Goal: Task Accomplishment & Management: Complete application form

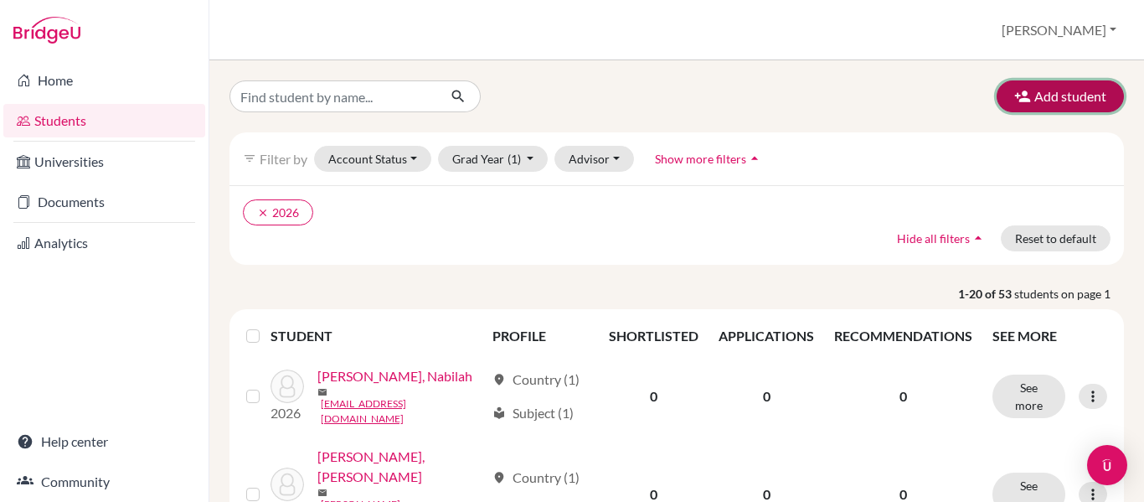
click at [1035, 94] on button "Add student" at bounding box center [1060, 96] width 127 height 32
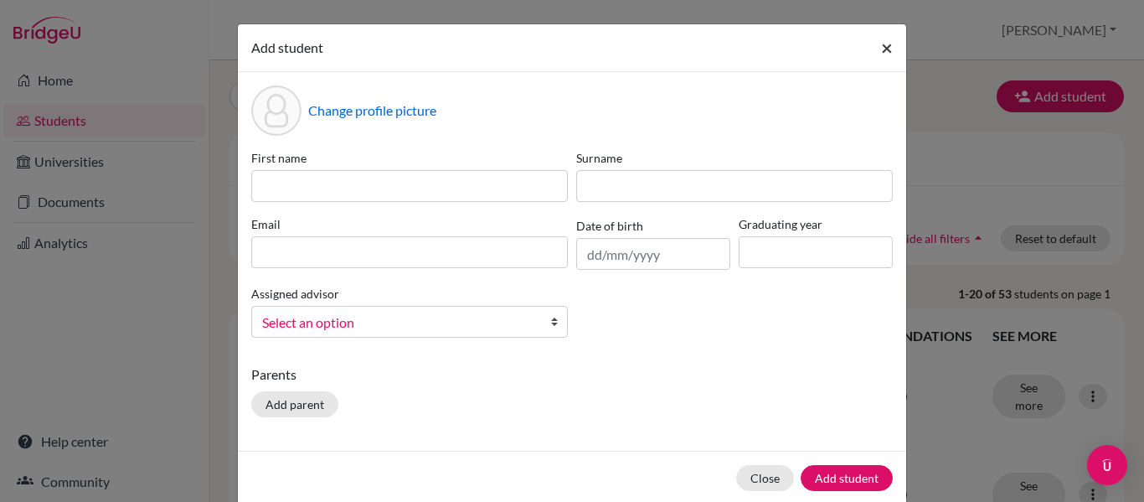
click at [881, 49] on span "×" at bounding box center [887, 47] width 12 height 24
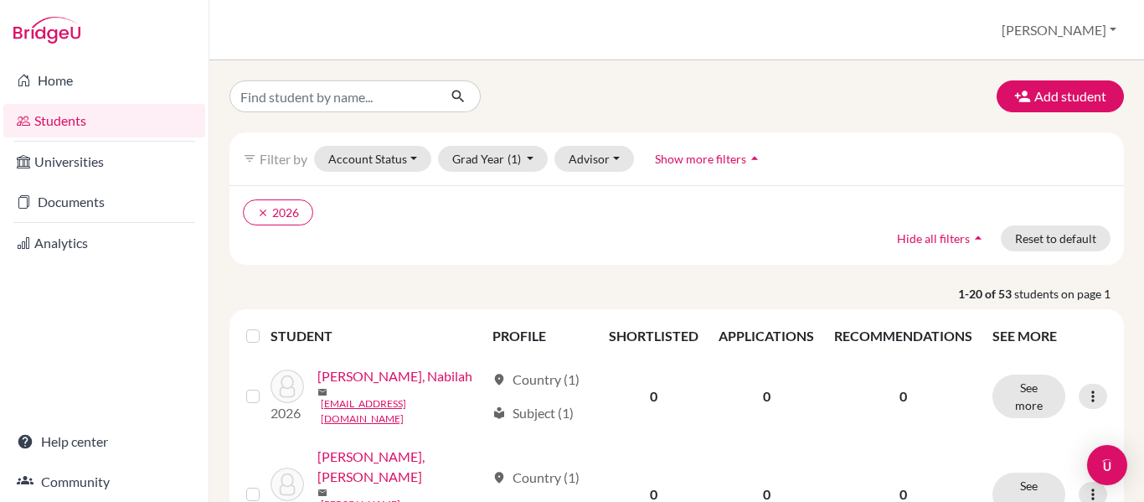
click at [85, 126] on link "Students" at bounding box center [104, 120] width 202 height 33
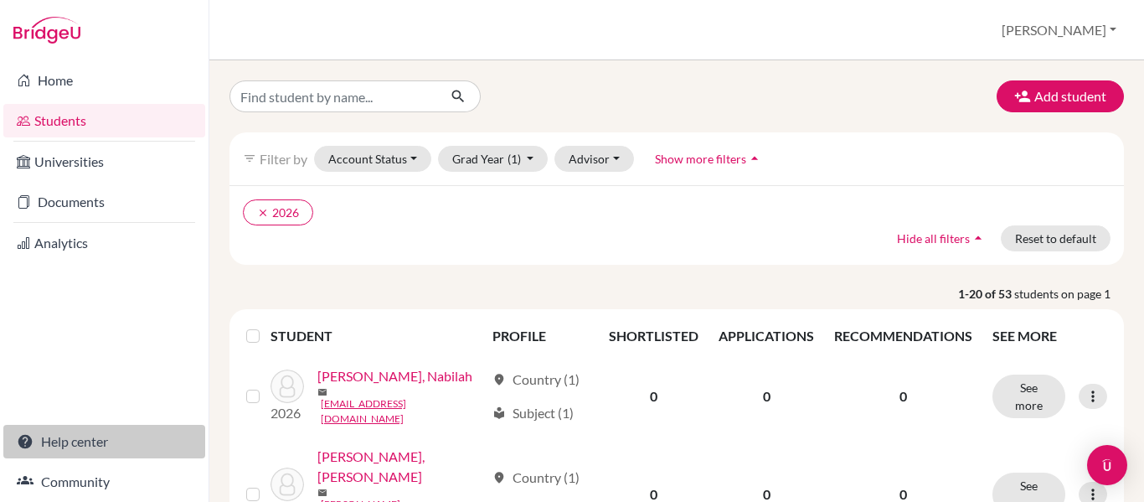
click at [92, 437] on link "Help center" at bounding box center [104, 441] width 202 height 33
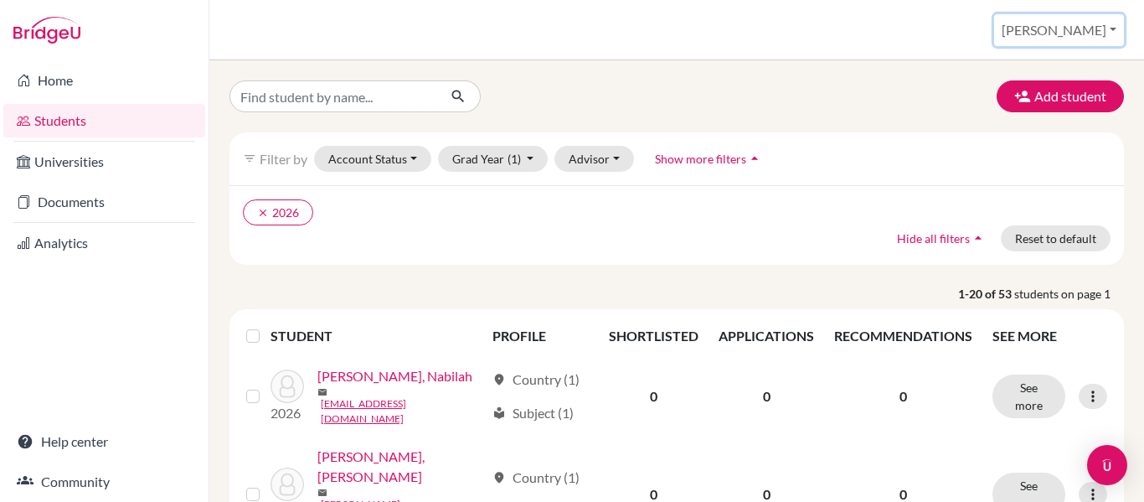
click at [1103, 32] on button "[PERSON_NAME]" at bounding box center [1059, 30] width 130 height 32
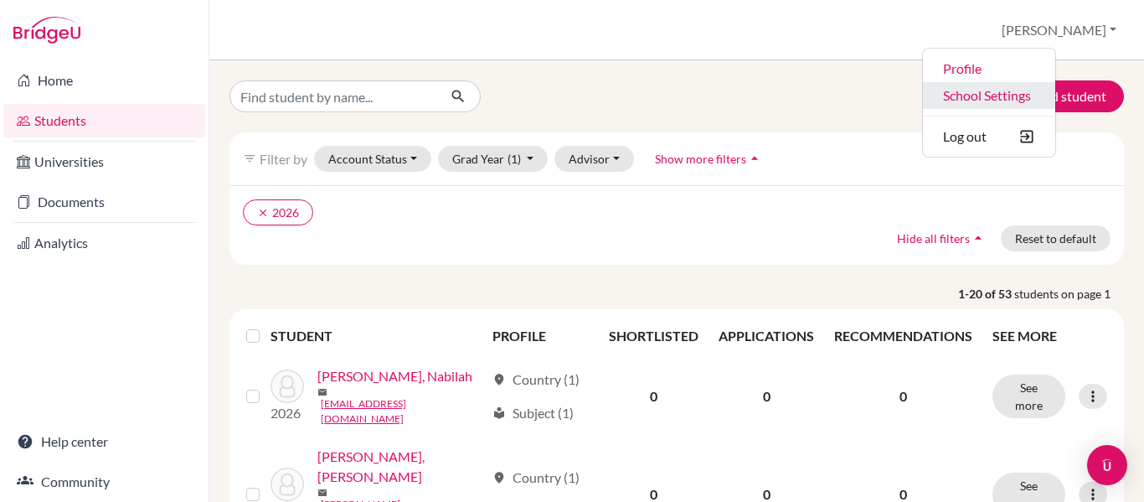
click at [1055, 103] on link "School Settings" at bounding box center [989, 95] width 132 height 27
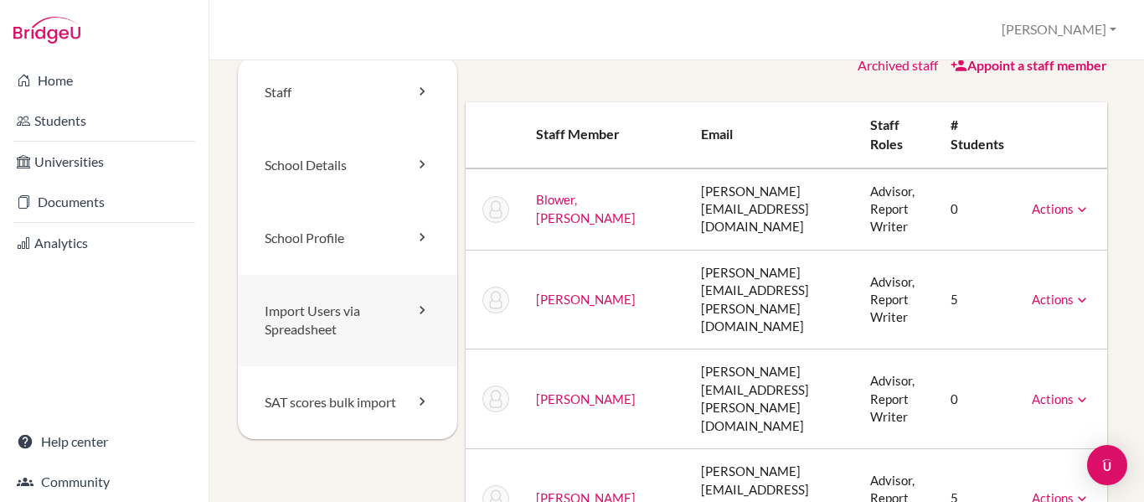
scroll to position [26, 0]
drag, startPoint x: 332, startPoint y: 331, endPoint x: 302, endPoint y: 323, distance: 31.1
click at [302, 323] on link "Import Users via Spreadsheet" at bounding box center [347, 319] width 219 height 92
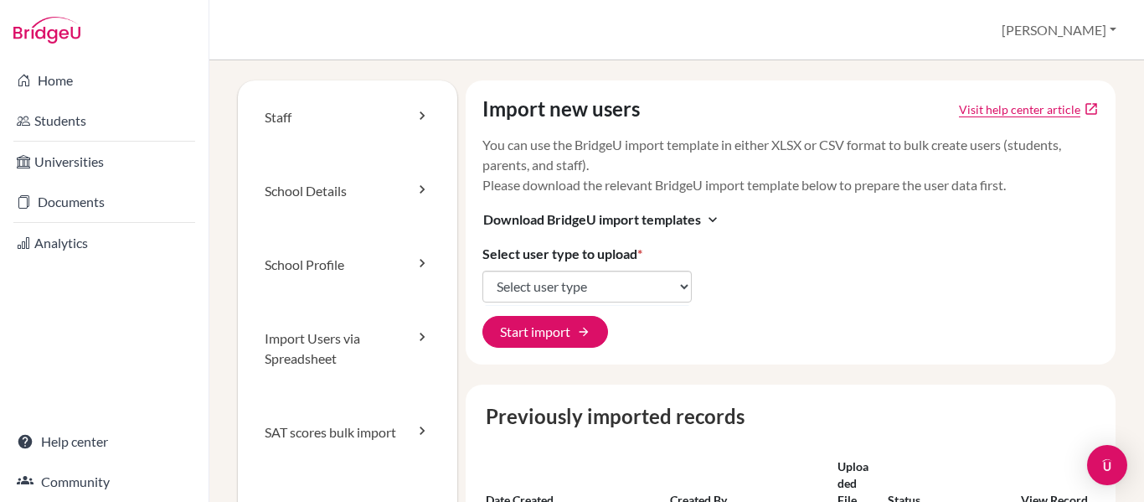
drag, startPoint x: 635, startPoint y: 286, endPoint x: 754, endPoint y: 291, distance: 119.0
drag, startPoint x: 754, startPoint y: 291, endPoint x: 636, endPoint y: 267, distance: 119.6
click at [636, 267] on div "Import new users Visit help center article open_in_new You can use the BridgeU …" at bounding box center [791, 222] width 650 height 284
click at [634, 269] on div "Import new users Visit help center article open_in_new You can use the BridgeU …" at bounding box center [791, 222] width 650 height 284
click at [626, 286] on select "Select user type Students Students and parents Parents Advisors Report writers" at bounding box center [586, 286] width 209 height 32
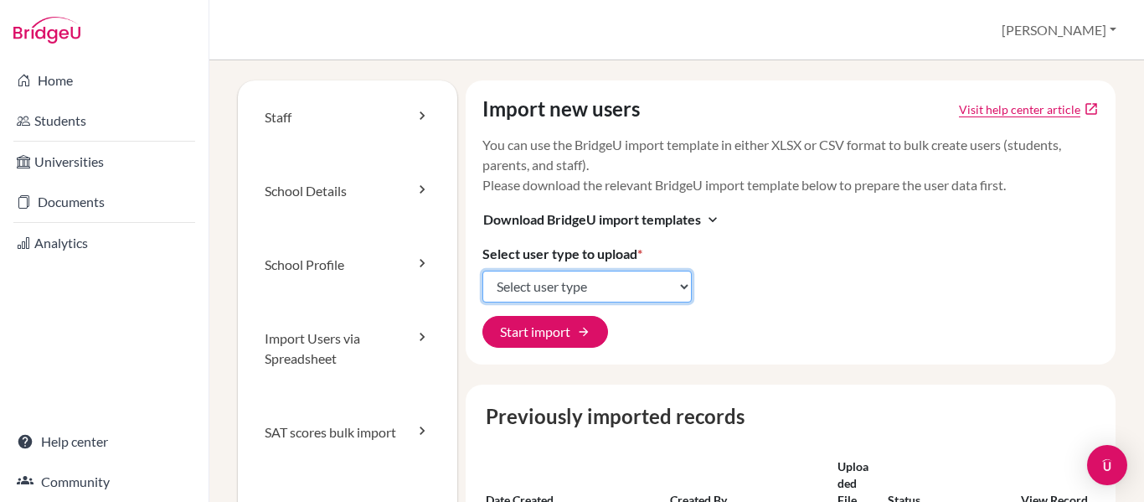
select select "students"
click at [482, 270] on select "Select user type Students Students and parents Parents Advisors Report writers" at bounding box center [586, 286] width 209 height 32
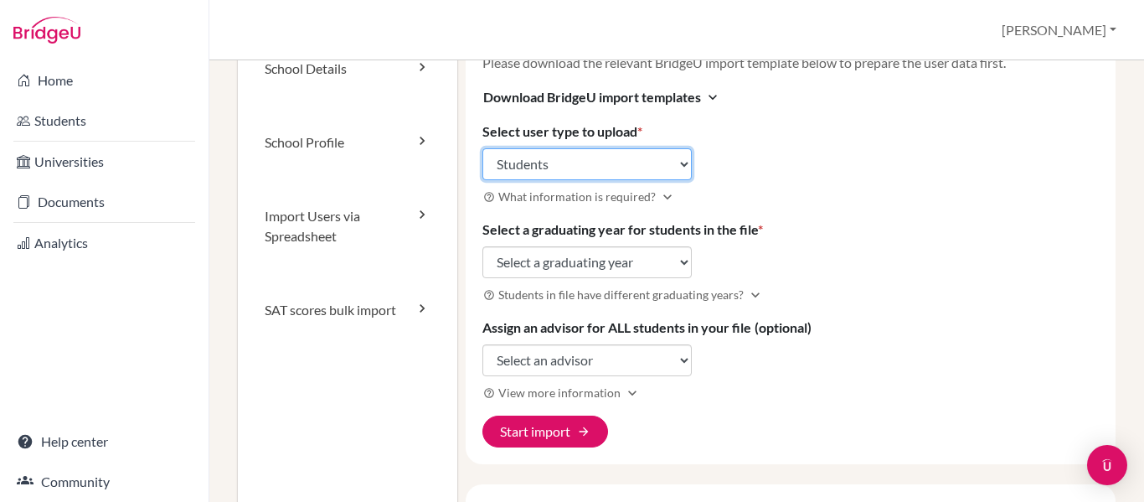
scroll to position [123, 0]
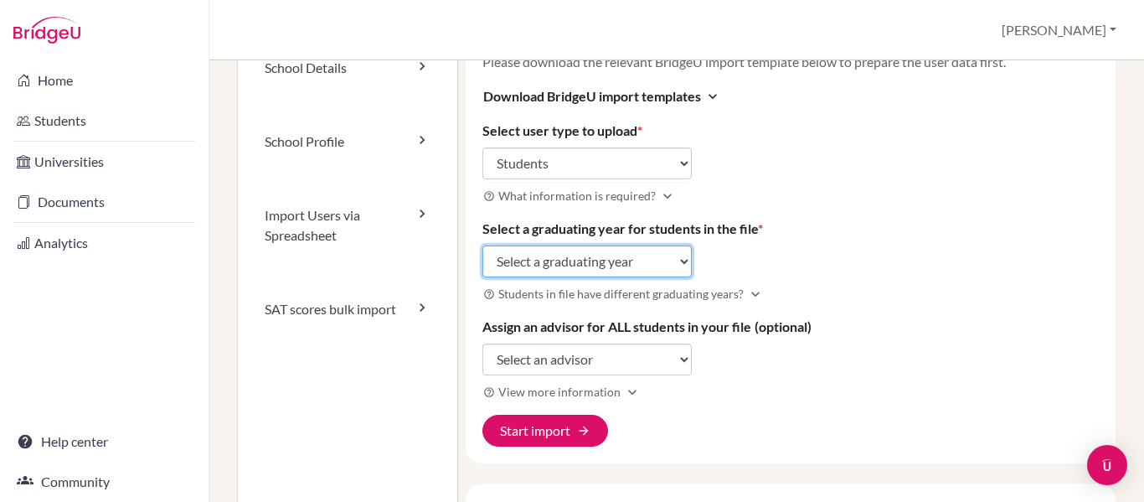
click at [654, 265] on select "Select a graduating year 2024 2025 2026 2027 2028 2029" at bounding box center [586, 261] width 209 height 32
select select "2027"
click at [482, 245] on select "Select a graduating year 2024 2025 2026 2027 2028 2029" at bounding box center [586, 261] width 209 height 32
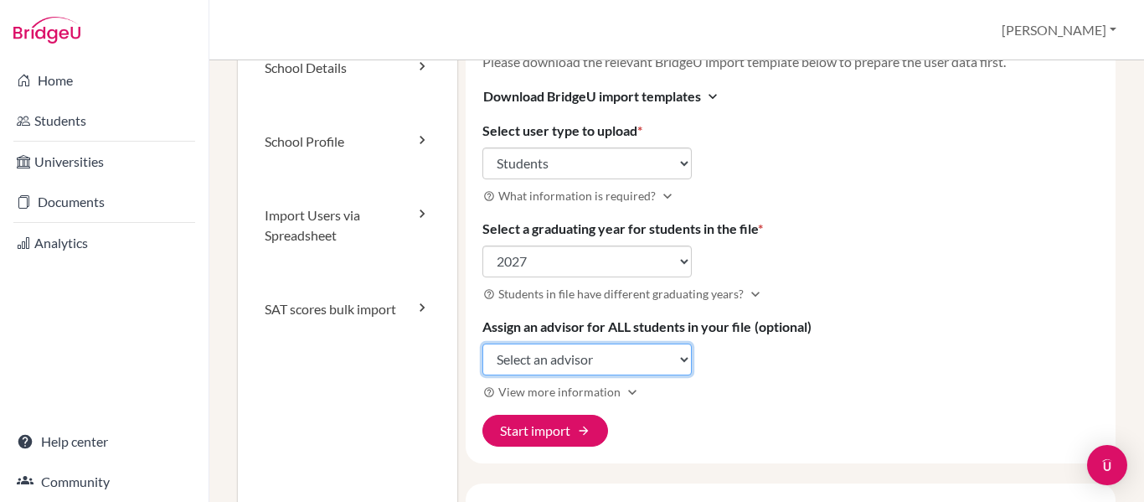
click at [628, 357] on select "Select an advisor Tom Blower Spencer Cheng Martin Davis Leon Dixon-Chen Elaine …" at bounding box center [586, 359] width 209 height 32
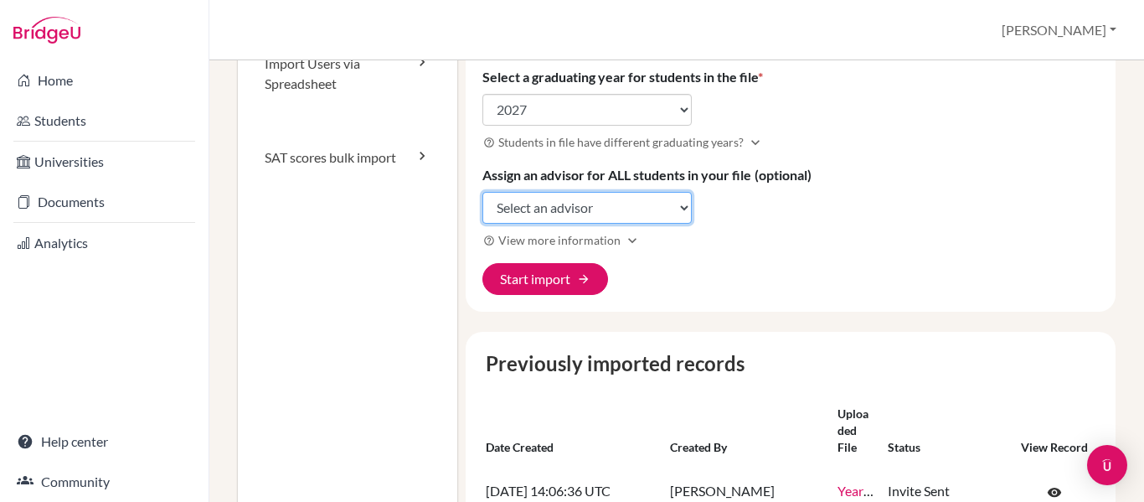
scroll to position [276, 0]
click at [633, 201] on select "Select an advisor Tom Blower Spencer Cheng Martin Davis Leon Dixon-Chen Elaine …" at bounding box center [586, 207] width 209 height 32
select select "462585"
click at [482, 191] on select "Select an advisor Tom Blower Spencer Cheng Martin Davis Leon Dixon-Chen Elaine …" at bounding box center [586, 207] width 209 height 32
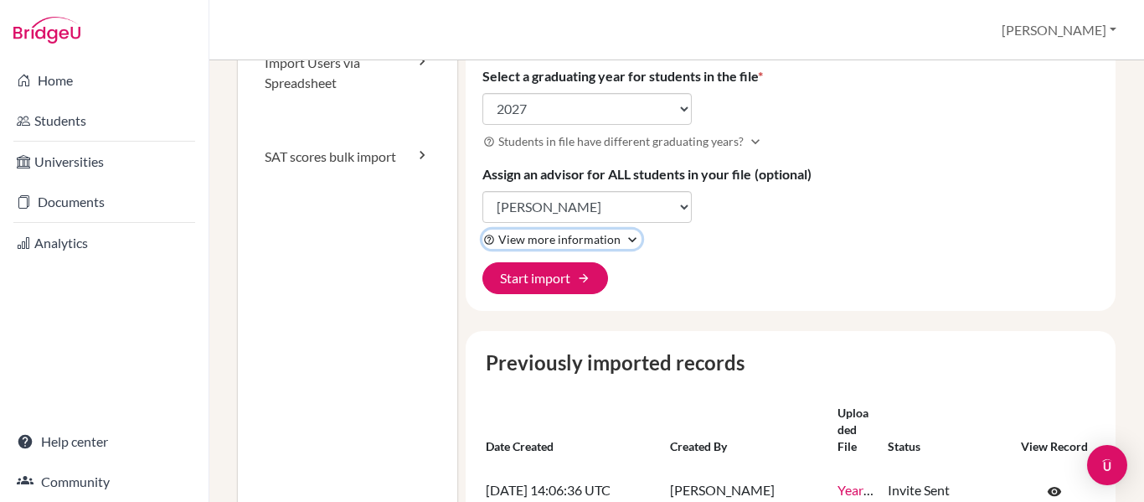
click at [550, 248] on button "help_outline View more information expand_more" at bounding box center [561, 238] width 159 height 19
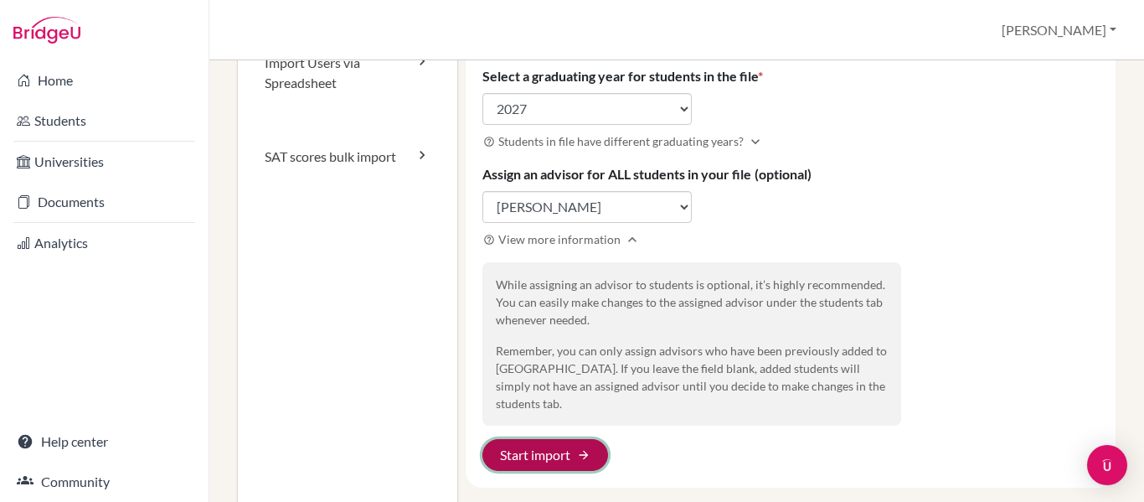
click at [549, 439] on button "Start import arrow_forward" at bounding box center [545, 455] width 126 height 32
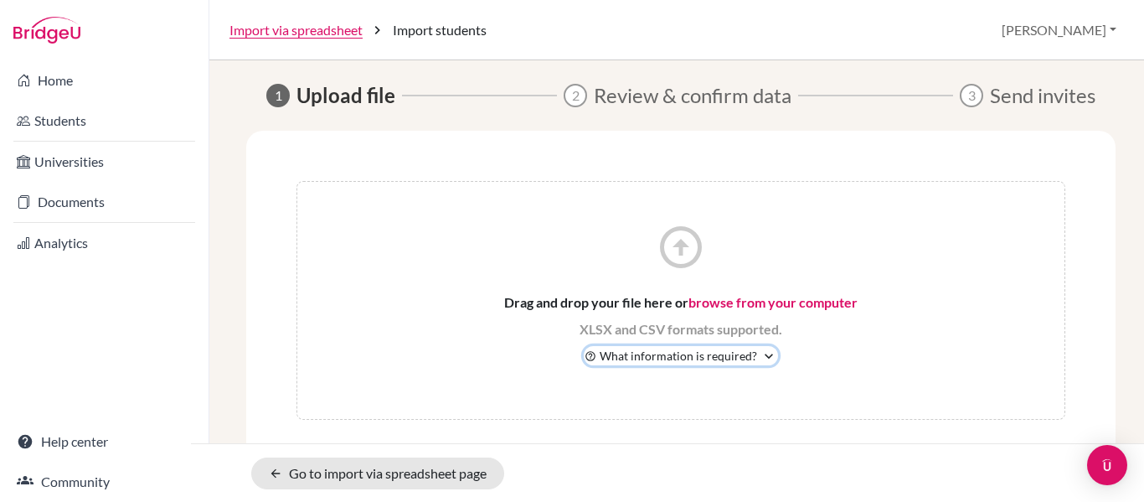
click at [761, 349] on icon "expand_more" at bounding box center [768, 356] width 17 height 17
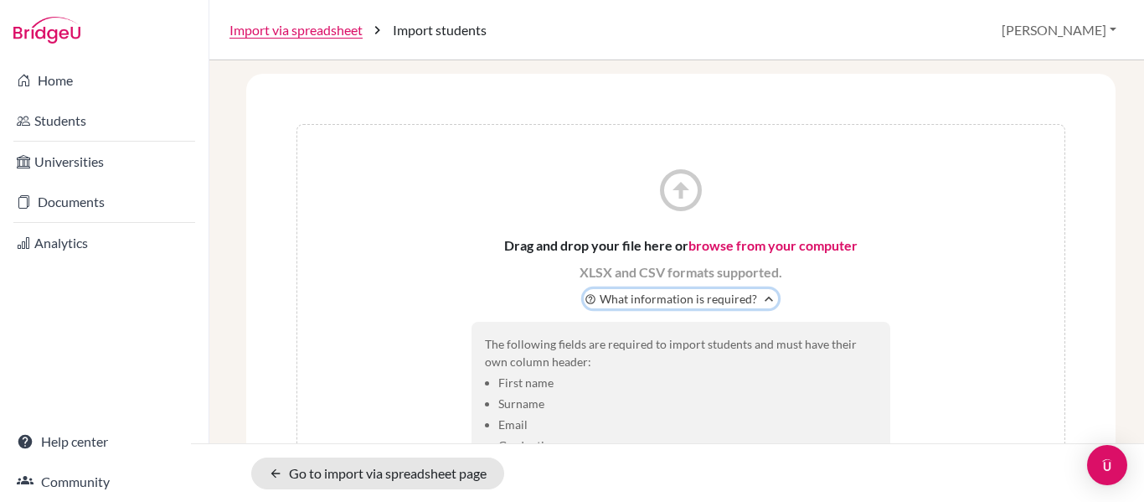
scroll to position [58, 0]
click at [710, 242] on link "browse from your computer" at bounding box center [772, 244] width 169 height 16
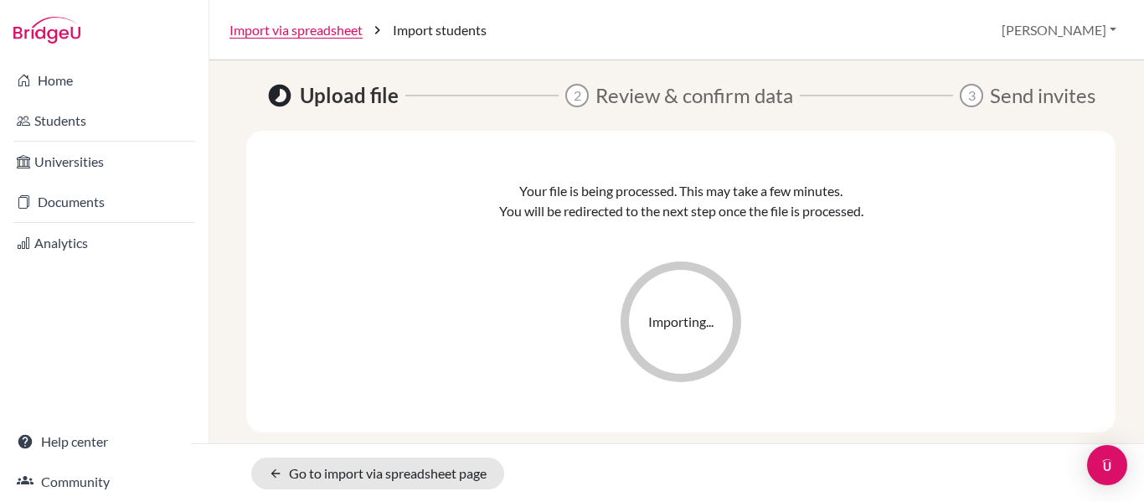
scroll to position [0, 0]
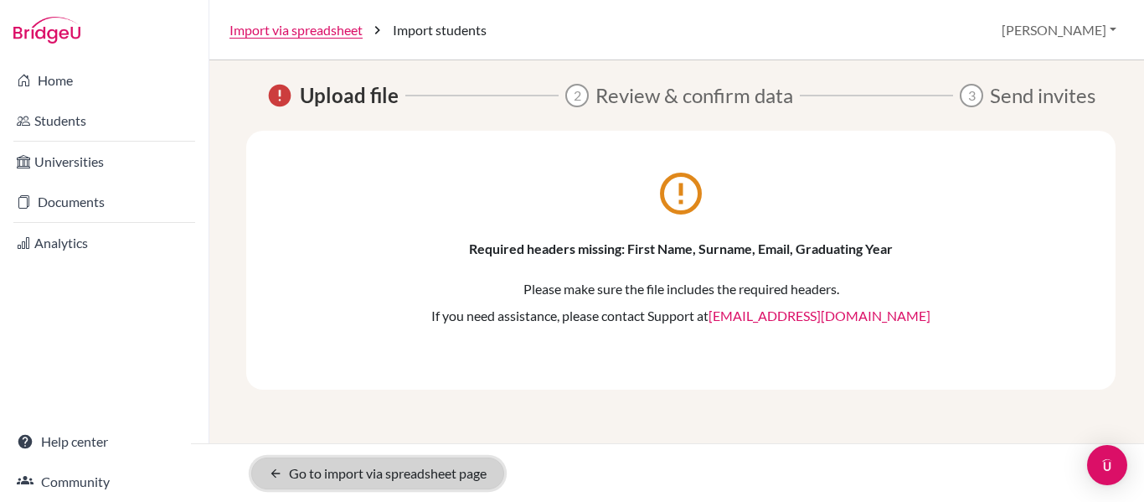
click at [363, 466] on link "arrow_back Go to import via spreadsheet page" at bounding box center [377, 473] width 253 height 32
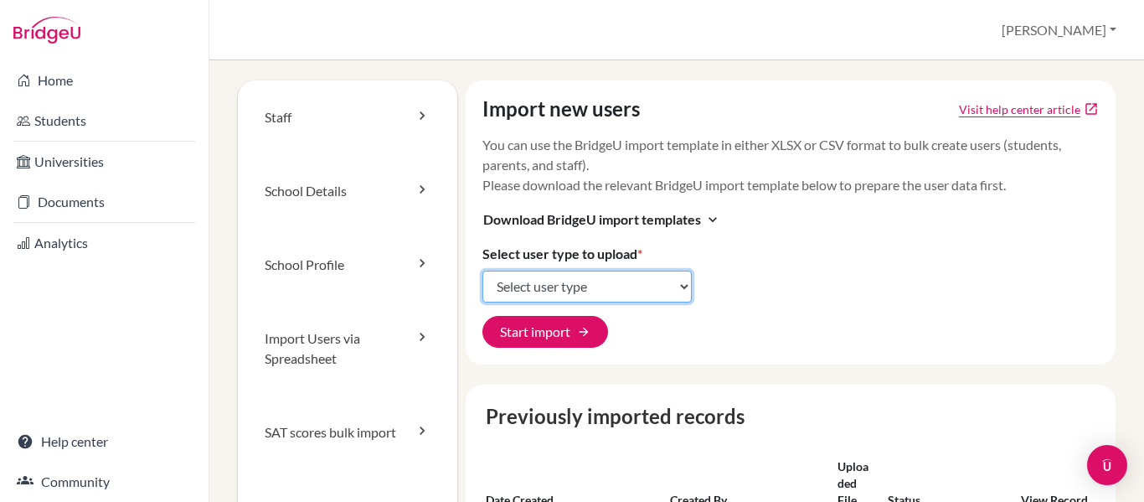
click at [563, 287] on select "Select user type Students Students and parents Parents Advisors Report writers" at bounding box center [586, 286] width 209 height 32
select select "students"
click at [482, 270] on select "Select user type Students Students and parents Parents Advisors Report writers" at bounding box center [586, 286] width 209 height 32
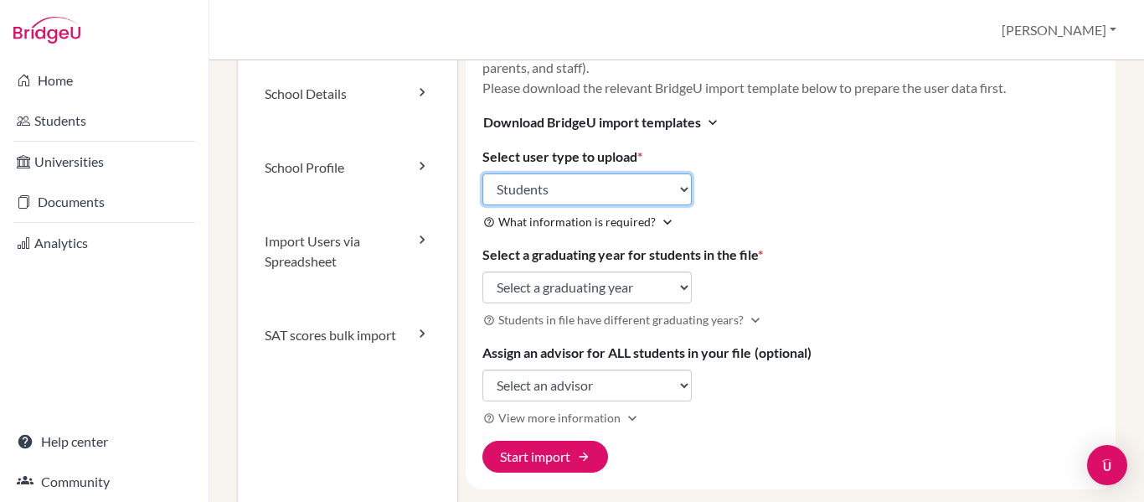
scroll to position [113, 0]
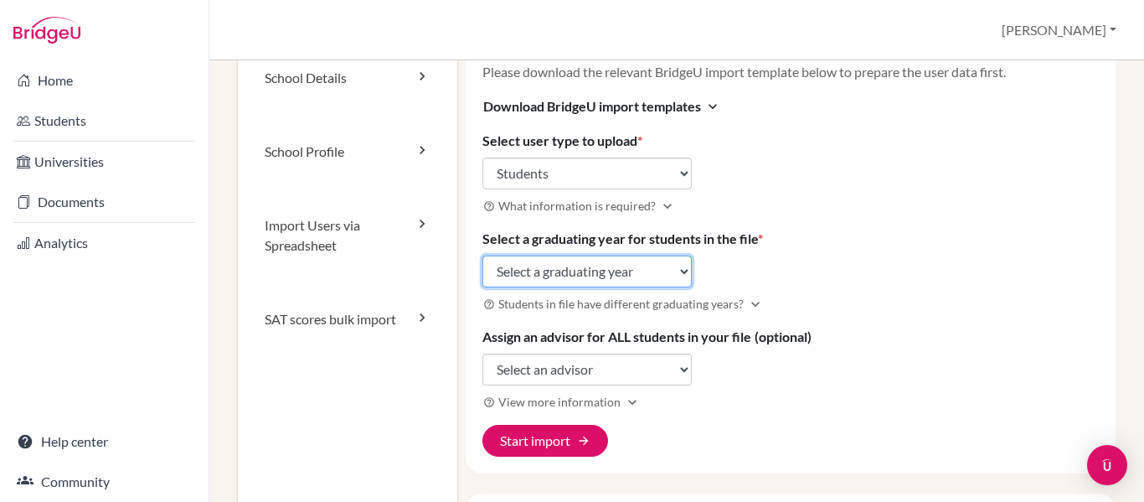
click at [632, 266] on select "Select a graduating year [DATE] 2025 2026 2027 2028 2029" at bounding box center [586, 271] width 209 height 32
select select "2027"
click at [482, 255] on select "Select a graduating year [DATE] 2025 2026 2027 2028 2029" at bounding box center [586, 271] width 209 height 32
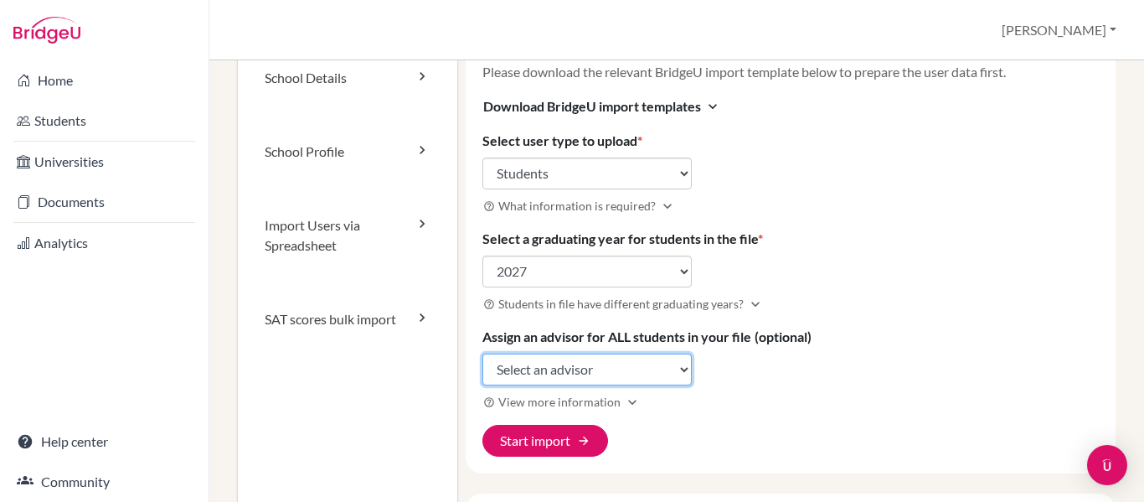
click at [587, 373] on select "Select an advisor [PERSON_NAME] [PERSON_NAME] [PERSON_NAME] [PERSON_NAME] [PERS…" at bounding box center [586, 369] width 209 height 32
select select "462585"
click at [482, 353] on select "Select an advisor [PERSON_NAME] [PERSON_NAME] [PERSON_NAME] [PERSON_NAME] [PERS…" at bounding box center [586, 369] width 209 height 32
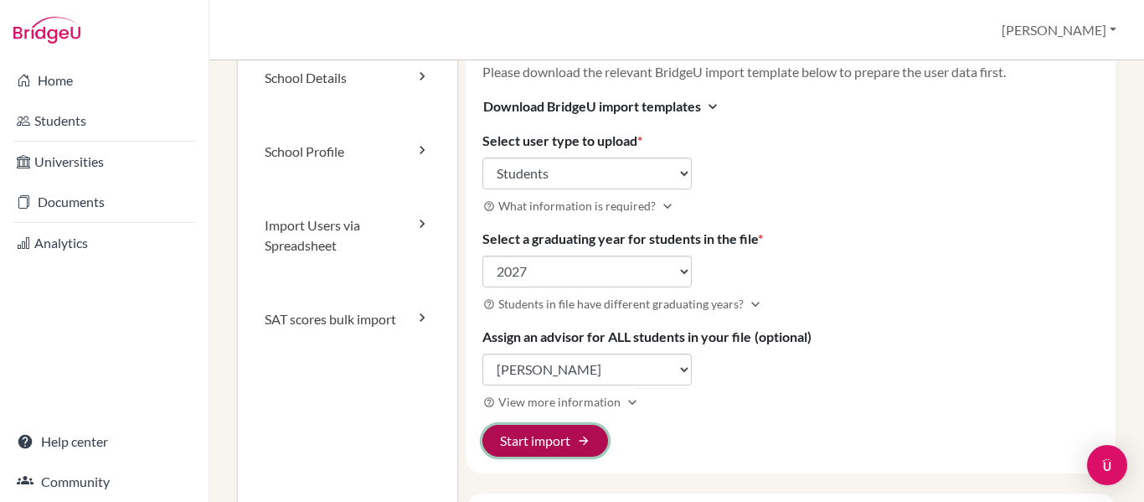
click at [554, 435] on button "Start import arrow_forward" at bounding box center [545, 441] width 126 height 32
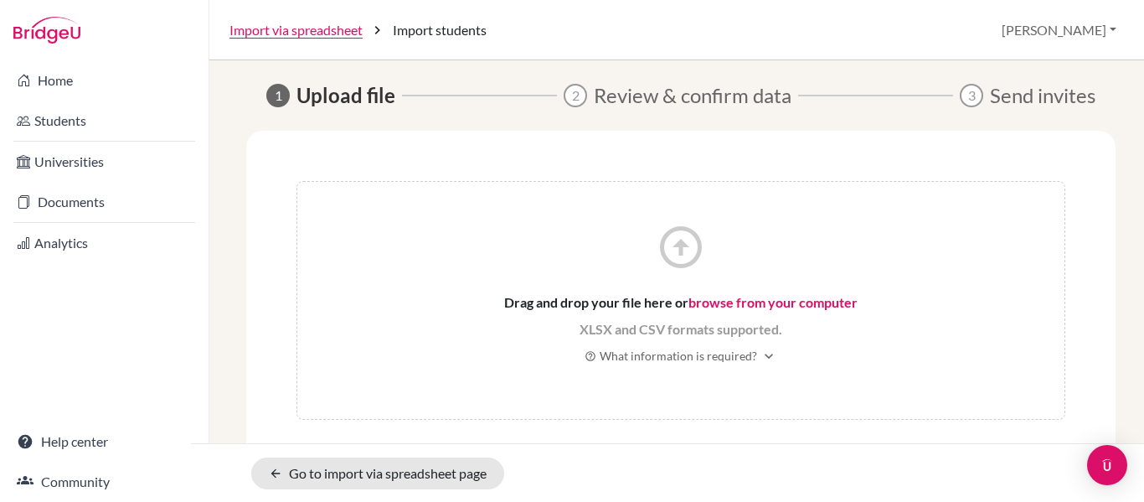
click at [704, 303] on link "browse from your computer" at bounding box center [772, 302] width 169 height 16
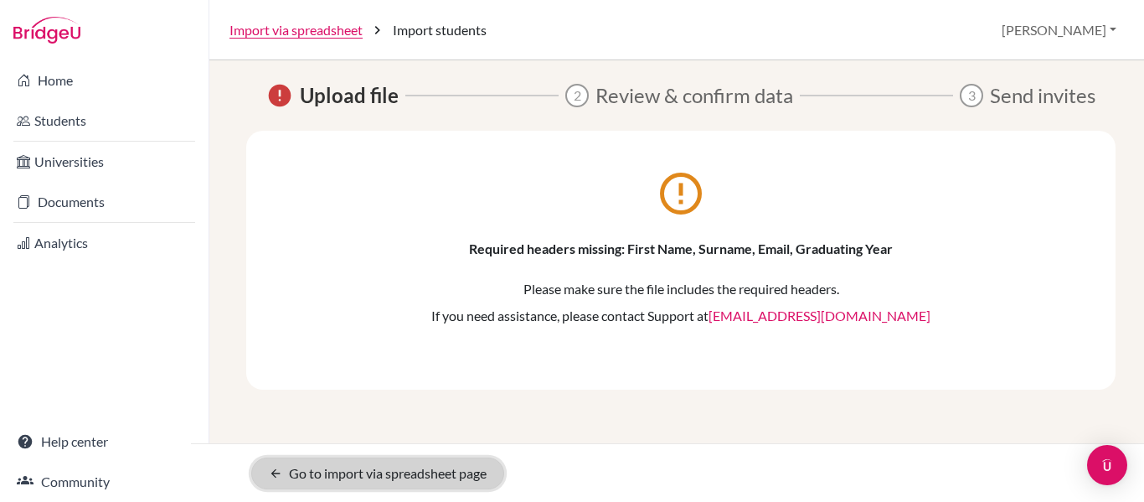
click at [373, 466] on link "arrow_back Go to import via spreadsheet page" at bounding box center [377, 473] width 253 height 32
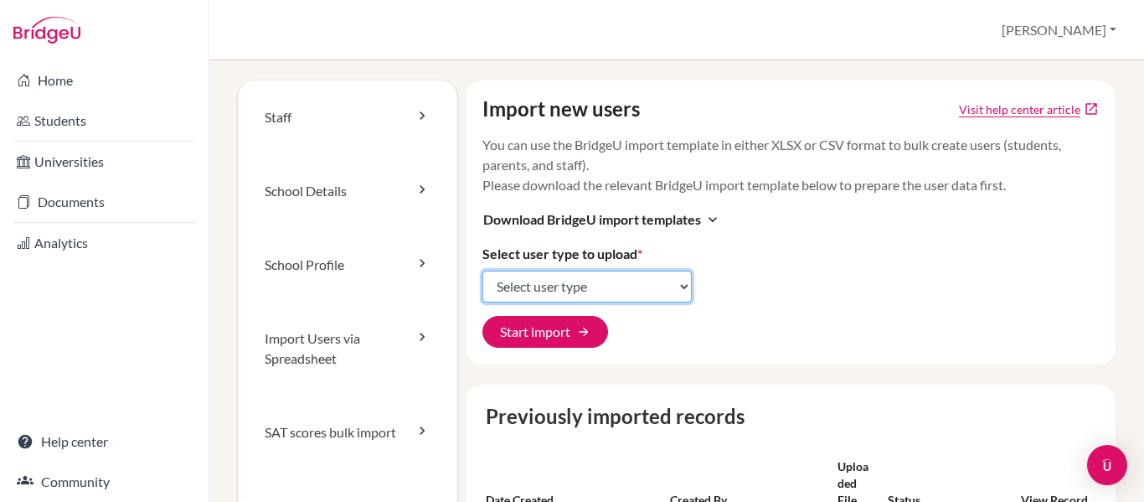
click at [574, 292] on select "Select user type Students Students and parents Parents Advisors Report writers" at bounding box center [586, 286] width 209 height 32
select select "students"
click at [482, 270] on select "Select user type Students Students and parents Parents Advisors Report writers" at bounding box center [586, 286] width 209 height 32
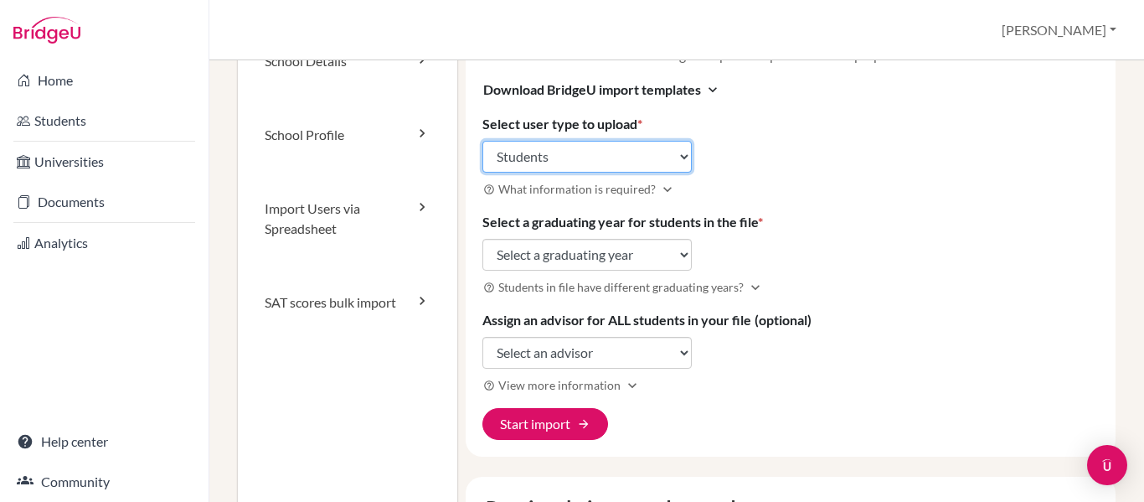
scroll to position [131, 0]
click at [633, 234] on div "Import new users Visit help center article open_in_new You can use the BridgeU …" at bounding box center [791, 203] width 650 height 506
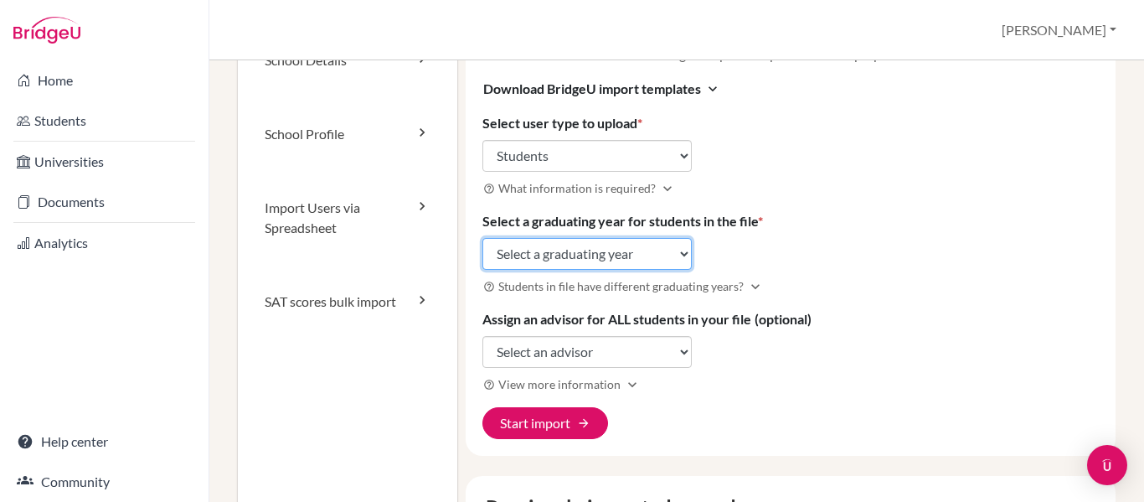
click at [625, 246] on select "Select a graduating year 2024 2025 2026 2027 2028 2029" at bounding box center [586, 254] width 209 height 32
select select "2027"
click at [482, 238] on select "Select a graduating year 2024 2025 2026 2027 2028 2029" at bounding box center [586, 254] width 209 height 32
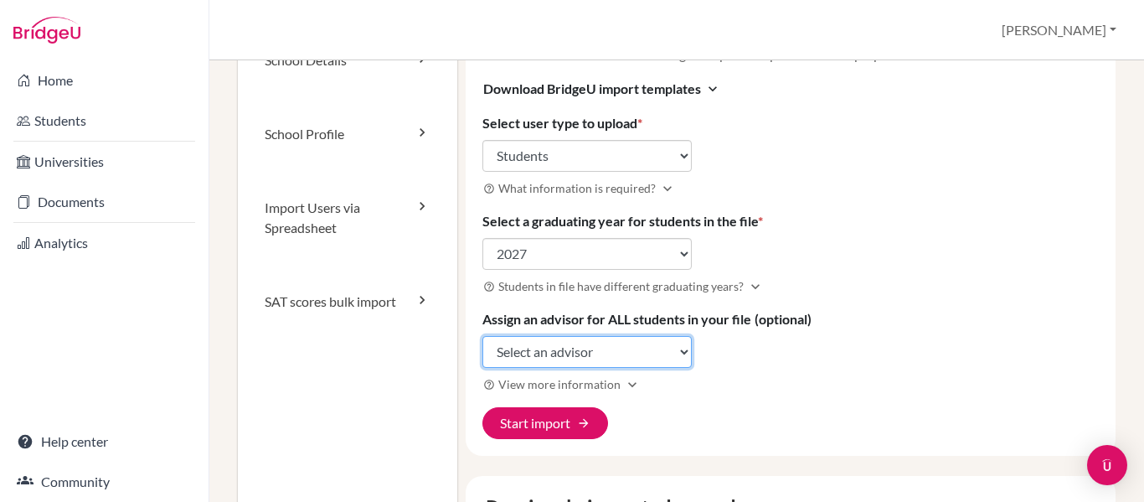
click at [589, 358] on select "Select an advisor Tom Blower Spencer Cheng Martin Davis Leon Dixon-Chen Elaine …" at bounding box center [586, 352] width 209 height 32
select select "462585"
click at [482, 336] on select "Select an advisor Tom Blower Spencer Cheng Martin Davis Leon Dixon-Chen Elaine …" at bounding box center [586, 352] width 209 height 32
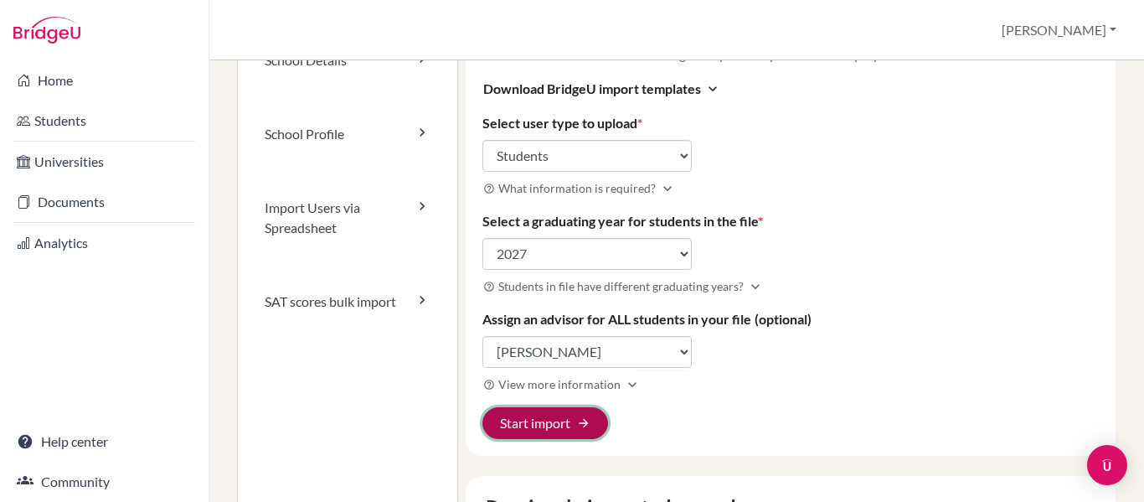
click at [558, 411] on button "Start import arrow_forward" at bounding box center [545, 423] width 126 height 32
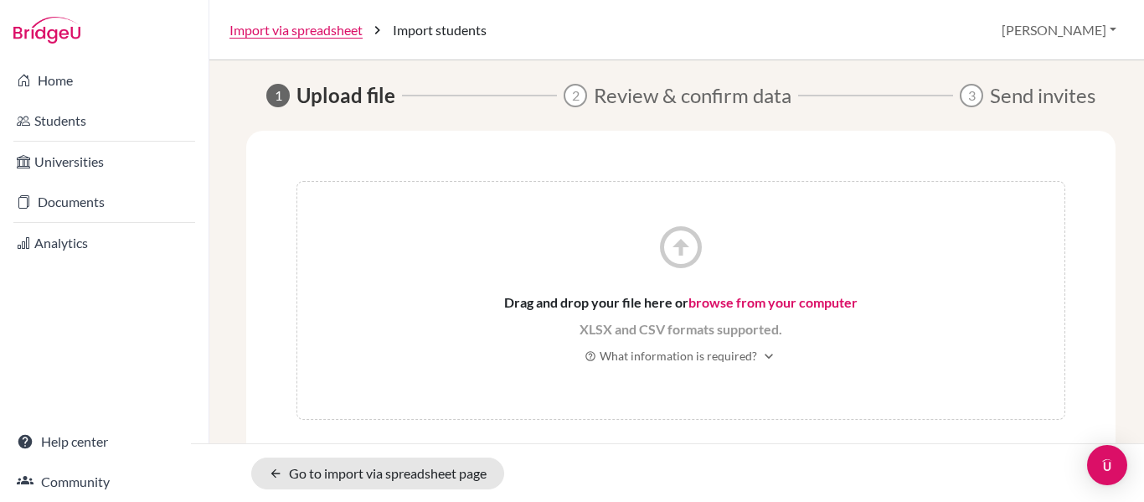
drag, startPoint x: 749, startPoint y: 306, endPoint x: 720, endPoint y: 296, distance: 30.7
click at [720, 296] on link "browse from your computer" at bounding box center [772, 302] width 169 height 16
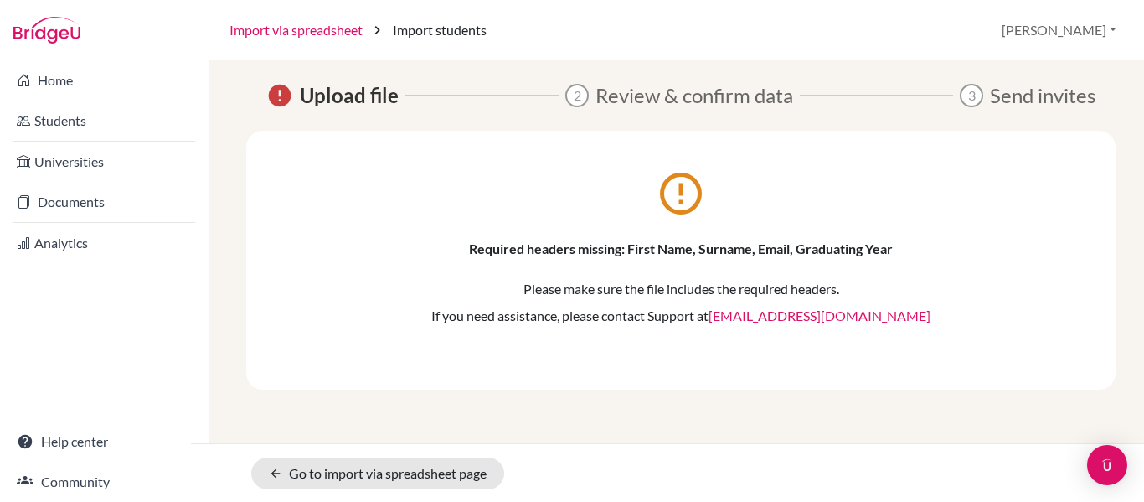
click at [272, 32] on link "Import via spreadsheet" at bounding box center [295, 30] width 133 height 20
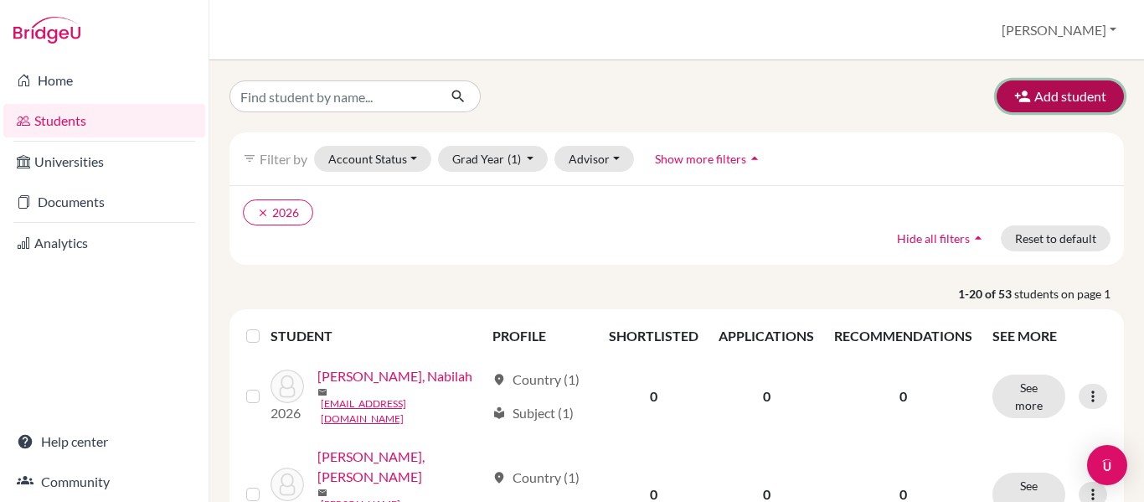
click at [1061, 100] on button "Add student" at bounding box center [1060, 96] width 127 height 32
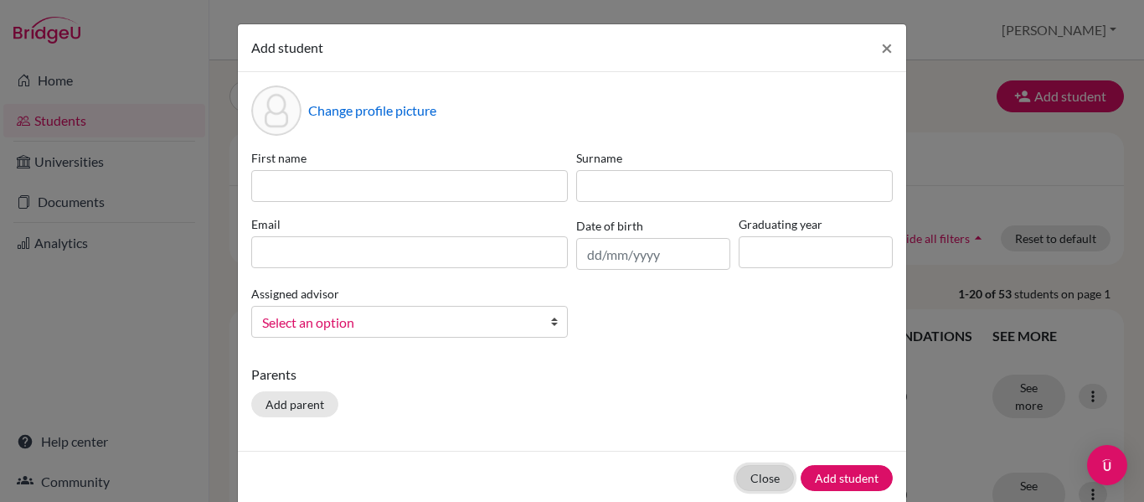
click at [748, 477] on button "Close" at bounding box center [765, 478] width 58 height 26
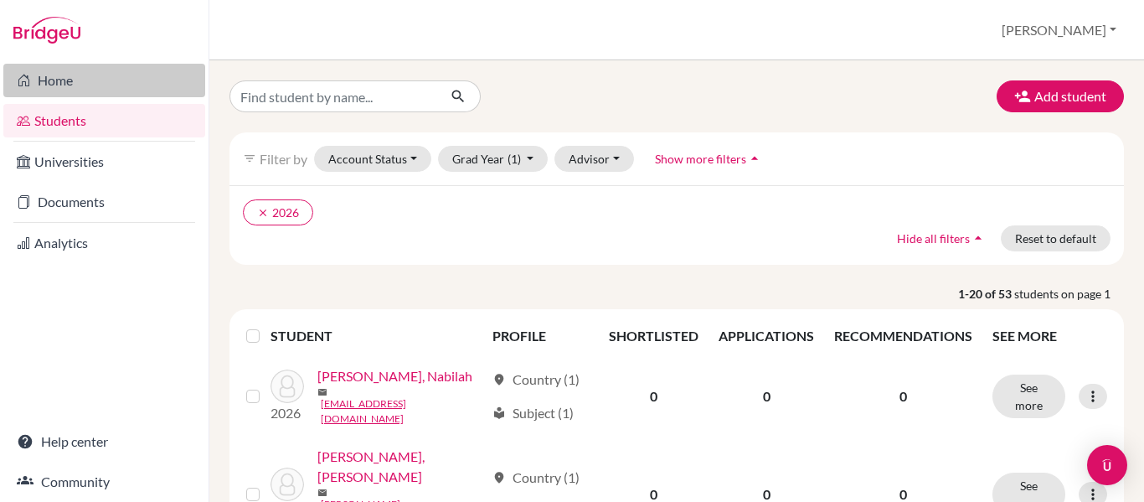
click at [76, 84] on link "Home" at bounding box center [104, 80] width 202 height 33
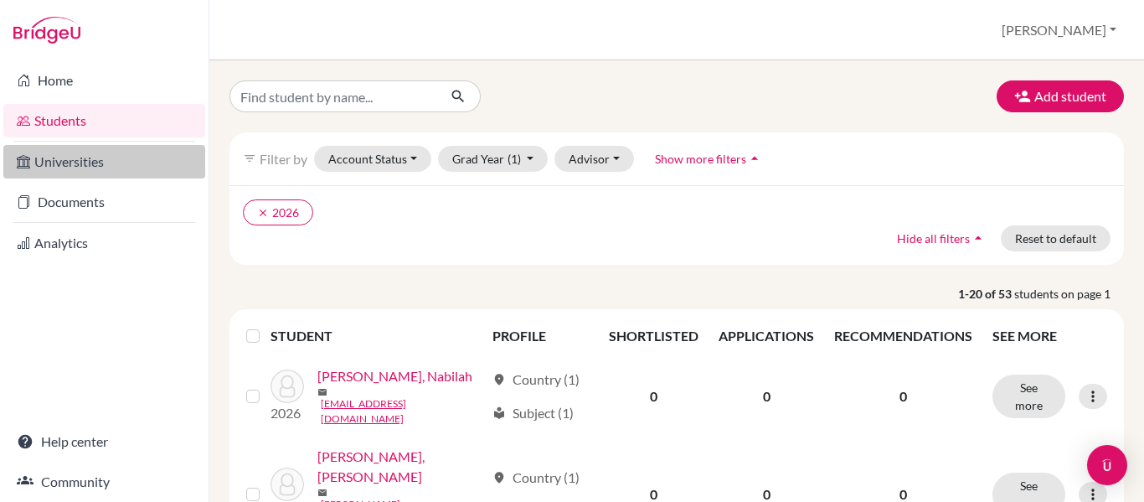
click at [151, 178] on link "Universities" at bounding box center [104, 161] width 202 height 33
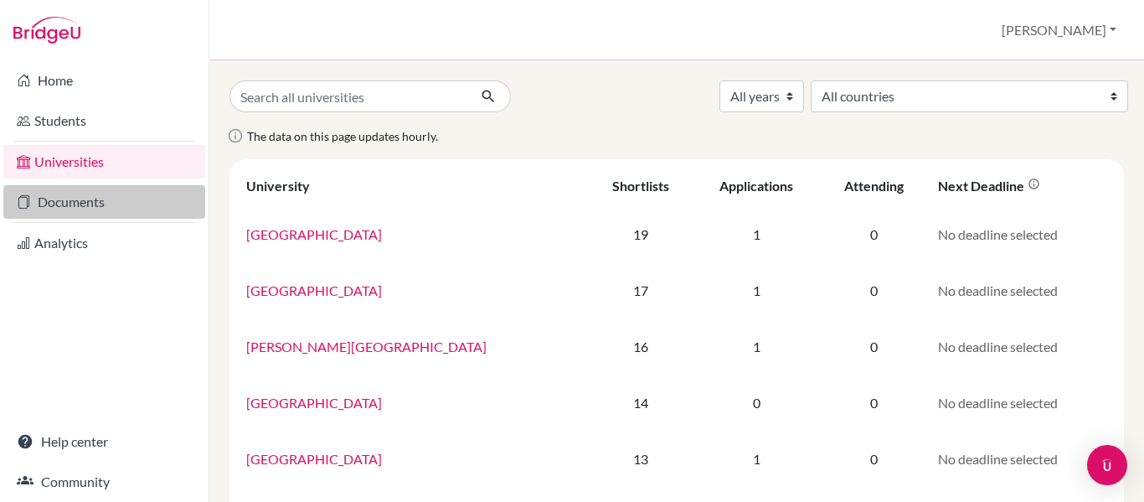
click at [162, 203] on link "Documents" at bounding box center [104, 201] width 202 height 33
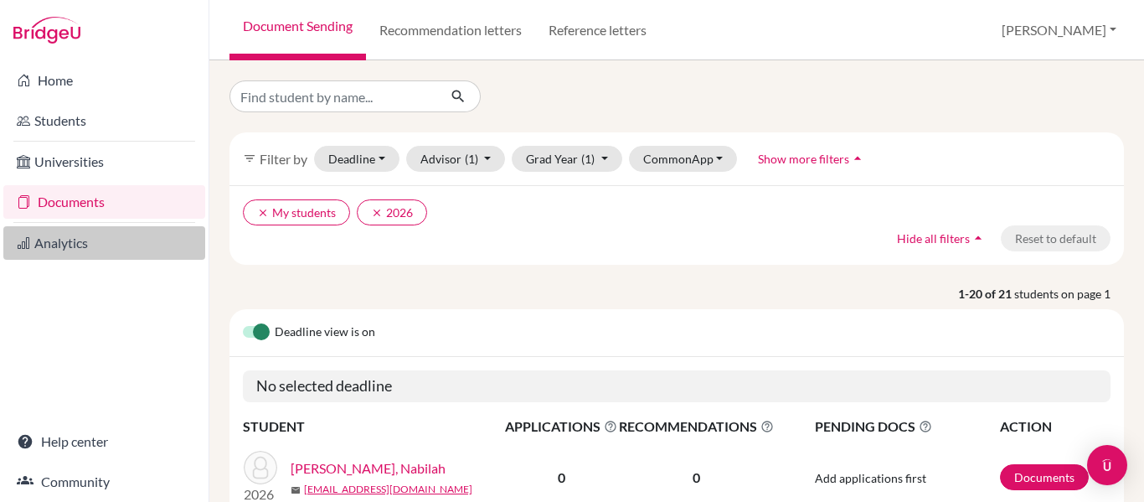
click at [136, 250] on link "Analytics" at bounding box center [104, 242] width 202 height 33
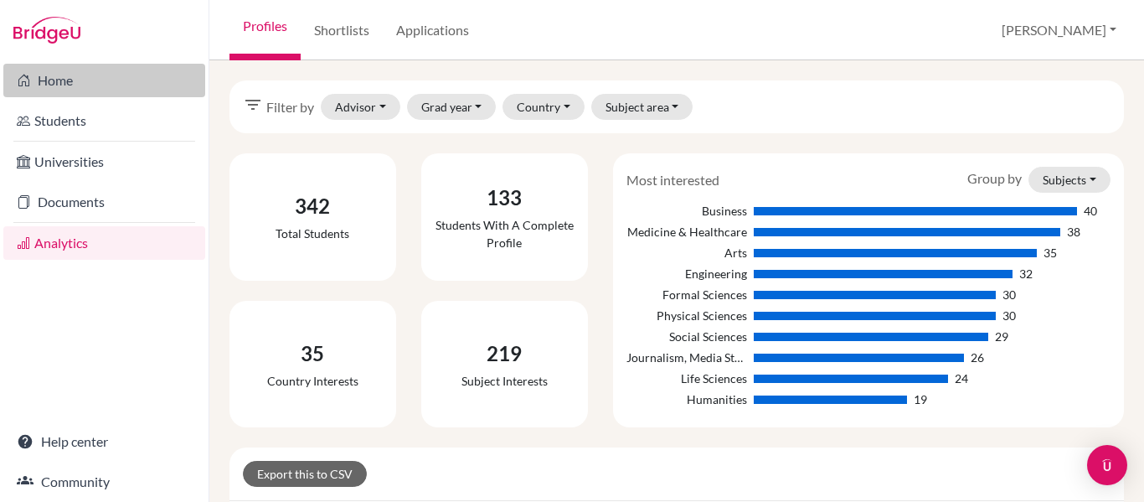
click at [125, 90] on link "Home" at bounding box center [104, 80] width 202 height 33
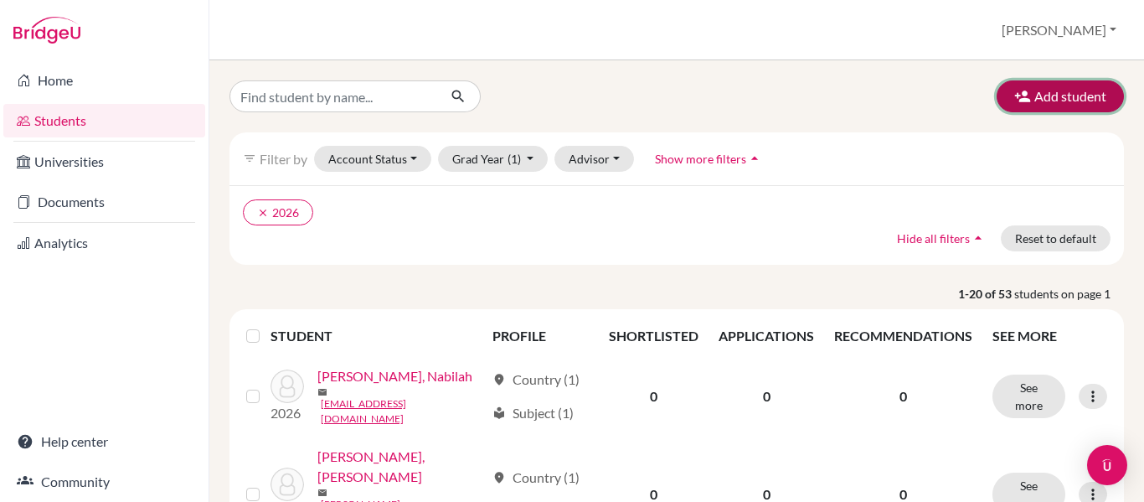
click at [1010, 106] on button "Add student" at bounding box center [1060, 96] width 127 height 32
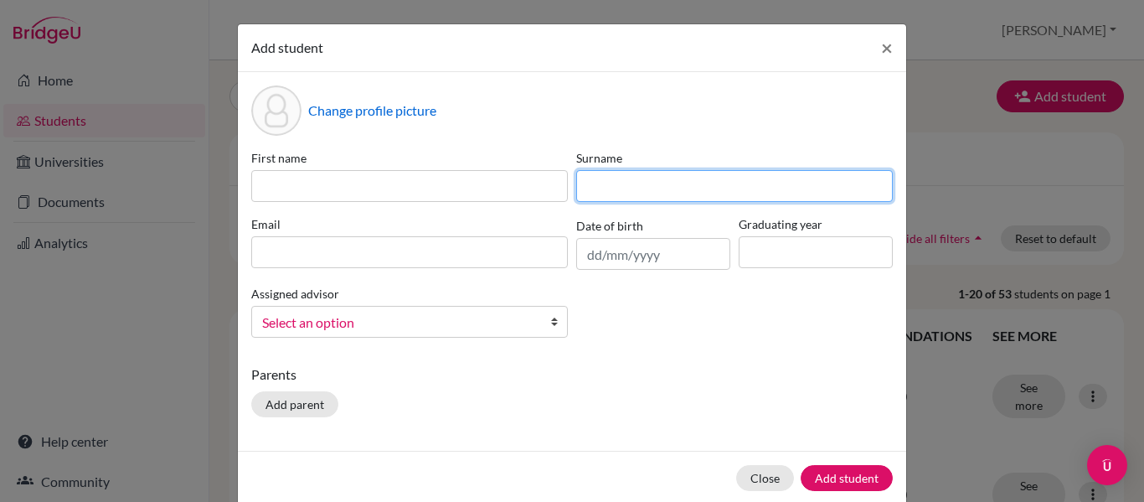
click at [592, 182] on input at bounding box center [734, 186] width 317 height 32
paste input "Abdul Samad"
type input "Abdul Samad"
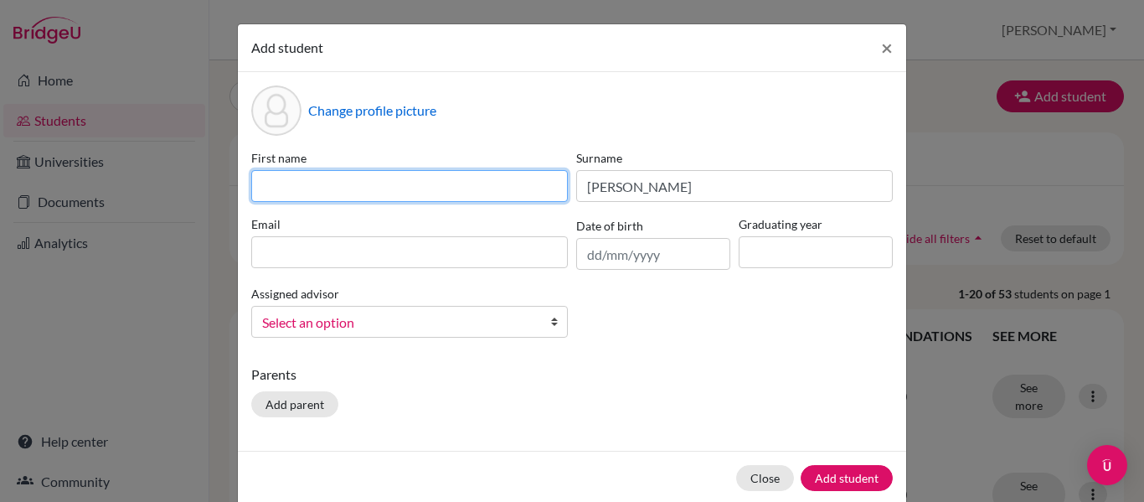
click at [413, 180] on input at bounding box center [409, 186] width 317 height 32
paste input "Harris Hakimi"
type input "Harris Hakimi"
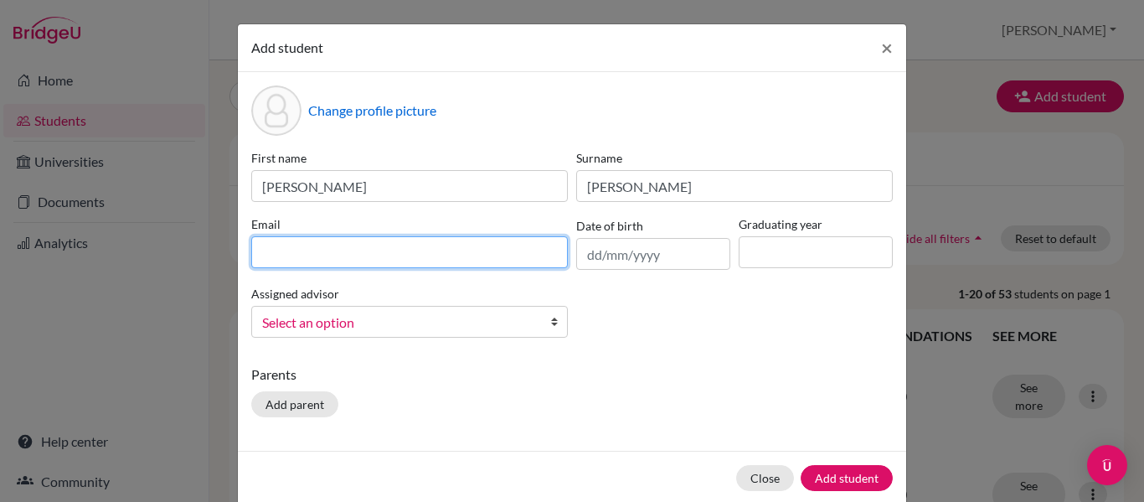
click at [372, 251] on input at bounding box center [409, 252] width 317 height 32
paste input "Harris Hakimi"
type input "Harris Hakimi"
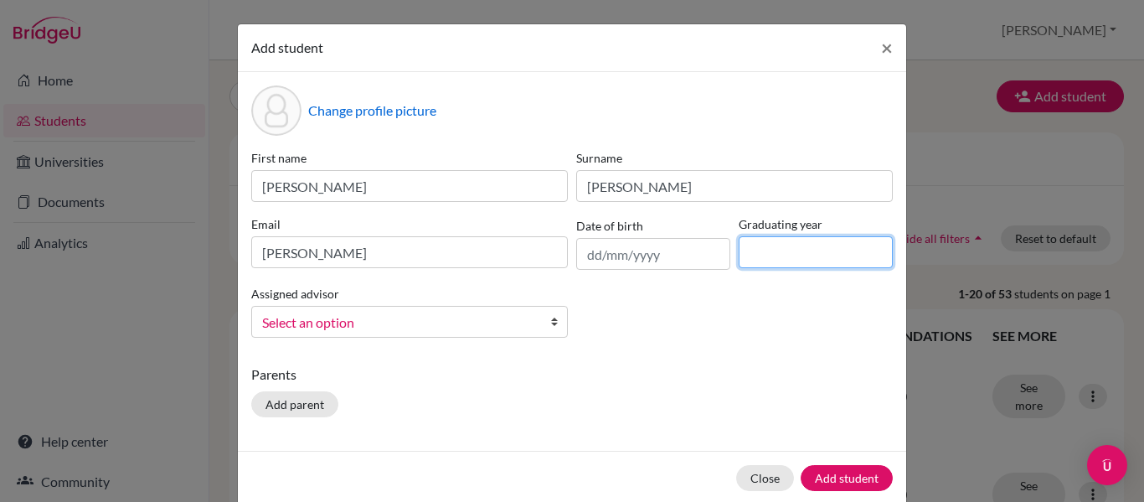
click at [779, 256] on input at bounding box center [816, 252] width 154 height 32
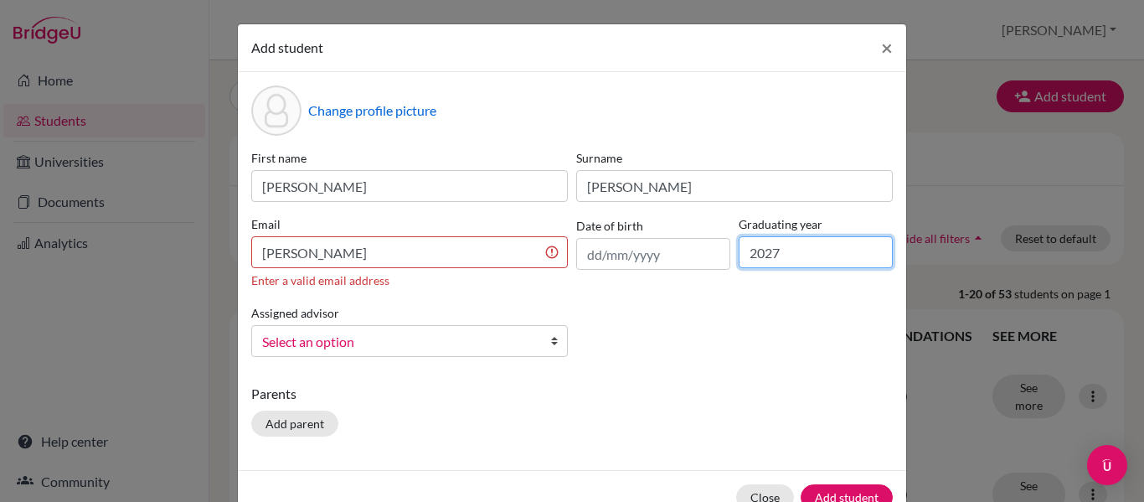
type input "2027"
click at [492, 339] on span "Select an option" at bounding box center [398, 342] width 273 height 22
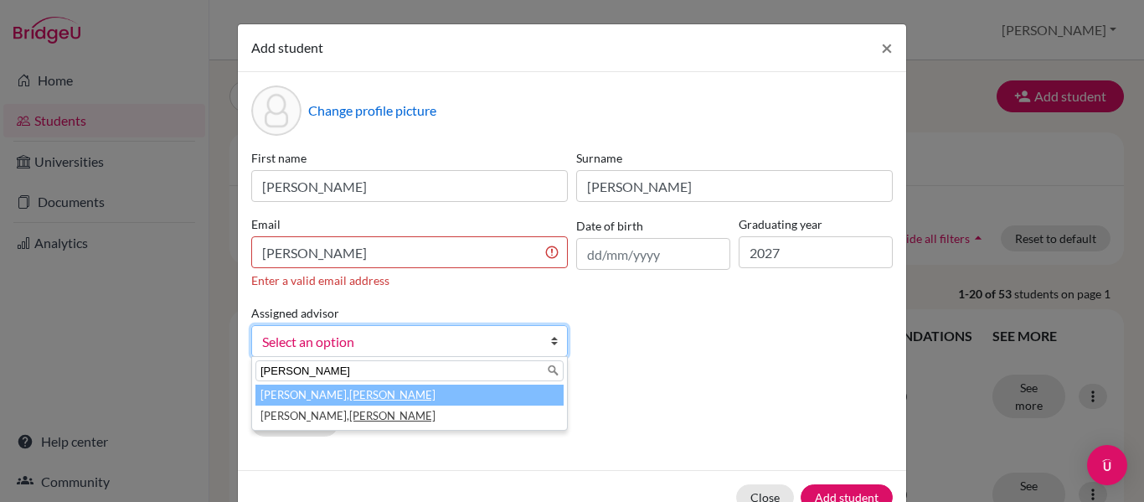
type input "jamie"
click at [386, 398] on li "Mcintosh, Jamie" at bounding box center [409, 394] width 308 height 21
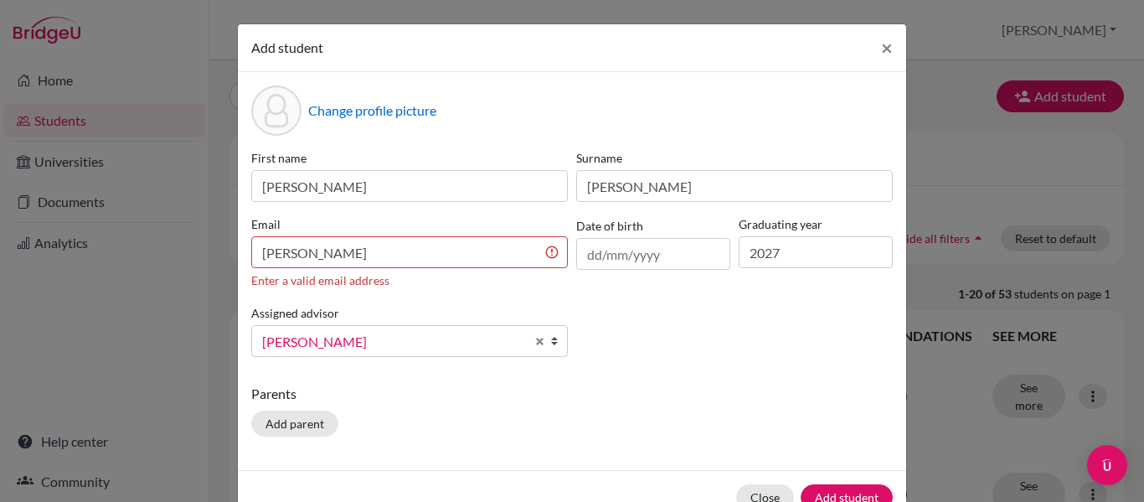
scroll to position [46, 0]
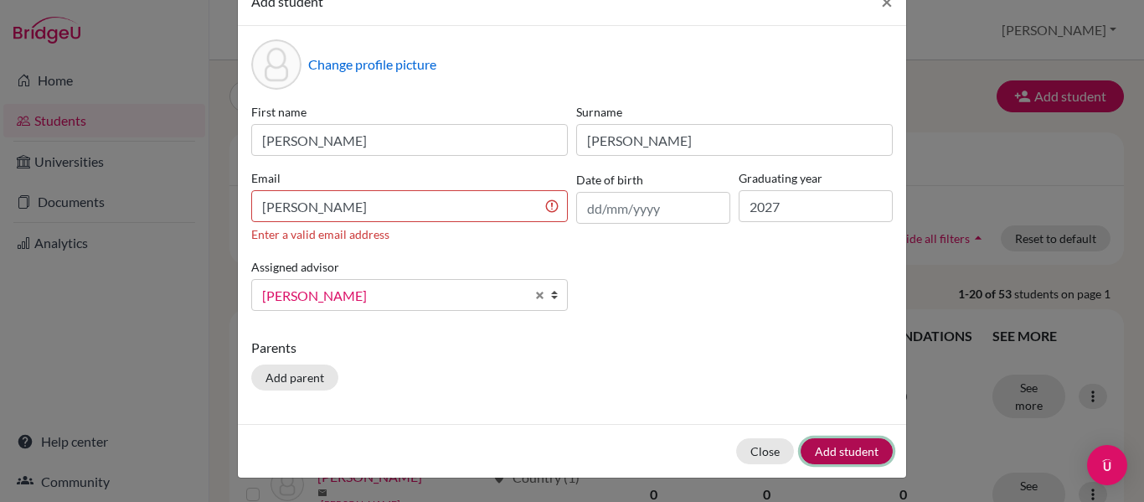
click at [822, 452] on button "Add student" at bounding box center [847, 451] width 92 height 26
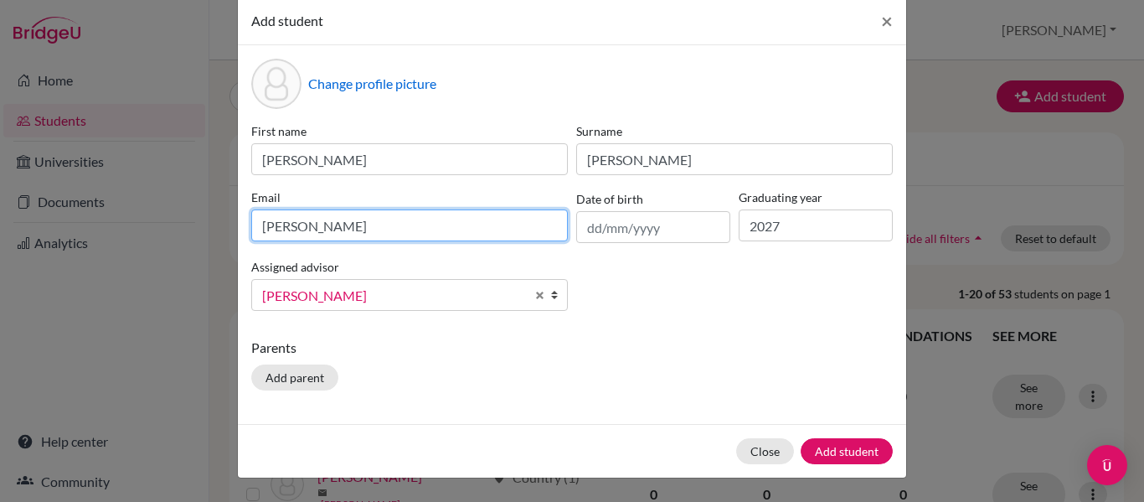
scroll to position [27, 0]
drag, startPoint x: 412, startPoint y: 208, endPoint x: 163, endPoint y: 219, distance: 248.9
click at [163, 219] on div "Add student × Change profile picture First name Harris Hakimi Surname Abdul Sam…" at bounding box center [572, 251] width 1144 height 502
paste input "abdulsamad.h26@kinghenryviii.edu.my"
type input "abdulsamad.h26@kinghenryviii.edu.my"
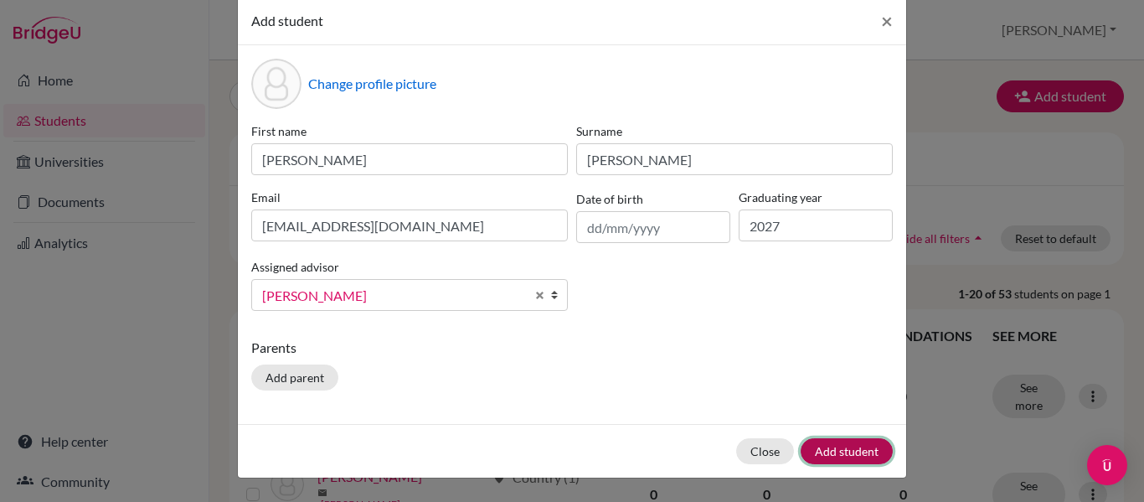
click at [852, 445] on button "Add student" at bounding box center [847, 451] width 92 height 26
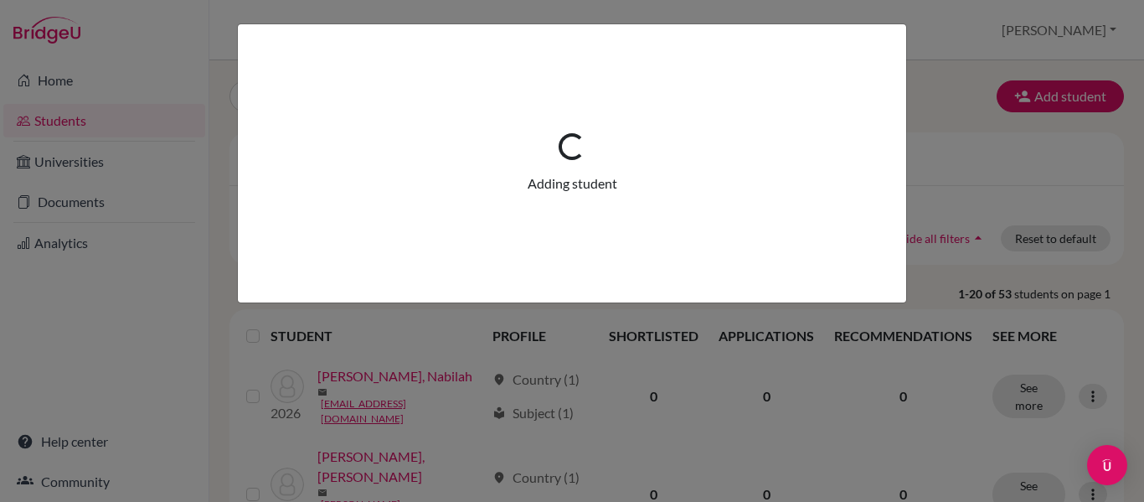
scroll to position [0, 0]
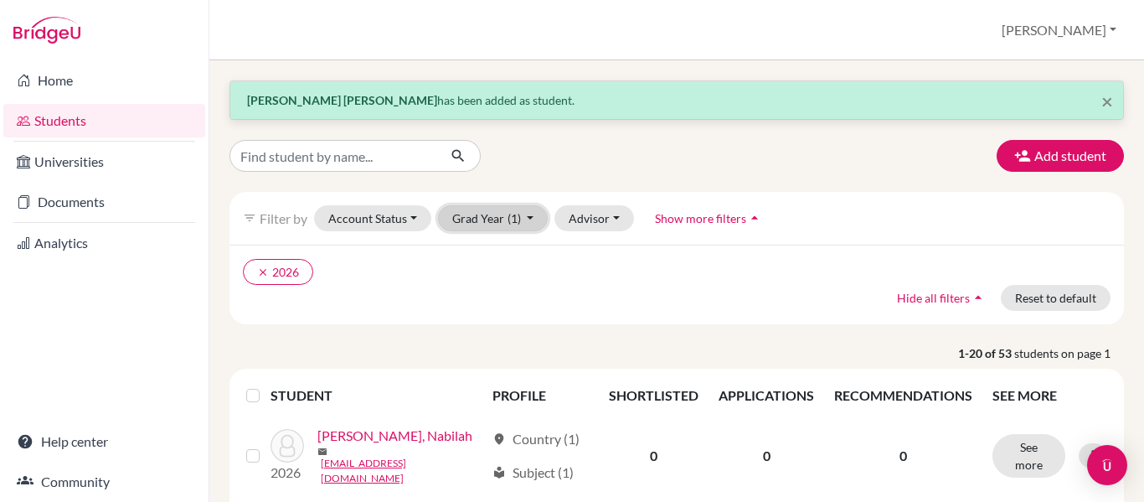
click at [523, 216] on button "Grad Year (1)" at bounding box center [493, 218] width 111 height 26
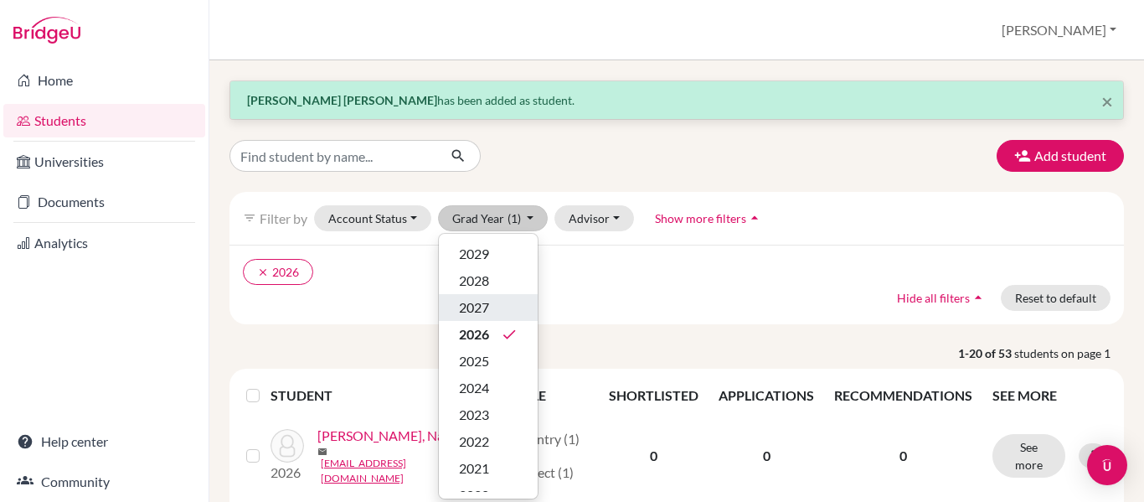
click at [505, 304] on div "2027" at bounding box center [488, 307] width 59 height 20
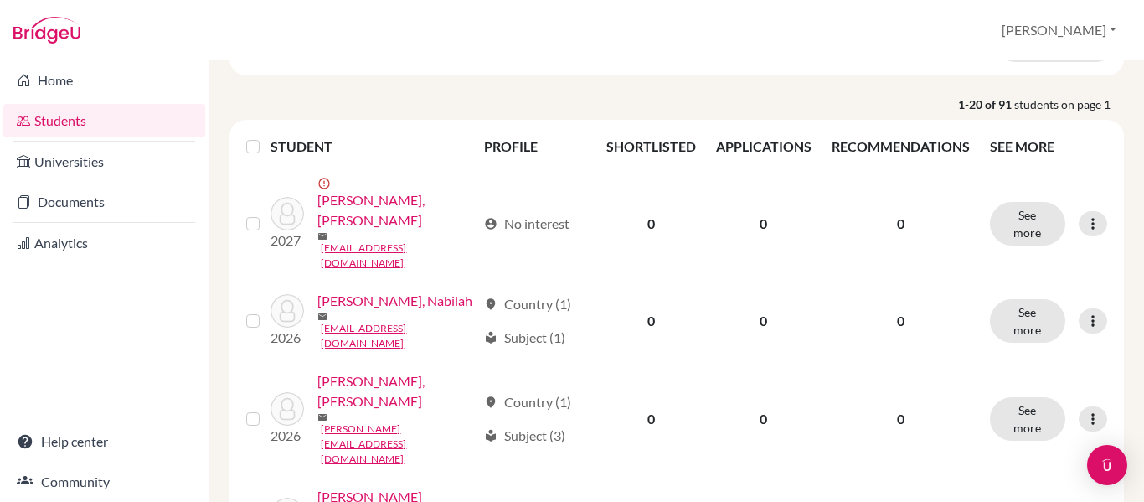
scroll to position [249, 0]
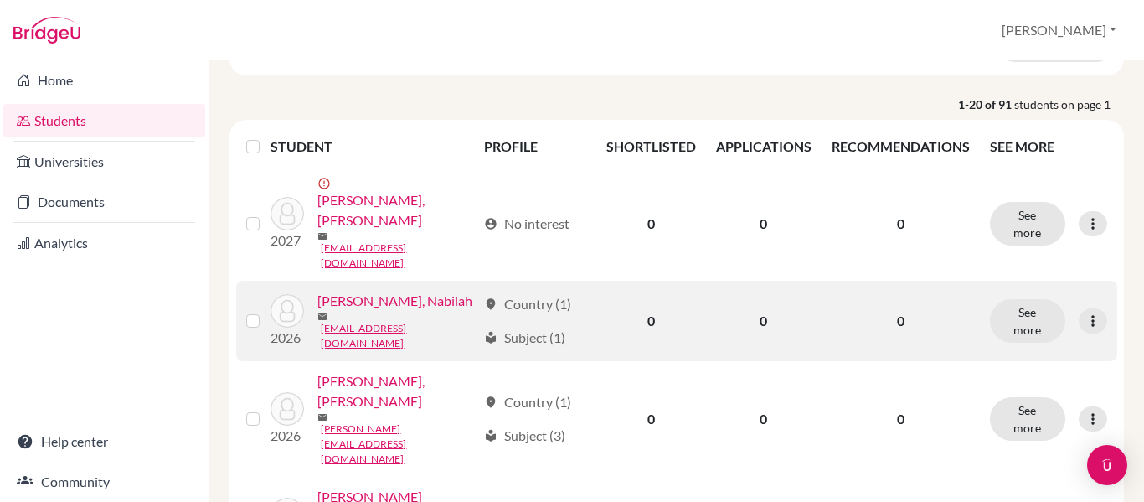
click at [348, 311] on link "[PERSON_NAME], Nabilah" at bounding box center [394, 301] width 155 height 20
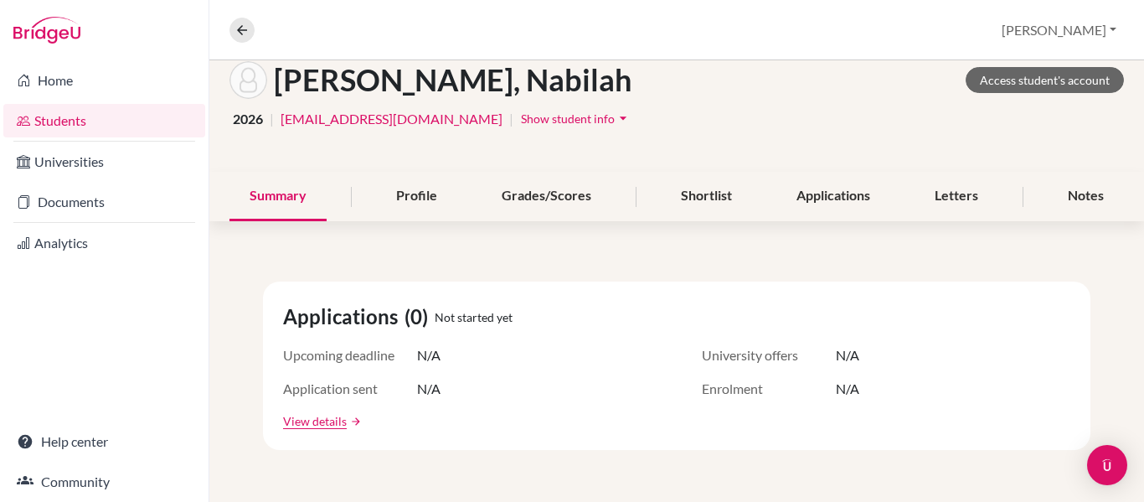
scroll to position [90, 0]
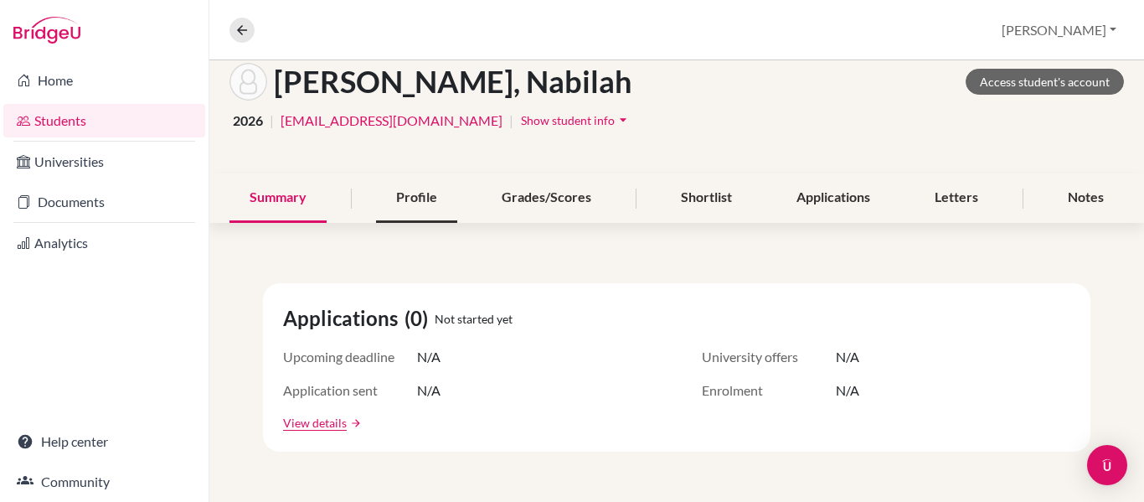
click at [393, 187] on div "Profile" at bounding box center [416, 197] width 81 height 49
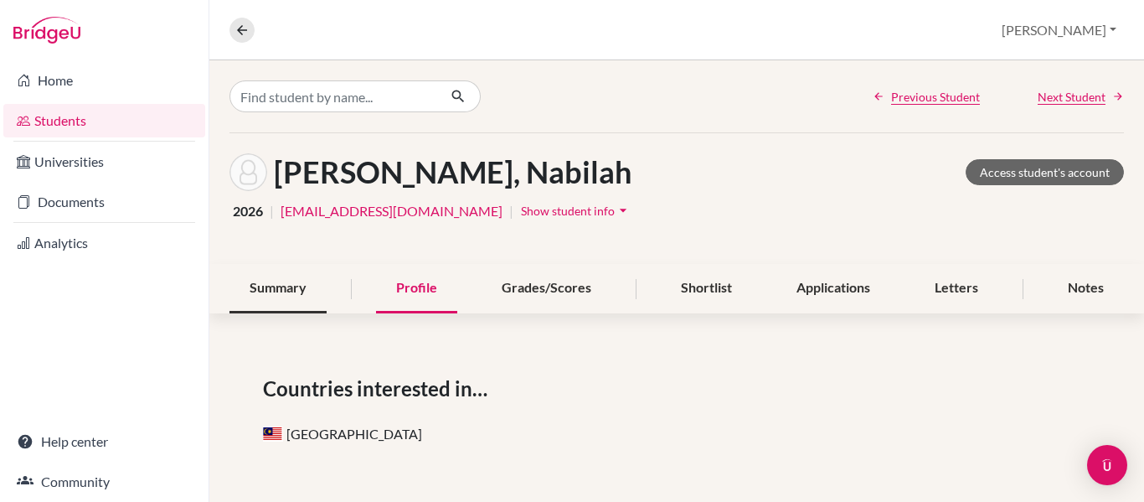
click at [293, 275] on div "Summary" at bounding box center [277, 288] width 97 height 49
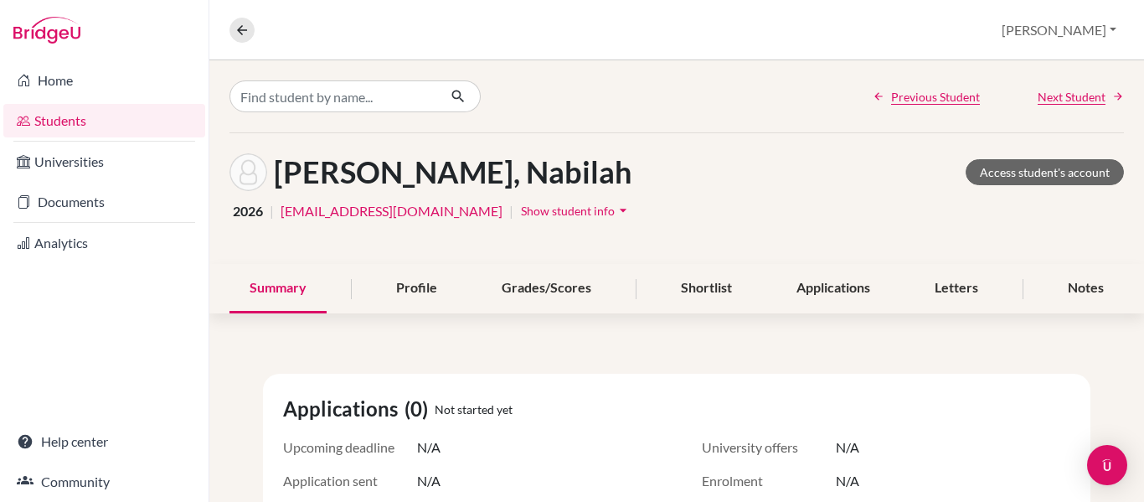
click at [83, 105] on link "Students" at bounding box center [104, 120] width 202 height 33
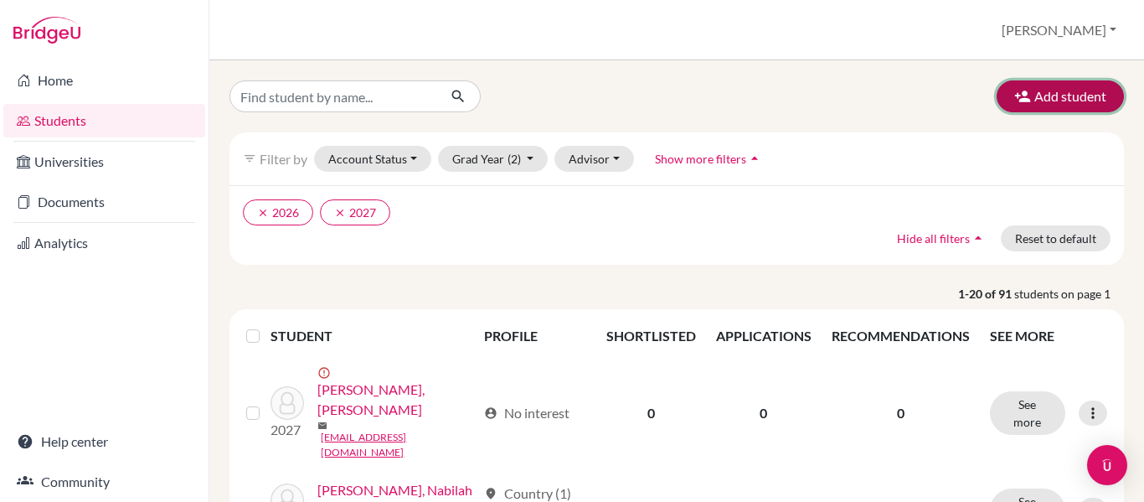
click at [1055, 108] on button "Add student" at bounding box center [1060, 96] width 127 height 32
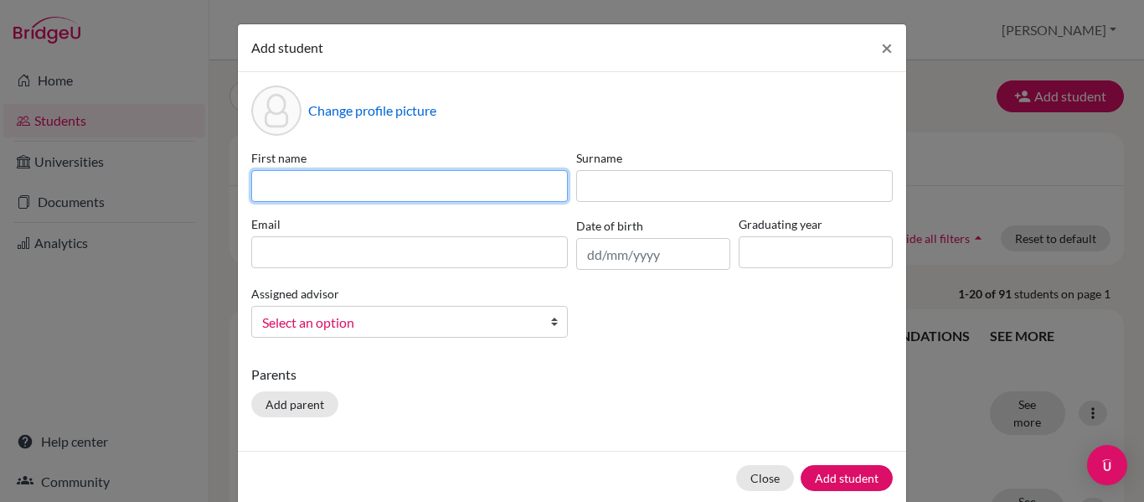
click at [344, 181] on input at bounding box center [409, 186] width 317 height 32
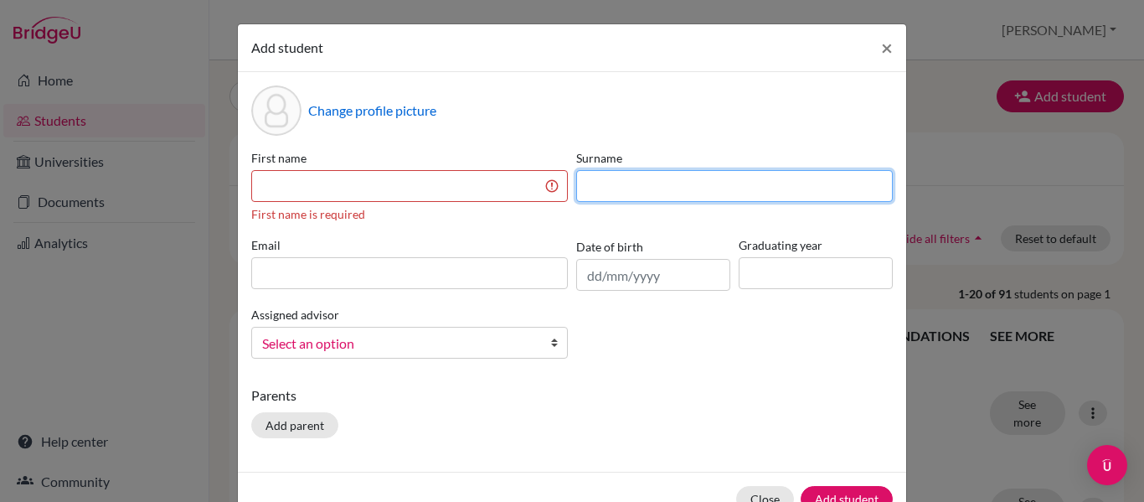
click at [590, 191] on input at bounding box center [734, 186] width 317 height 32
paste input "Amaluzzaman *"
type input "Amaluzzaman"
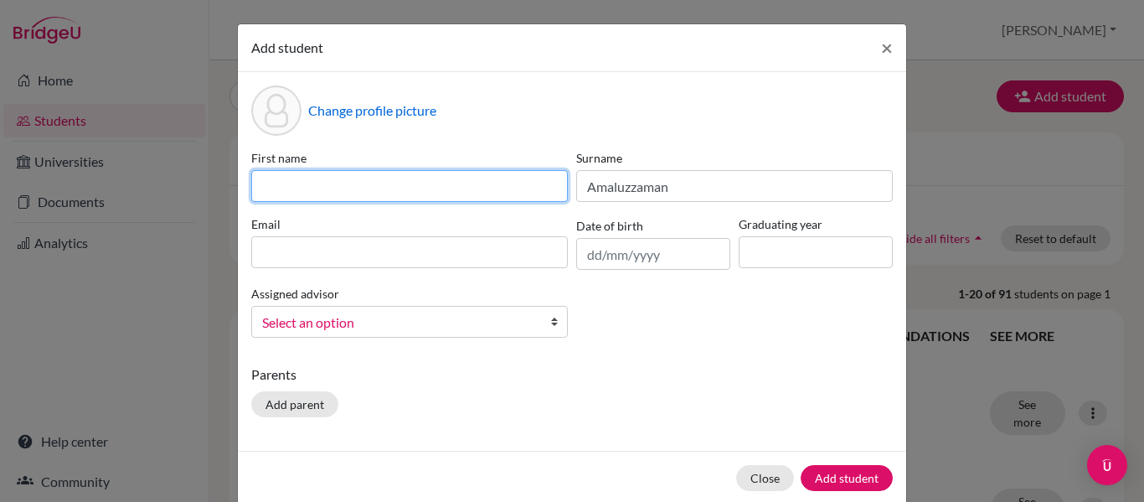
click at [299, 190] on input at bounding box center [409, 186] width 317 height 32
paste input "[PERSON_NAME]"
type input "[PERSON_NAME]"
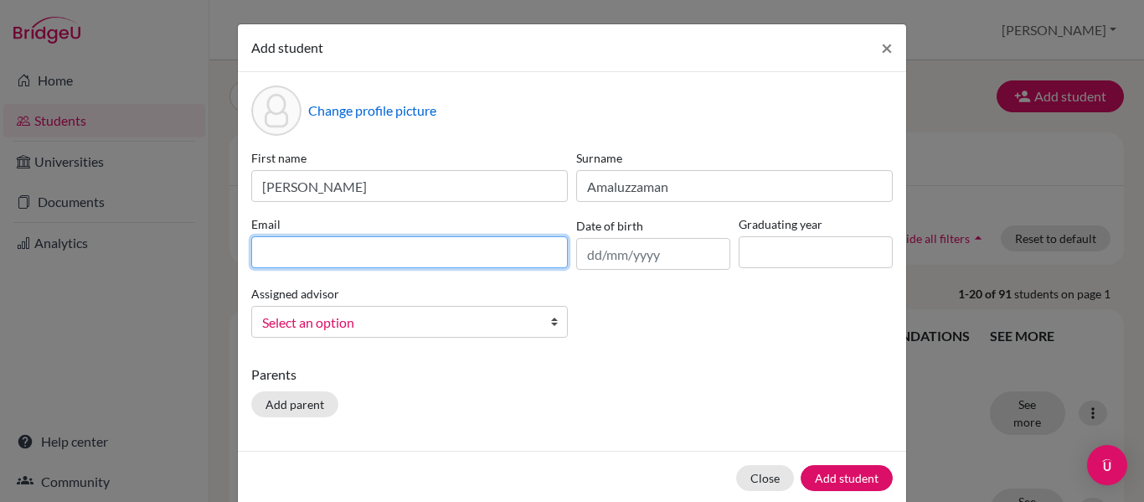
click at [285, 256] on input at bounding box center [409, 252] width 317 height 32
paste input "[EMAIL_ADDRESS][DOMAIN_NAME]"
type input "[EMAIL_ADDRESS][DOMAIN_NAME]"
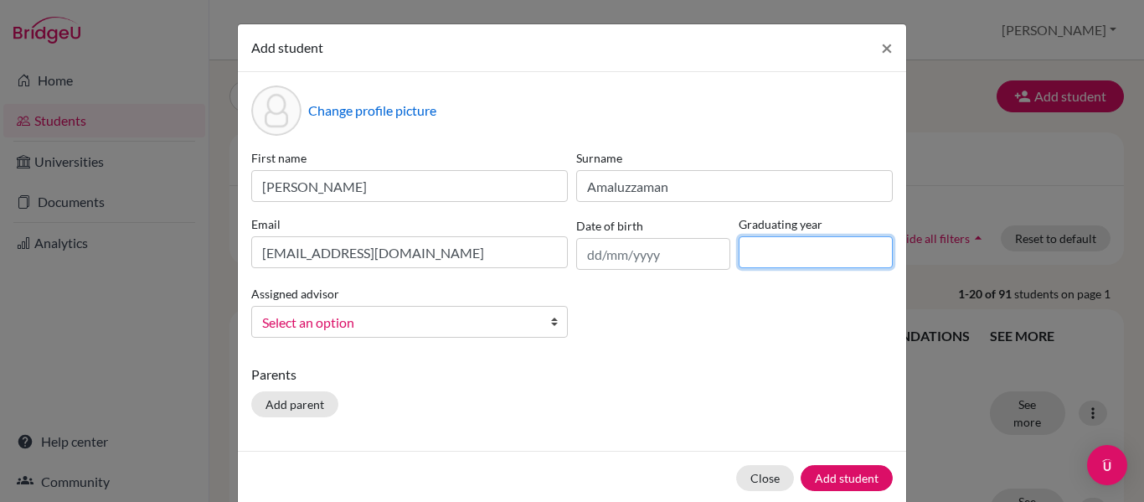
click at [758, 260] on input at bounding box center [816, 252] width 154 height 32
type input "2027"
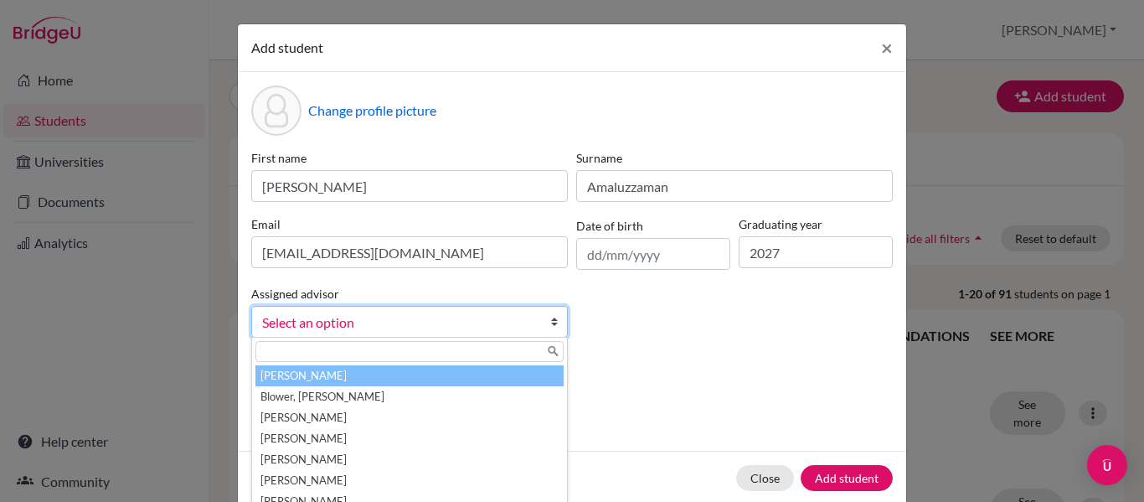
click at [443, 309] on link "Select an option" at bounding box center [409, 322] width 317 height 32
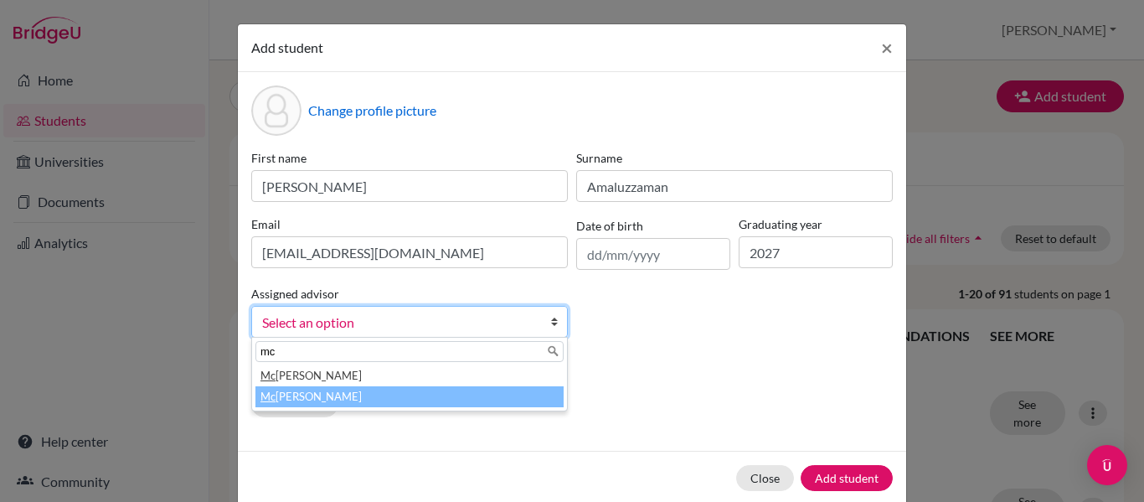
type input "mc"
click at [361, 394] on li "[PERSON_NAME]" at bounding box center [409, 396] width 308 height 21
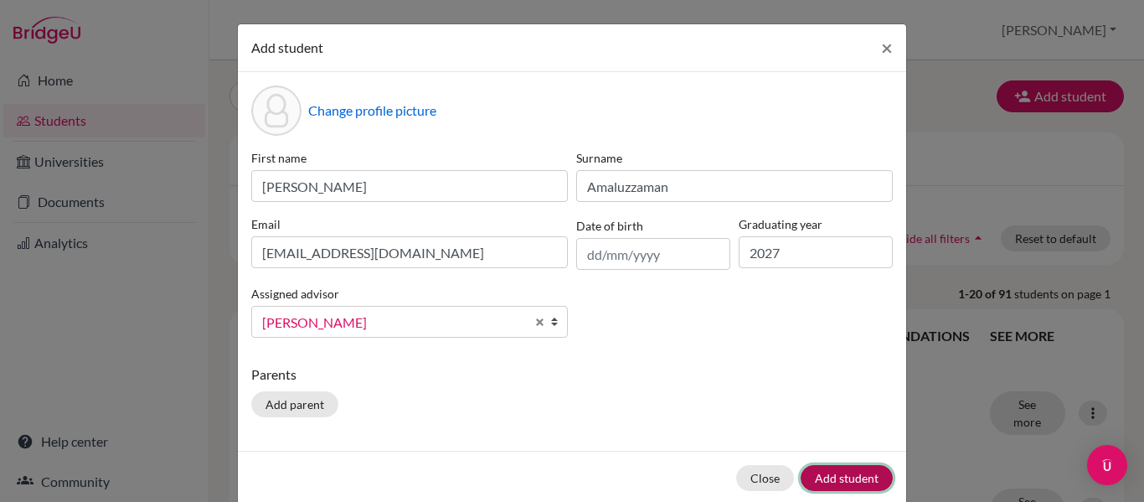
click at [836, 476] on button "Add student" at bounding box center [847, 478] width 92 height 26
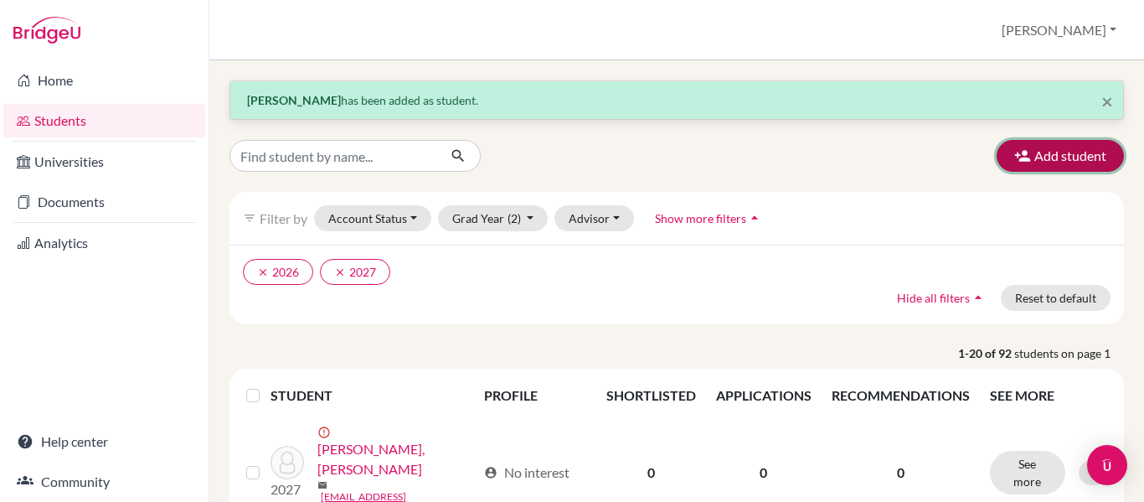
click at [1014, 150] on icon "button" at bounding box center [1022, 155] width 17 height 17
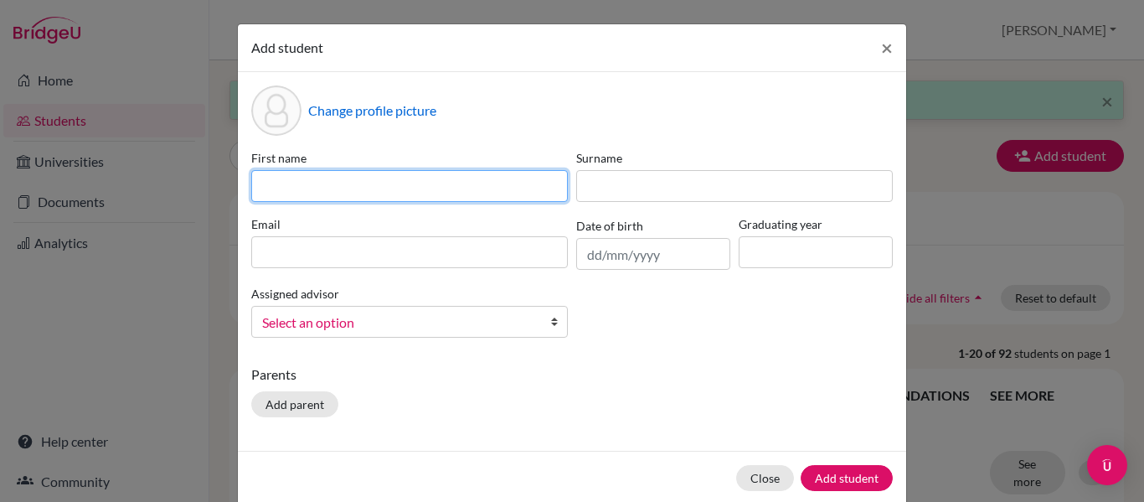
click at [506, 186] on input at bounding box center [409, 186] width 317 height 32
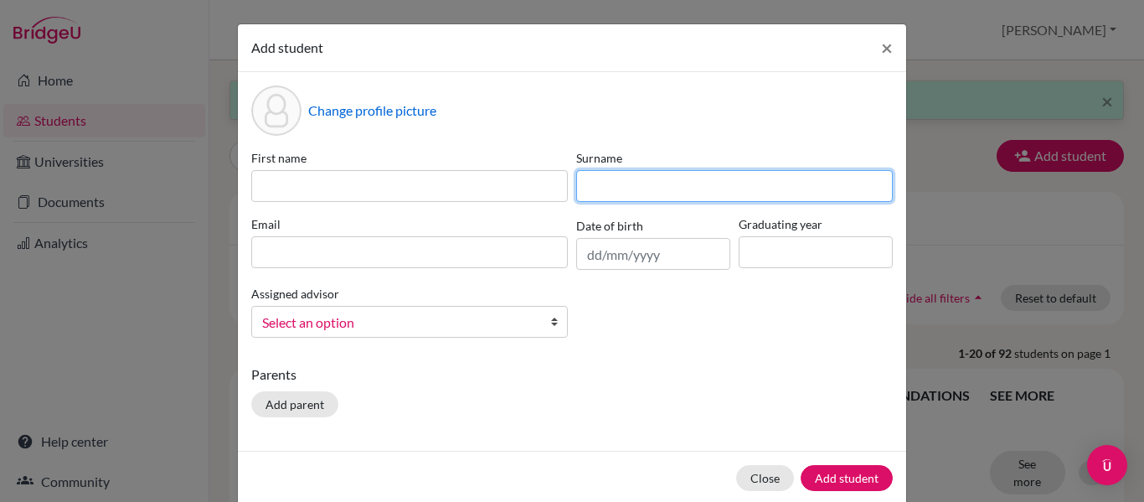
click at [589, 196] on input at bounding box center [734, 186] width 317 height 32
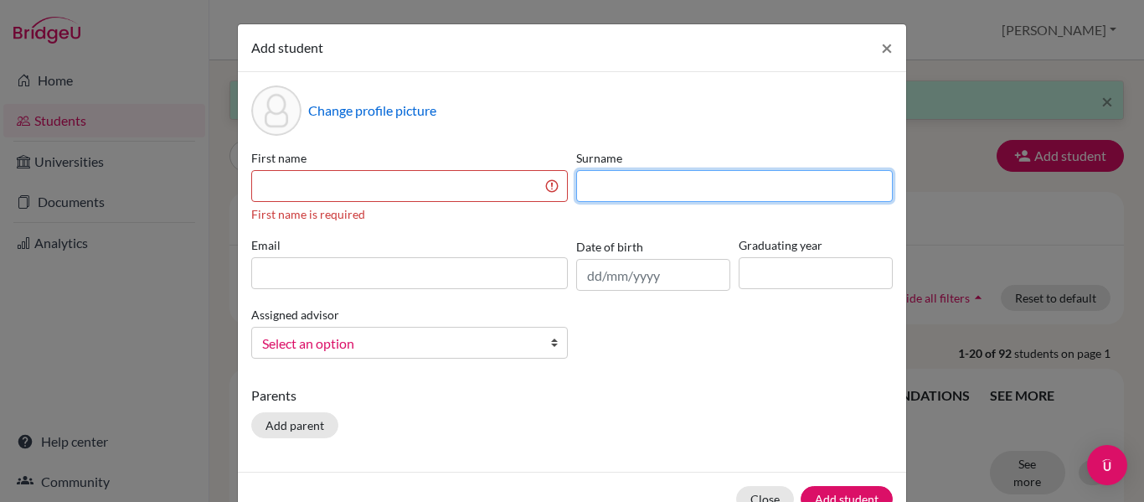
paste input "Azhar *"
type input "Azhar"
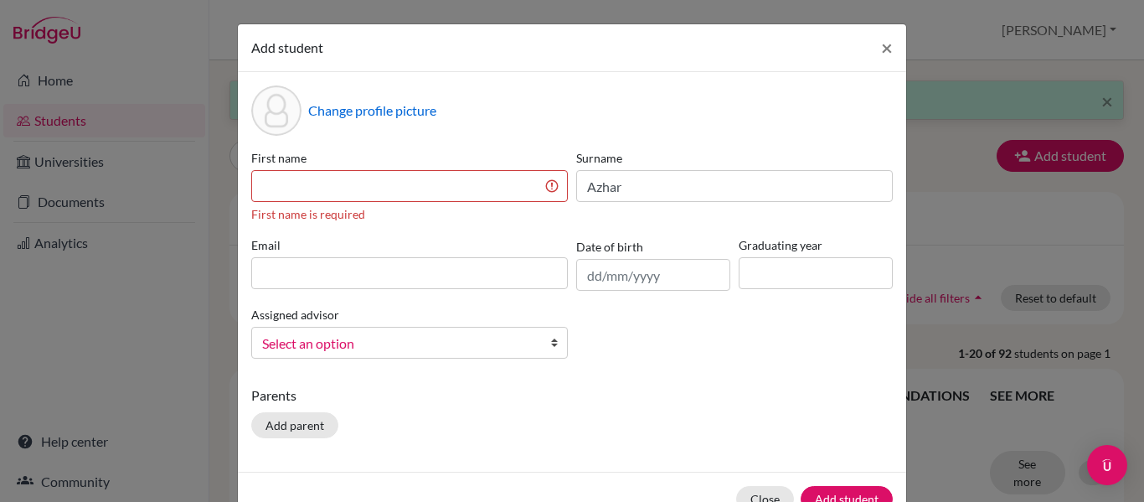
click at [441, 166] on label "First name" at bounding box center [409, 158] width 317 height 18
click at [443, 190] on input at bounding box center [409, 186] width 317 height 32
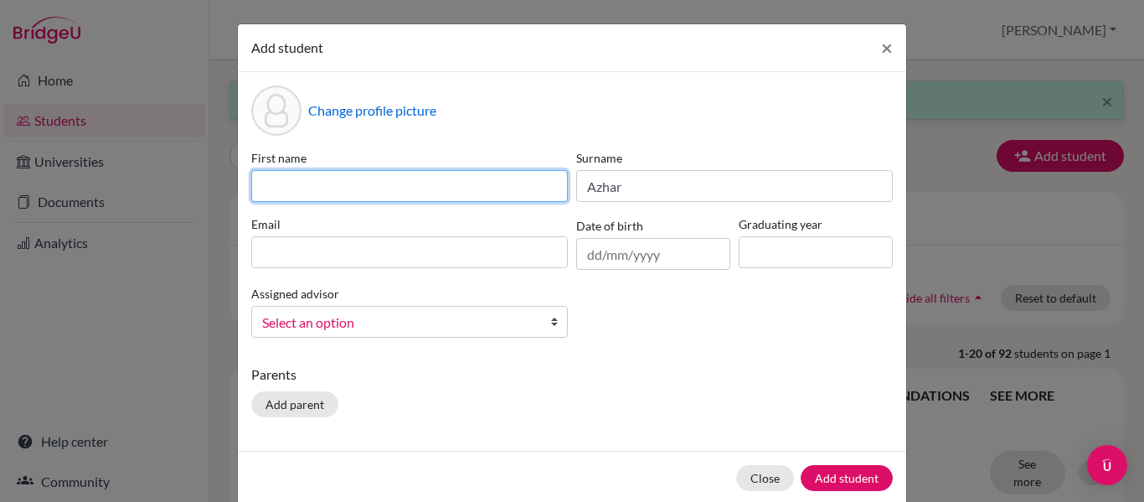
paste input "[PERSON_NAME]"
type input "[PERSON_NAME]"
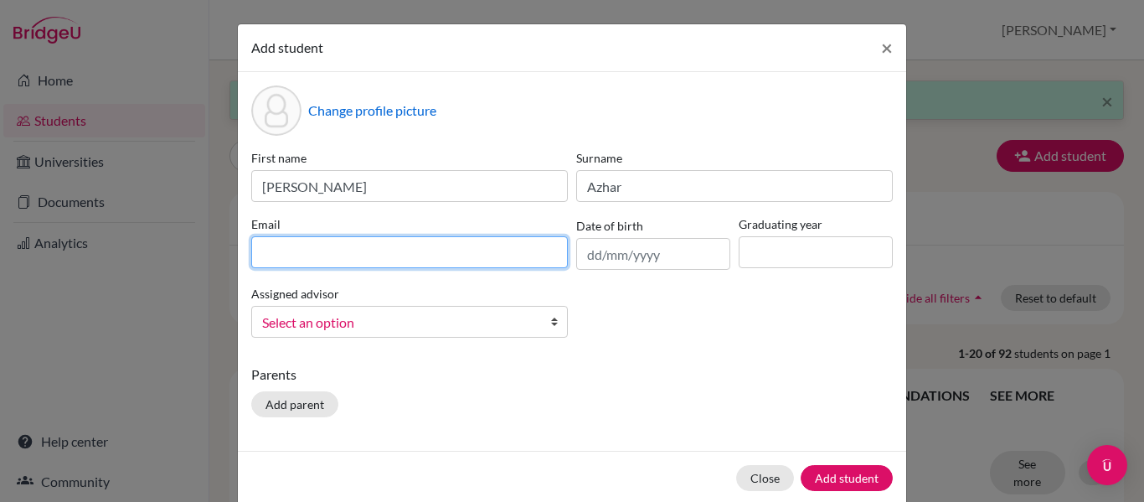
click at [373, 237] on input at bounding box center [409, 252] width 317 height 32
paste input "[EMAIL_ADDRESS][DOMAIN_NAME]"
type input "[EMAIL_ADDRESS][DOMAIN_NAME]"
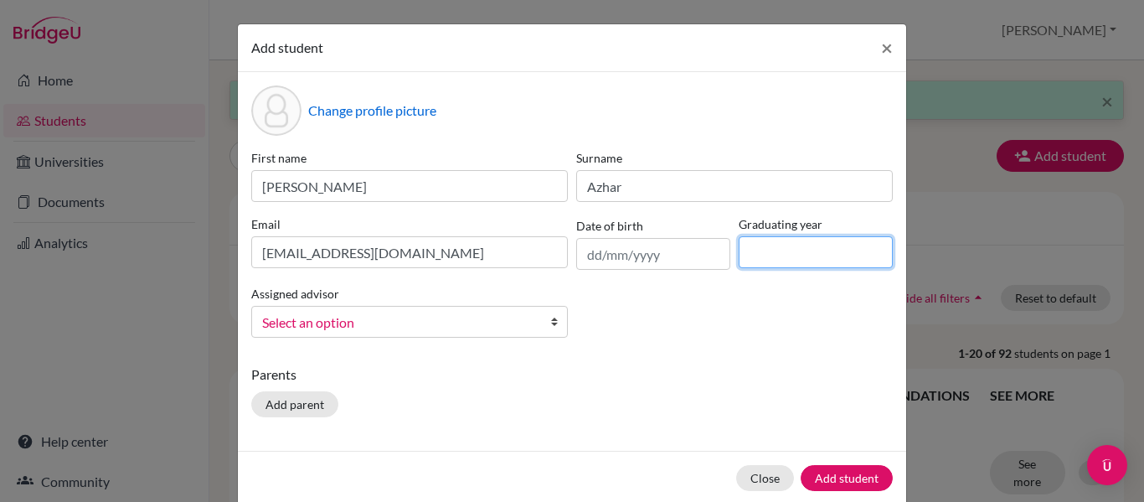
click at [749, 263] on input at bounding box center [816, 252] width 154 height 32
type input "2027"
click at [365, 317] on span "Select an option" at bounding box center [398, 323] width 273 height 22
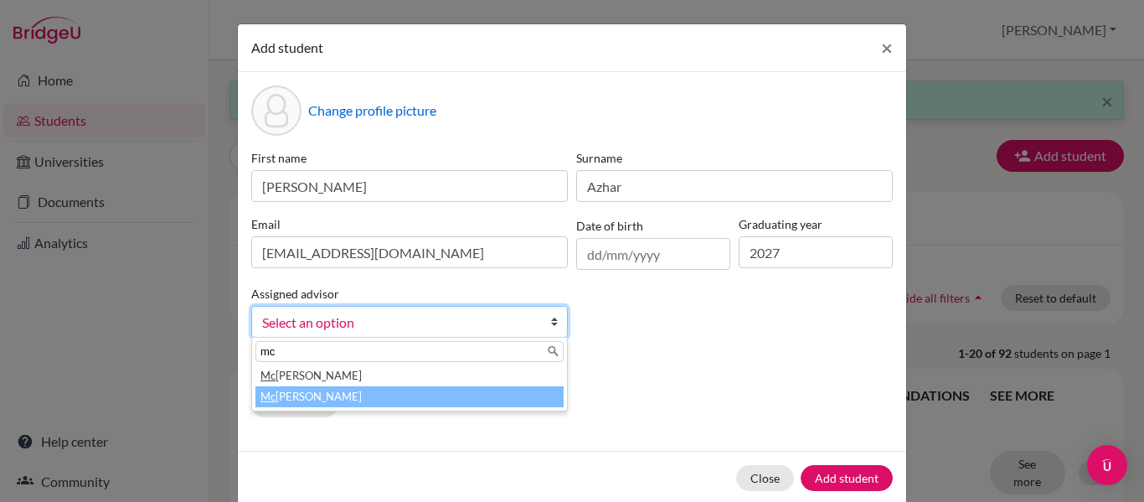
type input "mc"
click at [318, 397] on li "[PERSON_NAME]" at bounding box center [409, 396] width 308 height 21
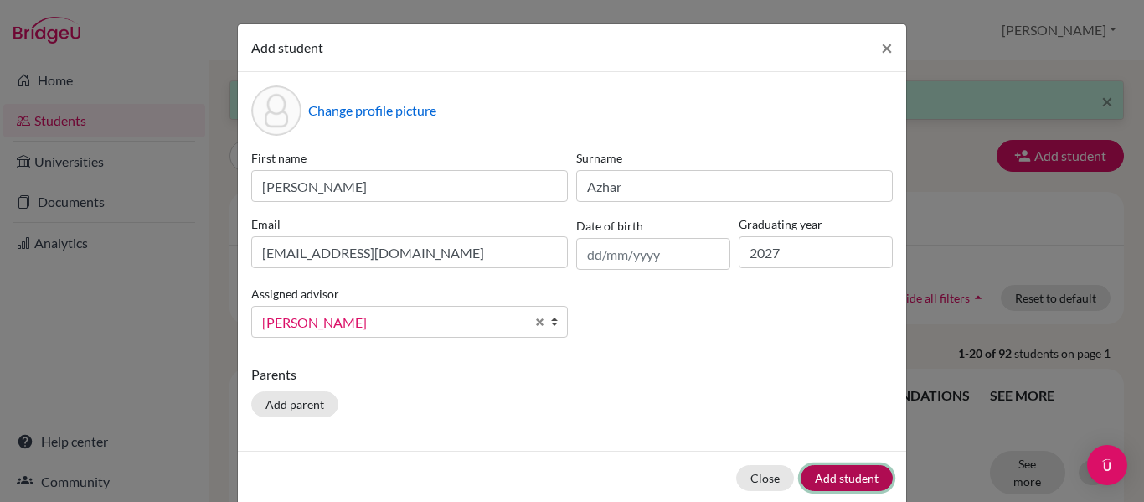
click at [830, 478] on button "Add student" at bounding box center [847, 478] width 92 height 26
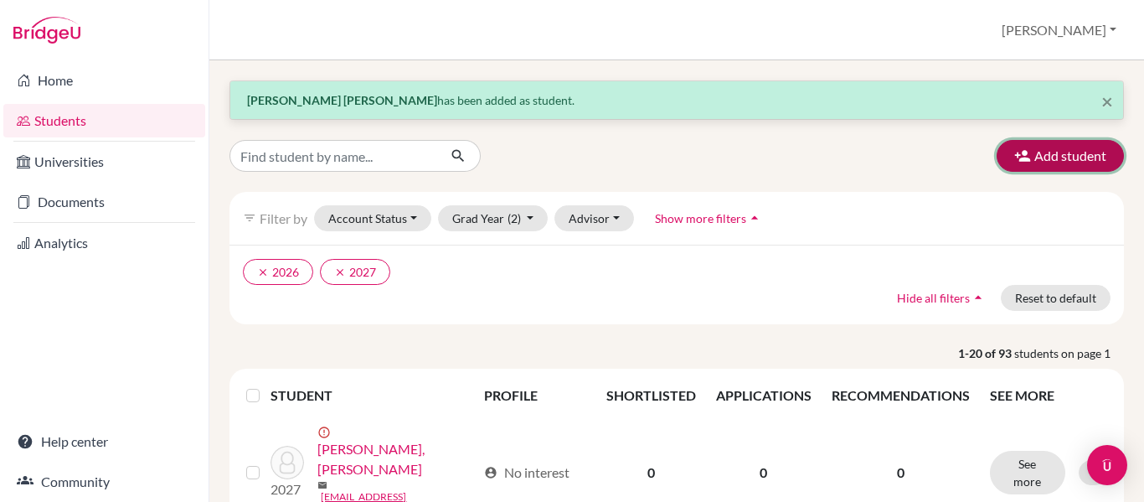
click at [1024, 157] on button "Add student" at bounding box center [1060, 156] width 127 height 32
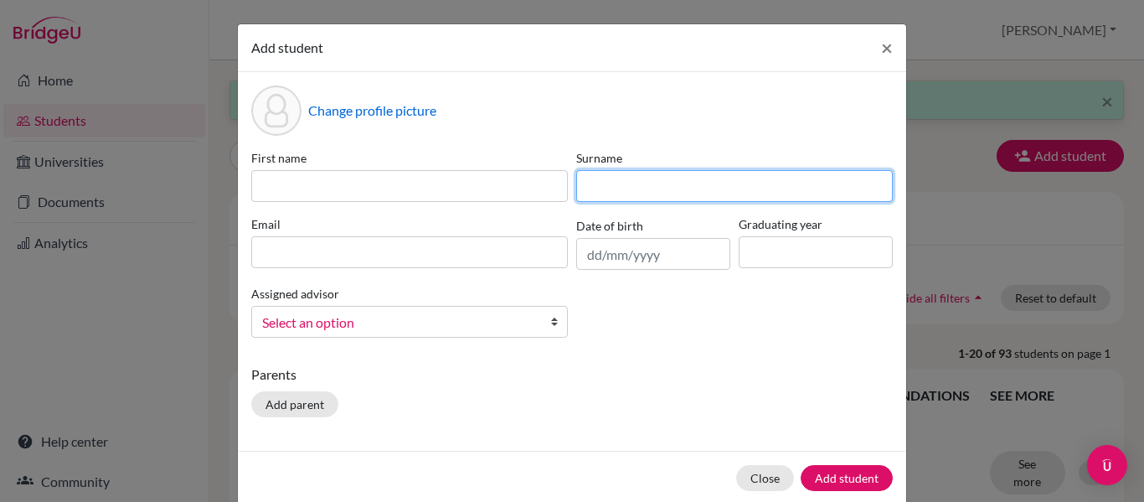
click at [600, 198] on input at bounding box center [734, 186] width 317 height 32
paste input "Bamlett"
type input "Bamlett"
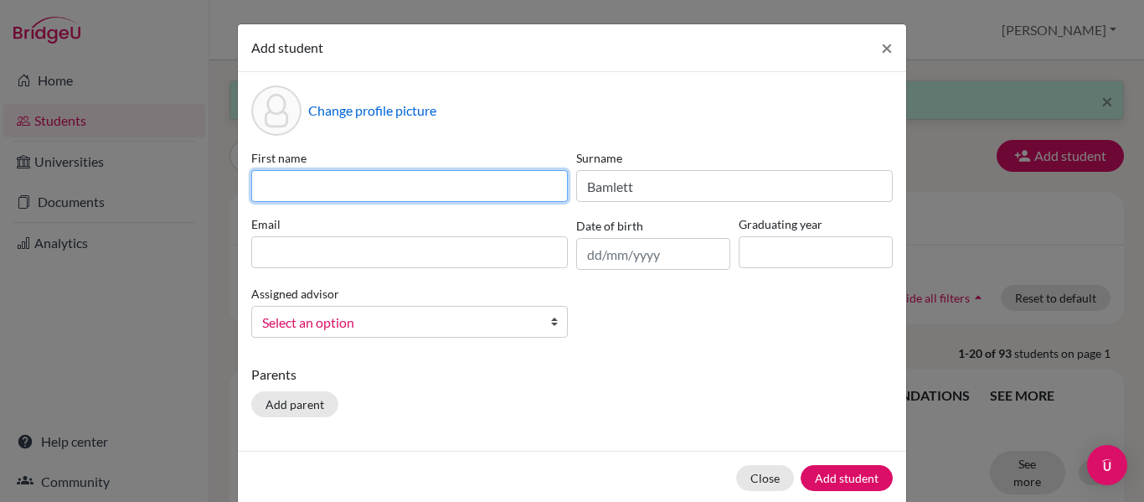
click at [442, 178] on input at bounding box center [409, 186] width 317 height 32
paste input "[PERSON_NAME]"
type input "[PERSON_NAME]"
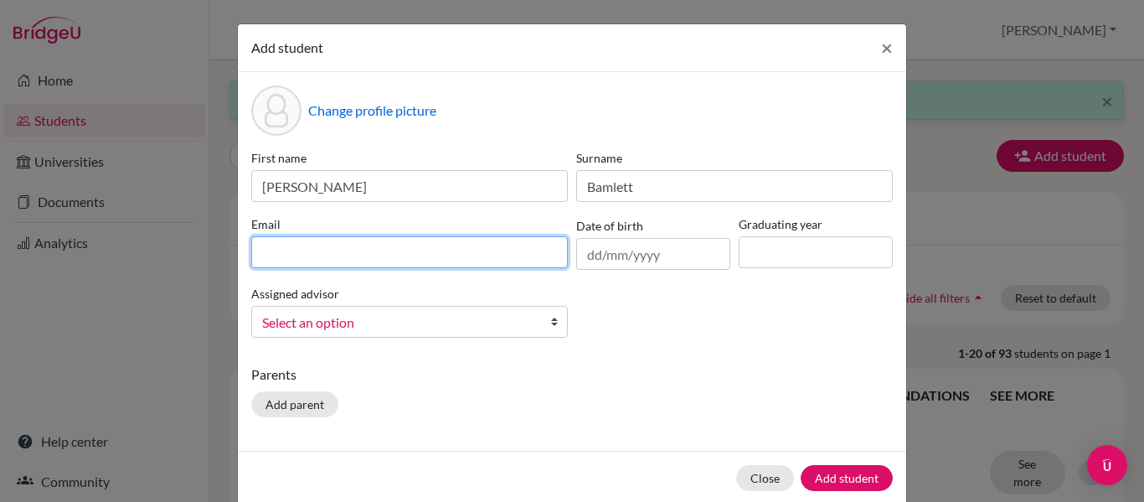
click at [401, 240] on input at bounding box center [409, 252] width 317 height 32
paste input "[EMAIL_ADDRESS][DOMAIN_NAME]"
type input "[EMAIL_ADDRESS][DOMAIN_NAME]"
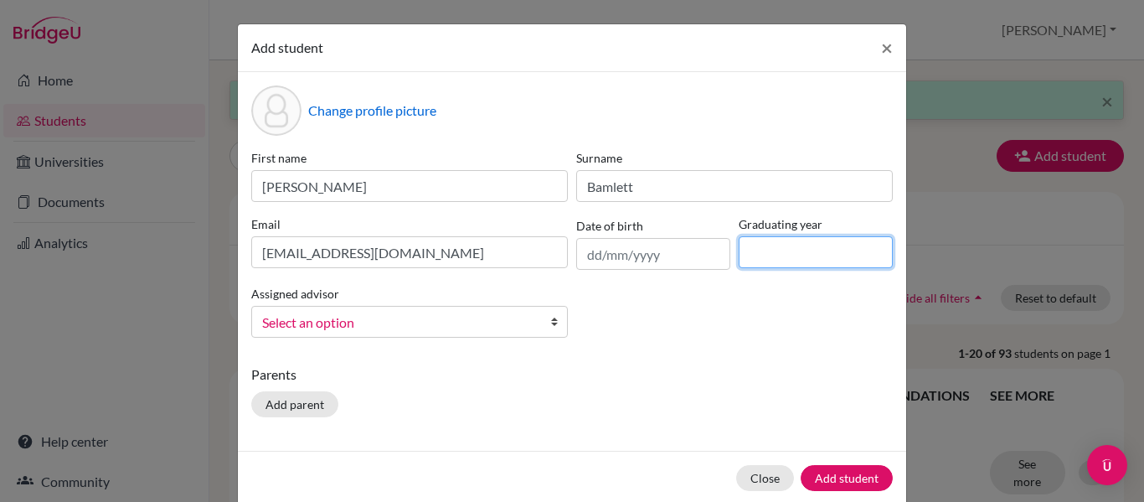
click at [755, 250] on input at bounding box center [816, 252] width 154 height 32
type input "2027"
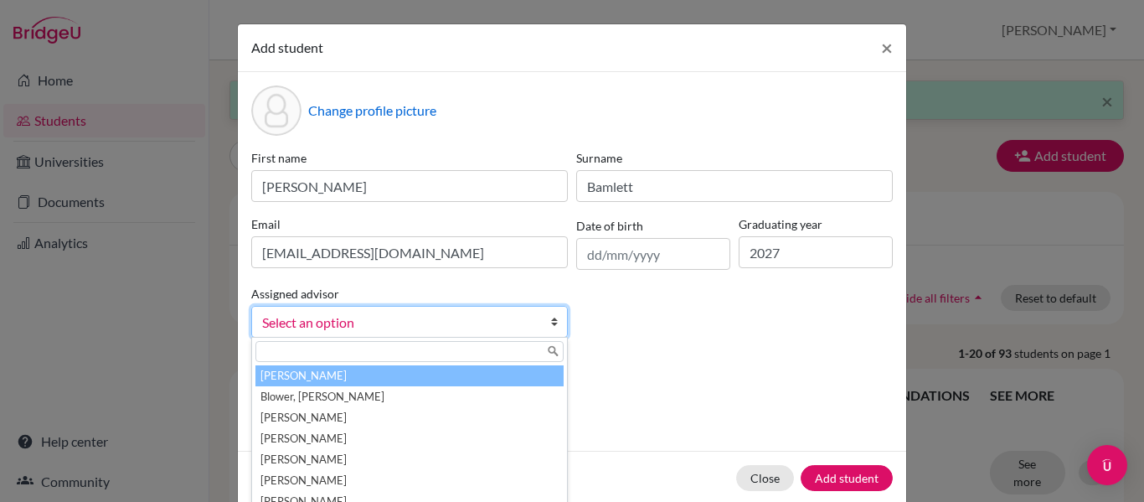
click at [291, 317] on span "Select an option" at bounding box center [398, 323] width 273 height 22
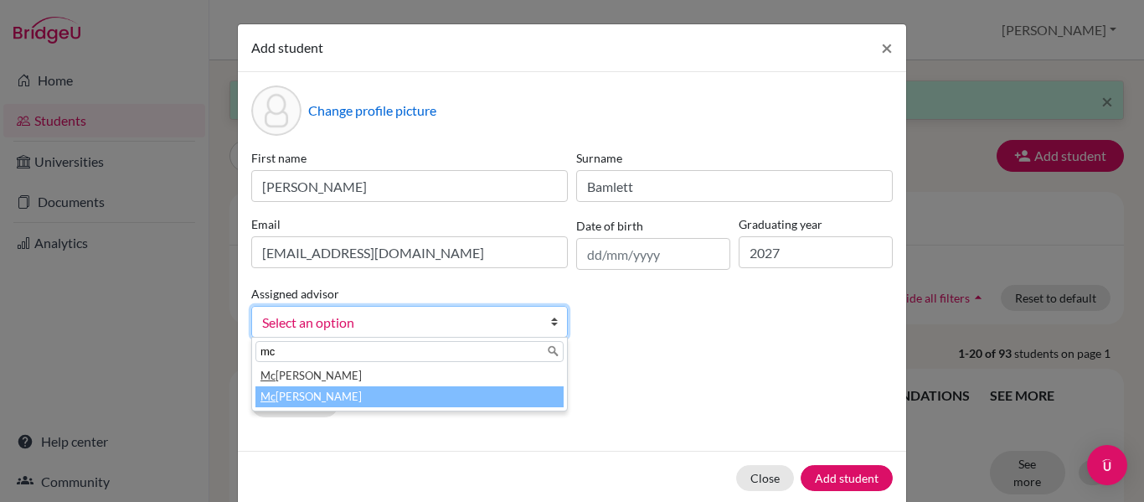
type input "mc"
click at [306, 390] on li "[PERSON_NAME]" at bounding box center [409, 396] width 308 height 21
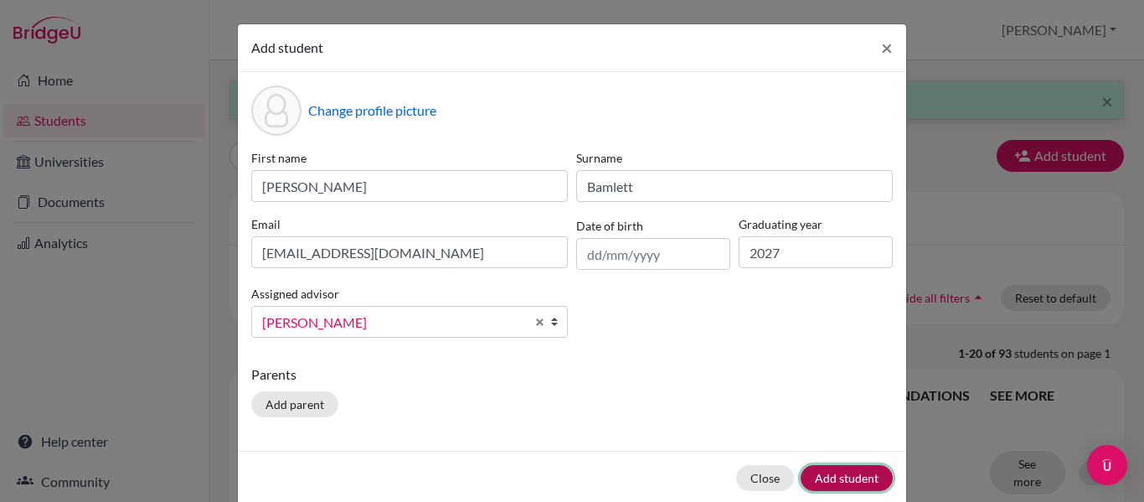
click at [846, 477] on button "Add student" at bounding box center [847, 478] width 92 height 26
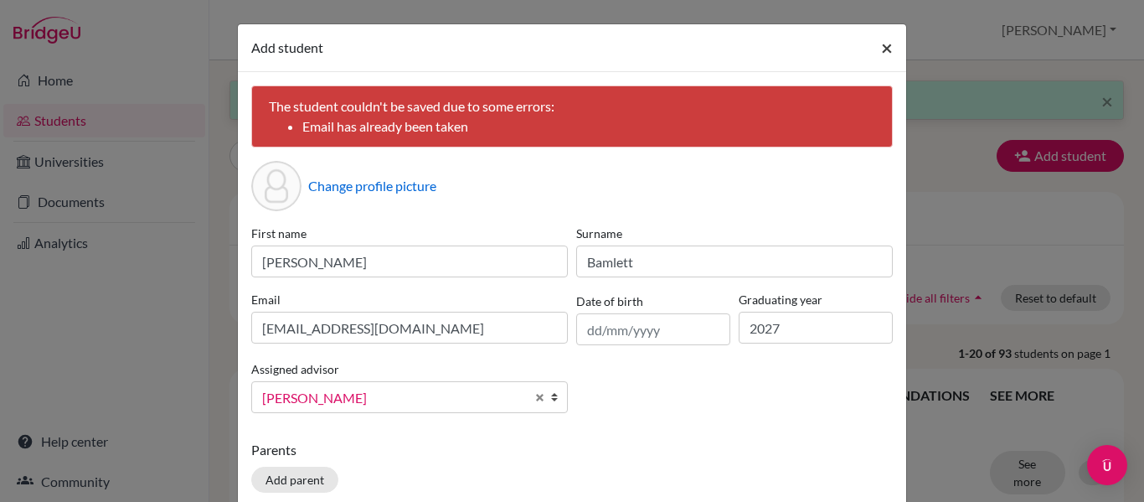
click at [881, 49] on span "×" at bounding box center [887, 47] width 12 height 24
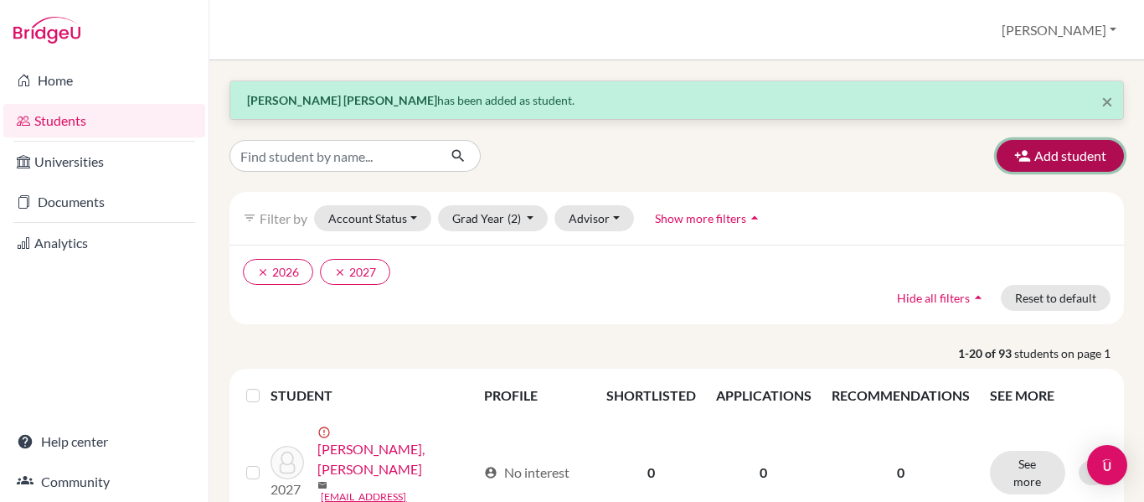
click at [1014, 157] on icon "button" at bounding box center [1022, 155] width 17 height 17
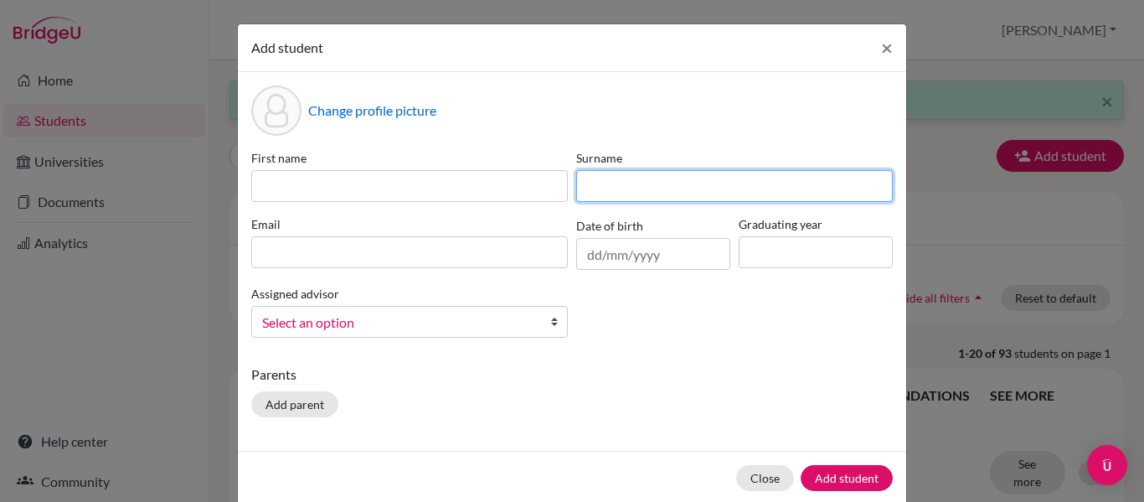
click at [609, 179] on input at bounding box center [734, 186] width 317 height 32
paste input "Batumalai *"
type input "Batumalai"
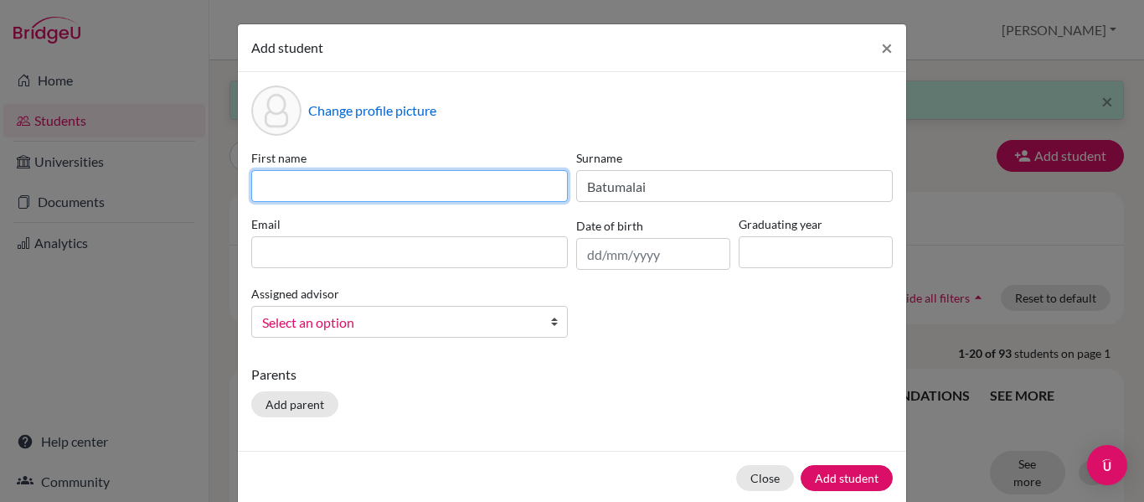
click at [450, 172] on input at bounding box center [409, 186] width 317 height 32
paste input "Aisshvarya"
type input "Aisshvarya"
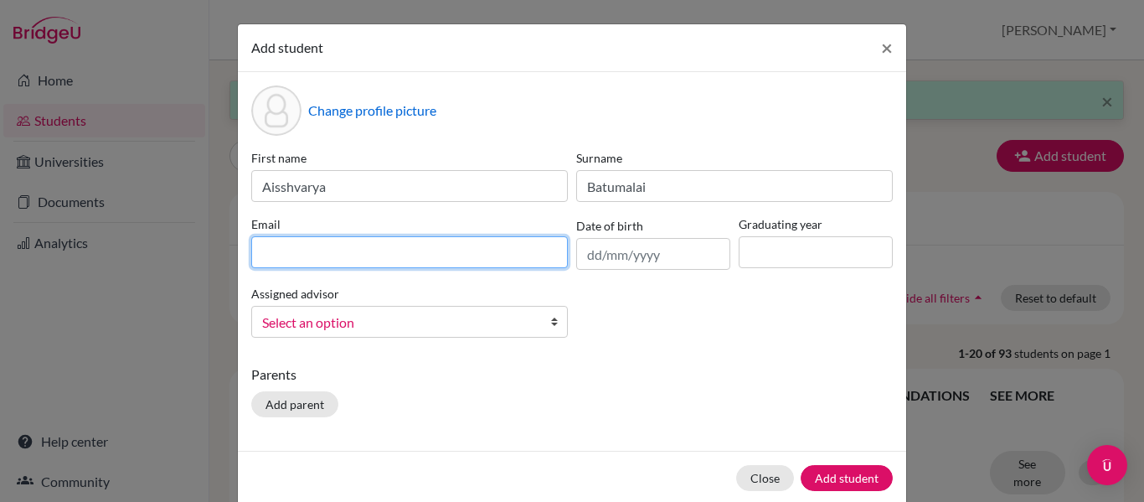
click at [312, 247] on input at bounding box center [409, 252] width 317 height 32
paste input "[EMAIL_ADDRESS][DOMAIN_NAME]"
type input "[EMAIL_ADDRESS][DOMAIN_NAME]"
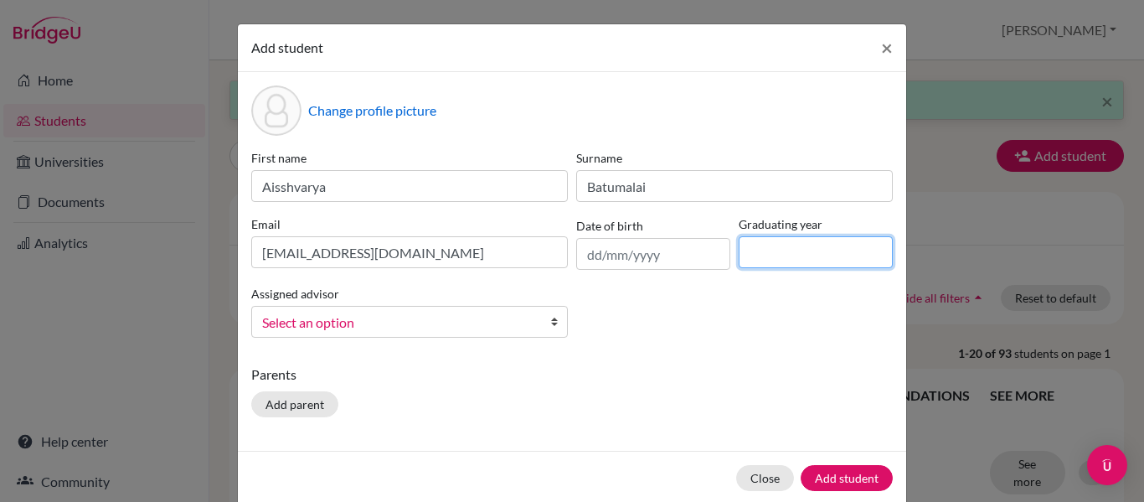
click at [837, 256] on input at bounding box center [816, 252] width 154 height 32
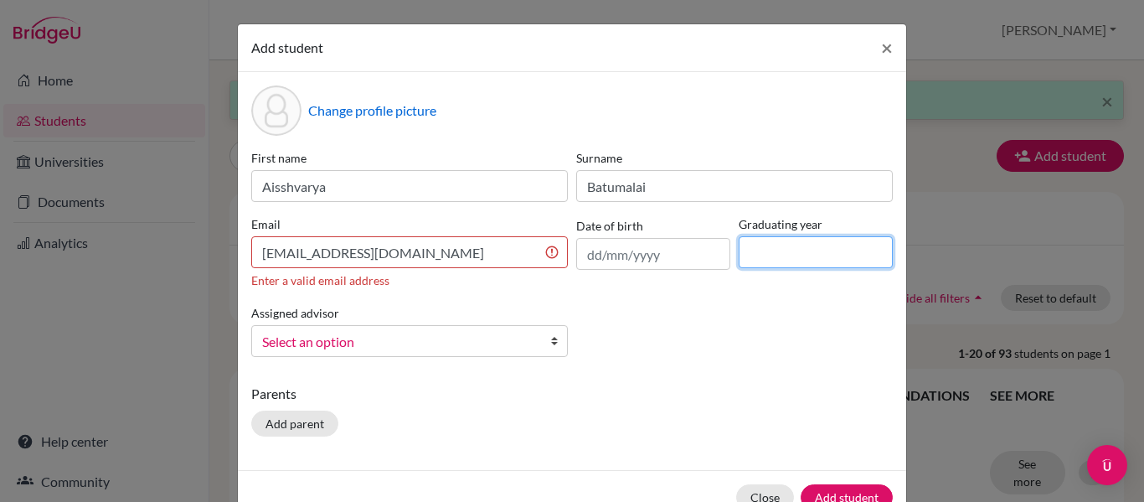
type input "2027"
click at [363, 366] on div "First name [PERSON_NAME] Surname Batumalai Email [EMAIL_ADDRESS][DOMAIN_NAME] E…" at bounding box center [572, 259] width 650 height 221
click at [384, 345] on span "Select an option" at bounding box center [398, 342] width 273 height 22
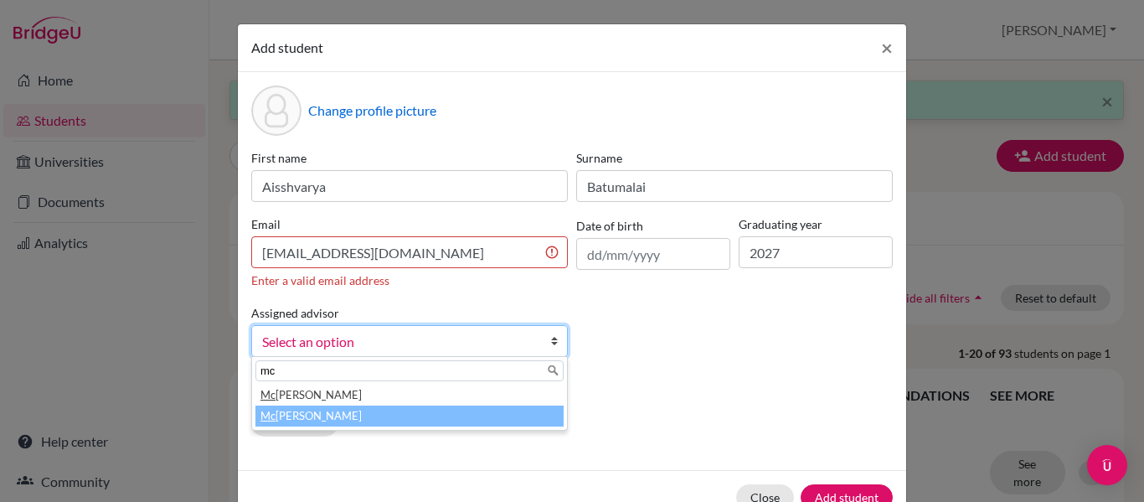
type input "mc"
click at [342, 418] on li "[PERSON_NAME]" at bounding box center [409, 415] width 308 height 21
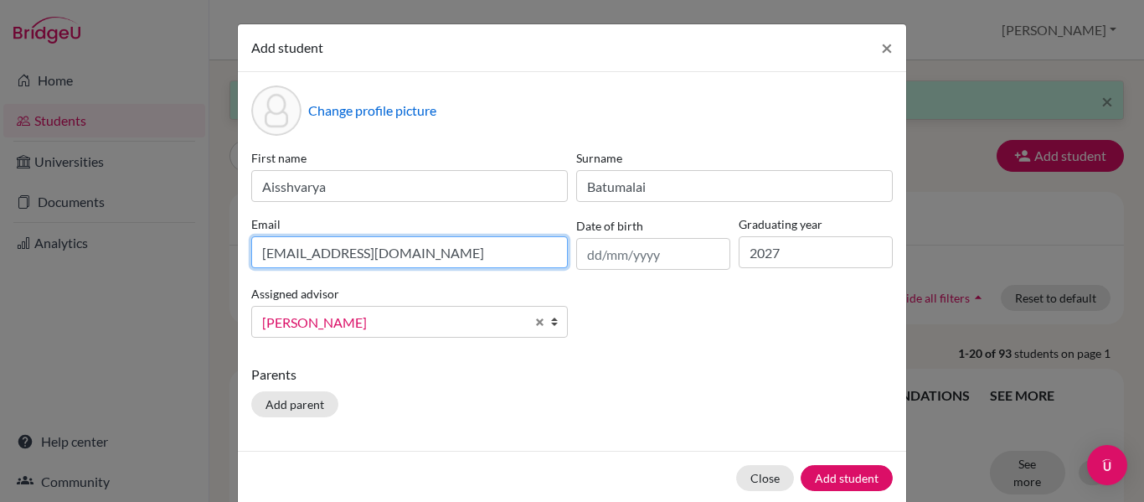
click at [497, 251] on input "[EMAIL_ADDRESS][DOMAIN_NAME]" at bounding box center [409, 252] width 317 height 32
type input "[EMAIL_ADDRESS][DOMAIN_NAME]"
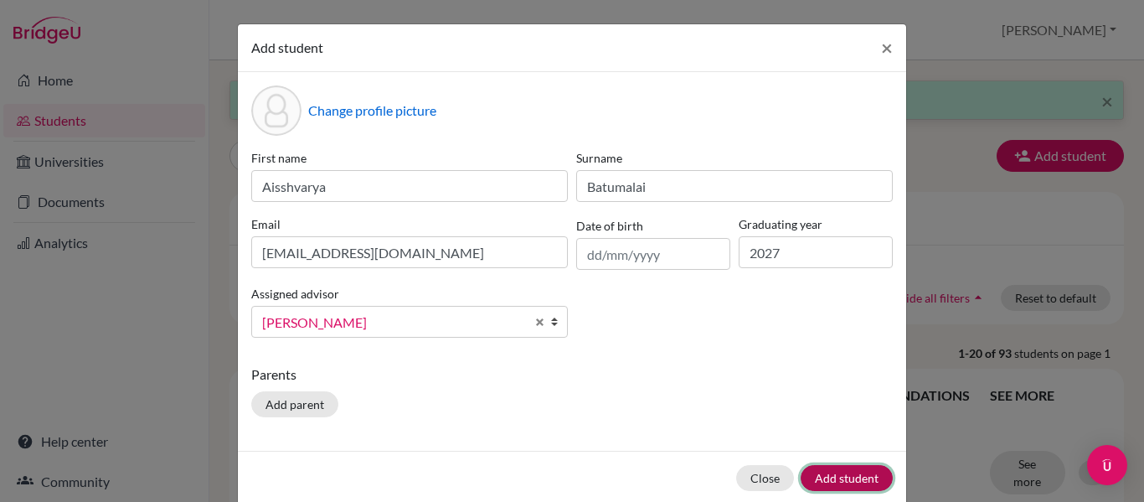
click at [824, 474] on button "Add student" at bounding box center [847, 478] width 92 height 26
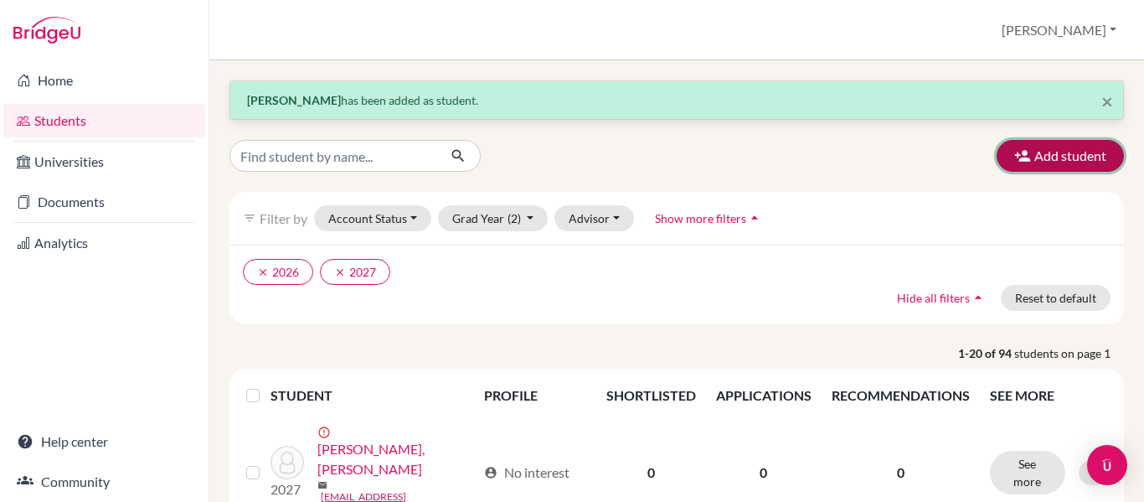
click at [1017, 162] on icon "button" at bounding box center [1022, 155] width 17 height 17
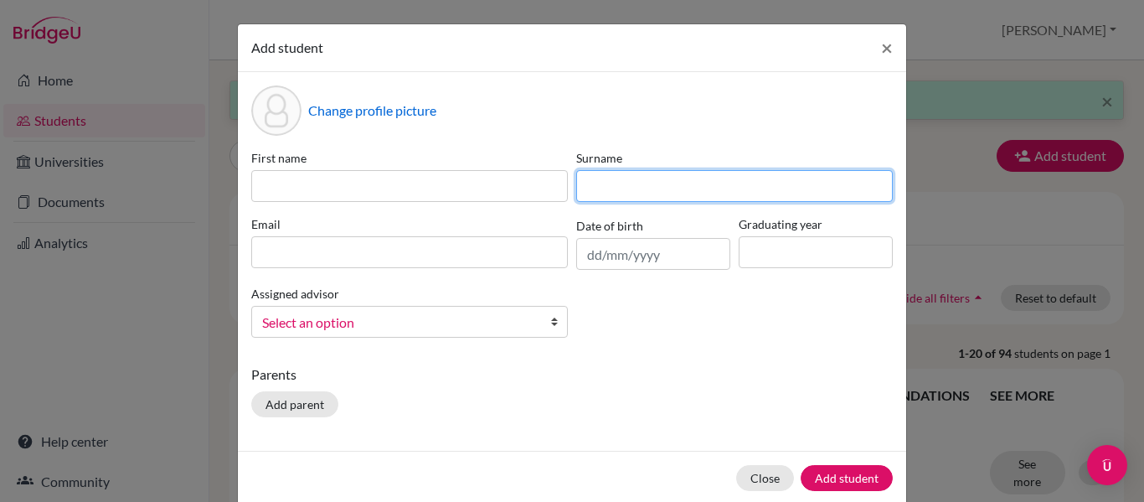
click at [594, 185] on input at bounding box center [734, 186] width 317 height 32
paste input "Chee *"
type input "Chee"
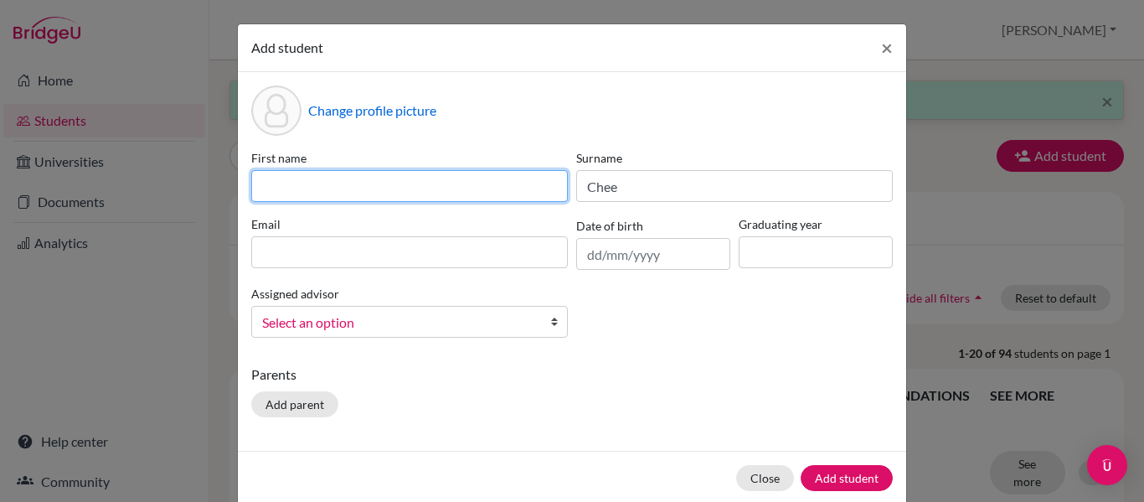
click at [506, 188] on input at bounding box center [409, 186] width 317 height 32
paste input "[PERSON_NAME]"
type input "[PERSON_NAME]"
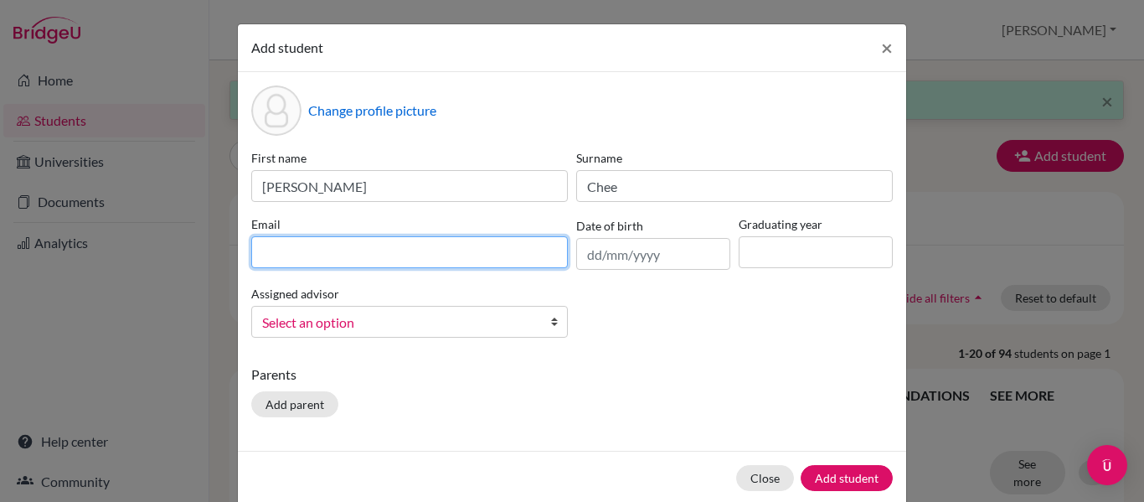
click at [288, 240] on input at bounding box center [409, 252] width 317 height 32
paste input "[EMAIL_ADDRESS][DOMAIN_NAME]"
type input "[EMAIL_ADDRESS][DOMAIN_NAME]"
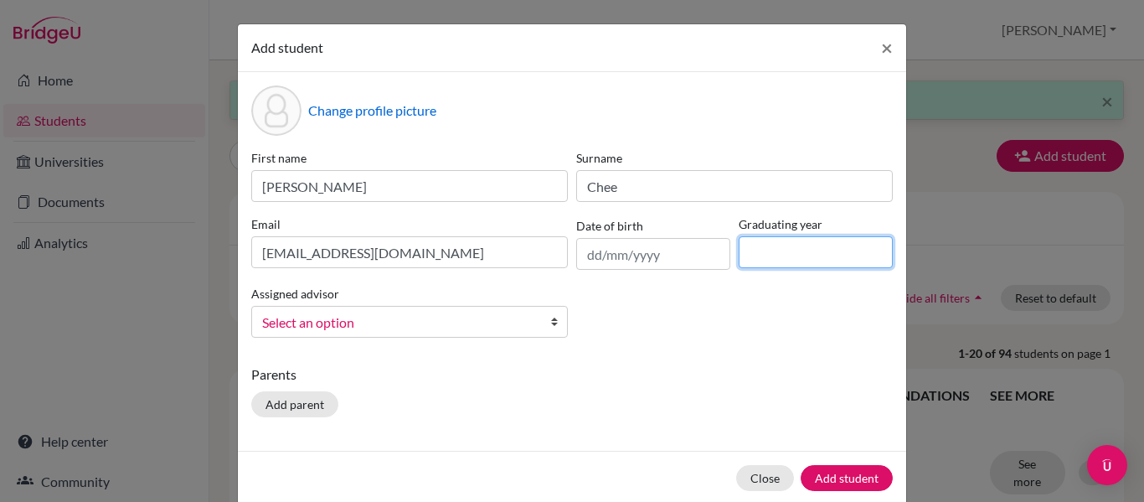
click at [761, 251] on input at bounding box center [816, 252] width 154 height 32
type input "2027"
click at [271, 328] on span "Select an option" at bounding box center [398, 323] width 273 height 22
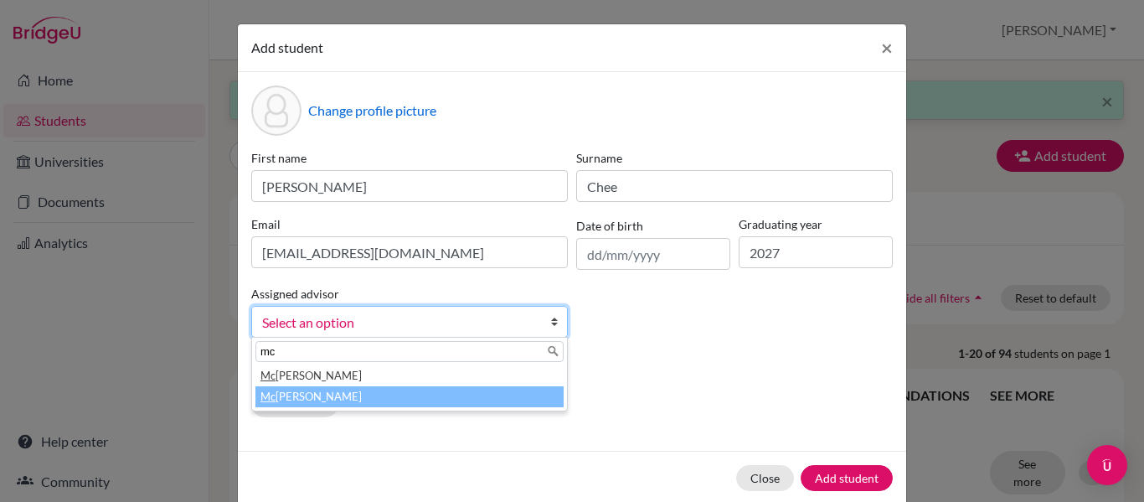
type input "mc"
click at [309, 392] on li "[PERSON_NAME]" at bounding box center [409, 396] width 308 height 21
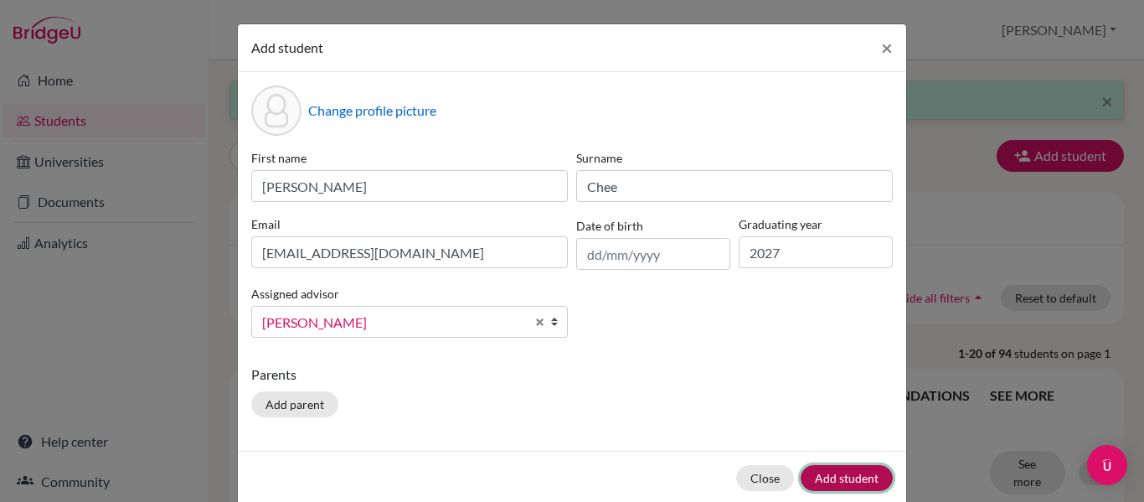
click at [832, 467] on button "Add student" at bounding box center [847, 478] width 92 height 26
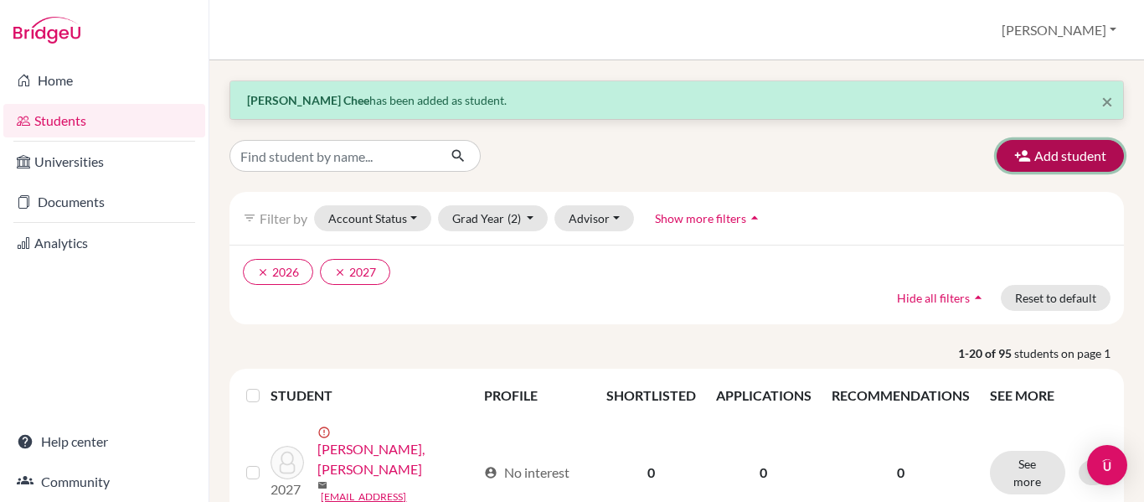
click at [1062, 149] on button "Add student" at bounding box center [1060, 156] width 127 height 32
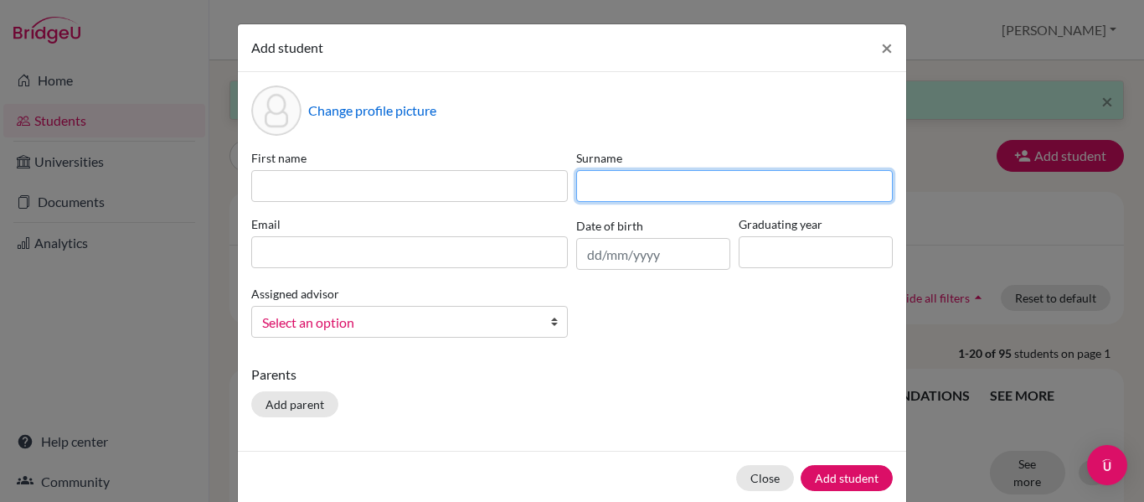
click at [637, 173] on input at bounding box center [734, 186] width 317 height 32
paste input "Faizal *"
type input "Faizal"
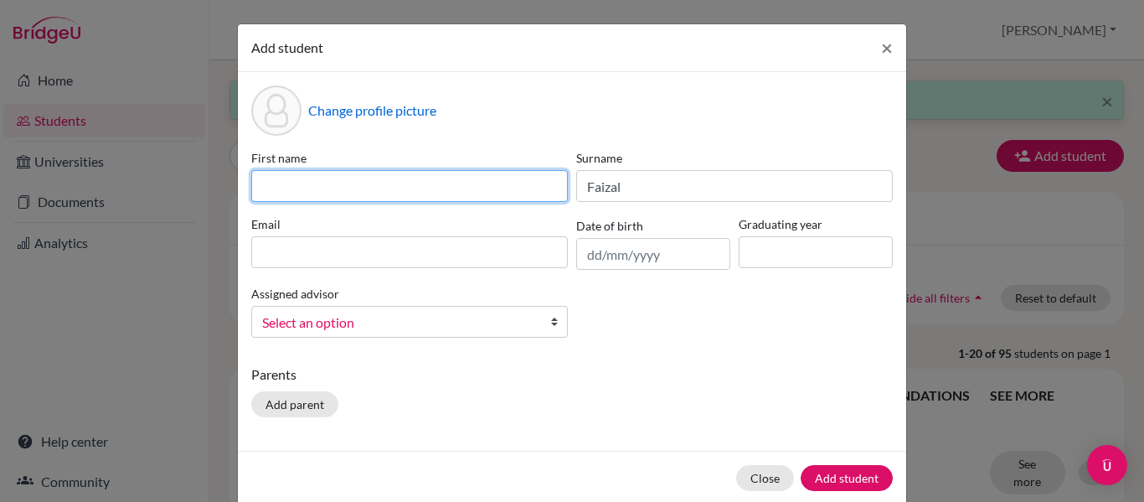
click at [416, 188] on input at bounding box center [409, 186] width 317 height 32
paste input "[PERSON_NAME] [PERSON_NAME]"
type input "[PERSON_NAME] [PERSON_NAME]"
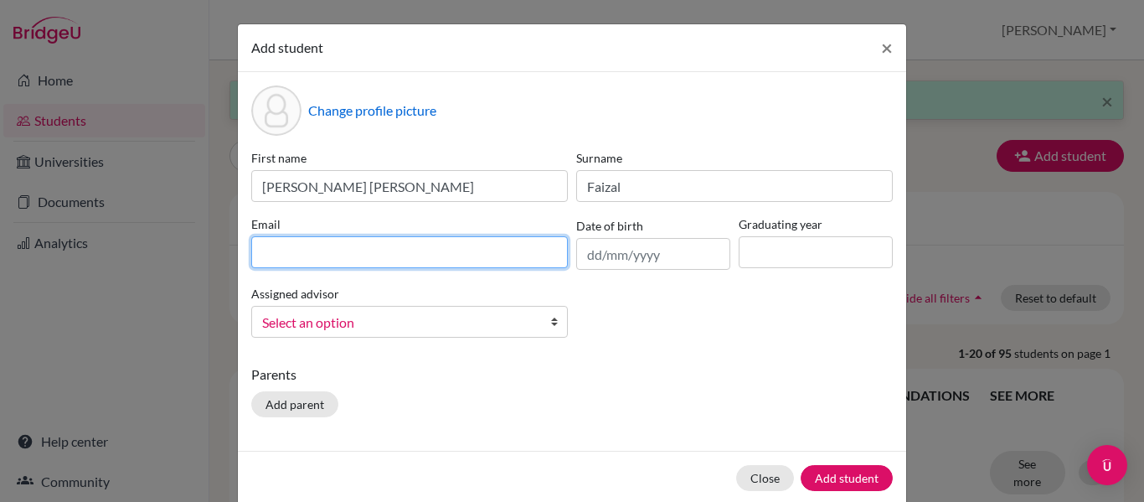
click at [382, 258] on input at bounding box center [409, 252] width 317 height 32
paste input "[EMAIL_ADDRESS][DOMAIN_NAME]"
type input "[EMAIL_ADDRESS][DOMAIN_NAME]"
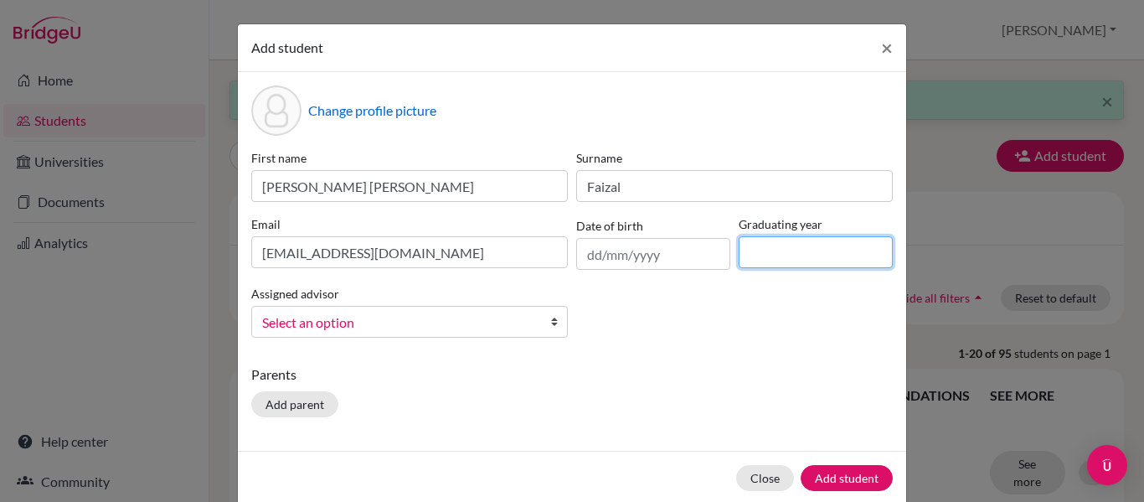
click at [771, 260] on input at bounding box center [816, 252] width 154 height 32
type input "2027"
click at [393, 324] on span "Select an option" at bounding box center [398, 323] width 273 height 22
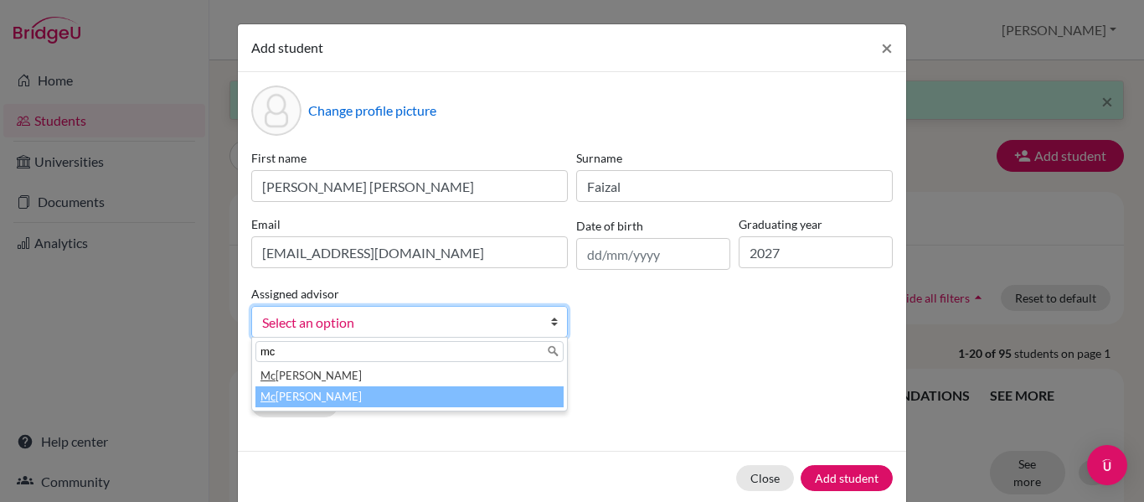
type input "mc"
click at [345, 391] on li "[PERSON_NAME]" at bounding box center [409, 396] width 308 height 21
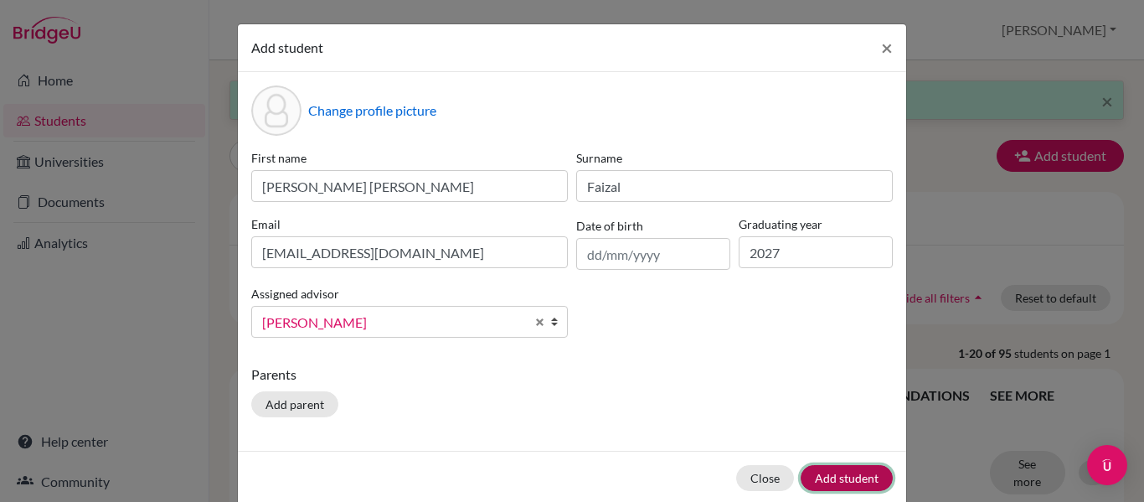
click at [814, 470] on button "Add student" at bounding box center [847, 478] width 92 height 26
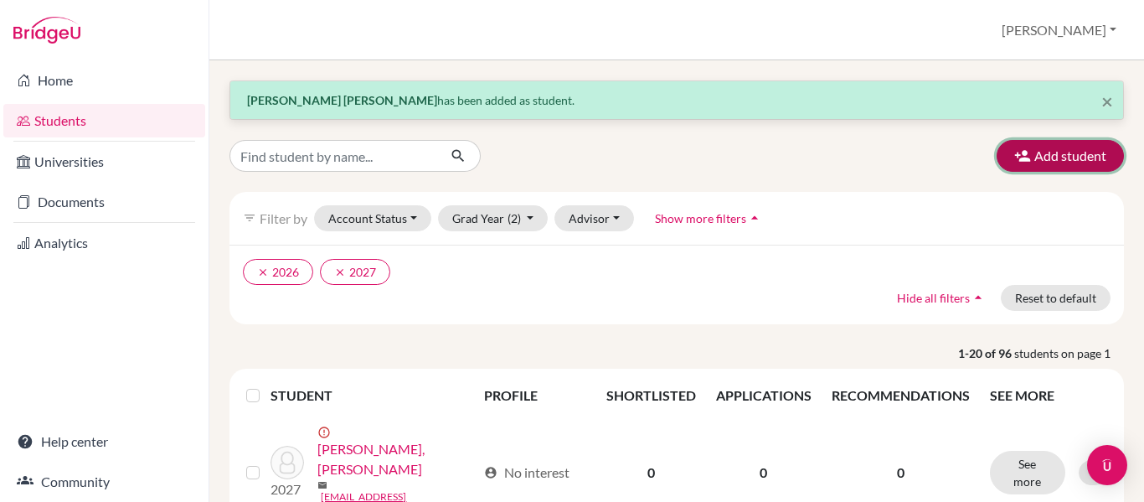
click at [997, 142] on button "Add student" at bounding box center [1060, 156] width 127 height 32
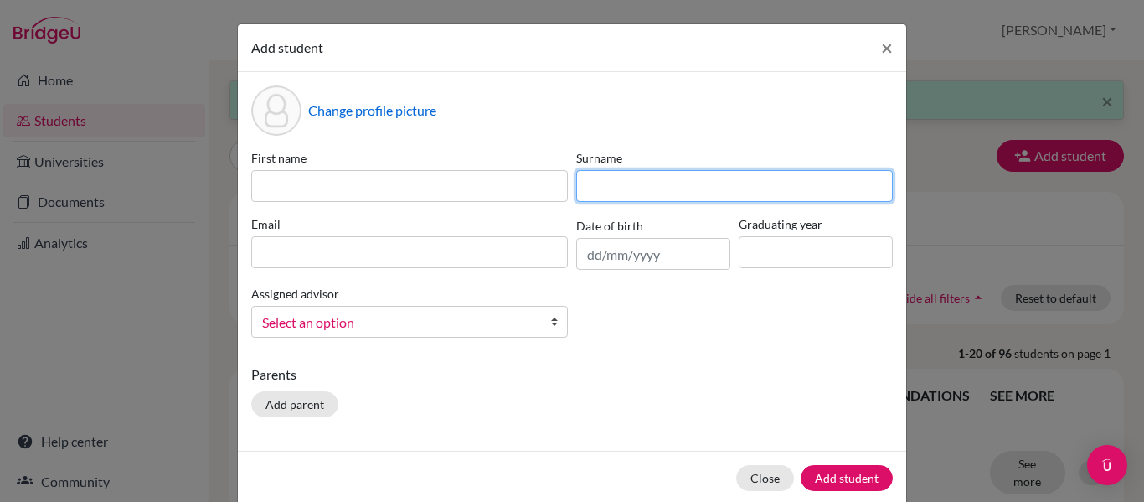
click at [617, 183] on input at bounding box center [734, 186] width 317 height 32
paste input "Fazi *"
type input "Fazi"
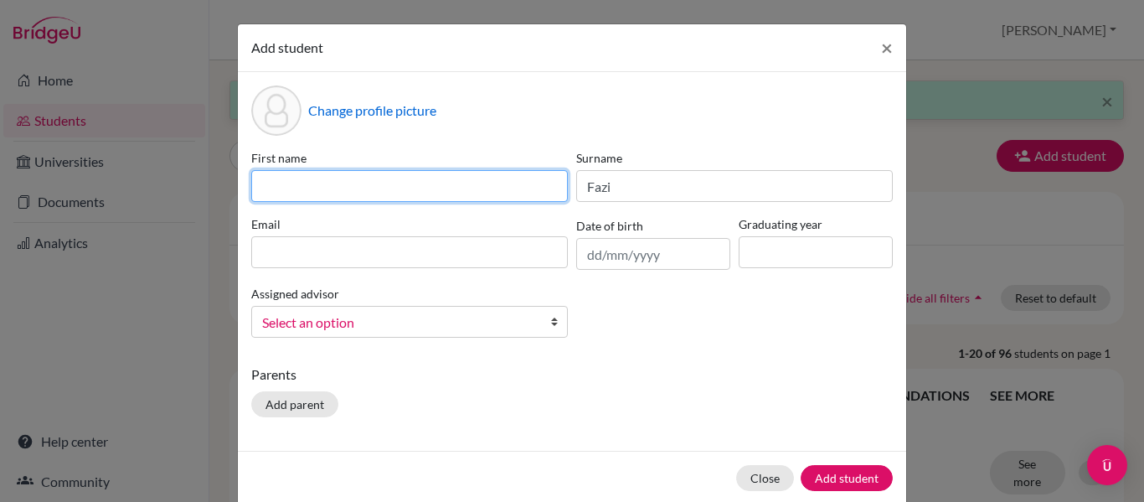
click at [497, 182] on input at bounding box center [409, 186] width 317 height 32
paste input "[PERSON_NAME]"
type input "[PERSON_NAME]"
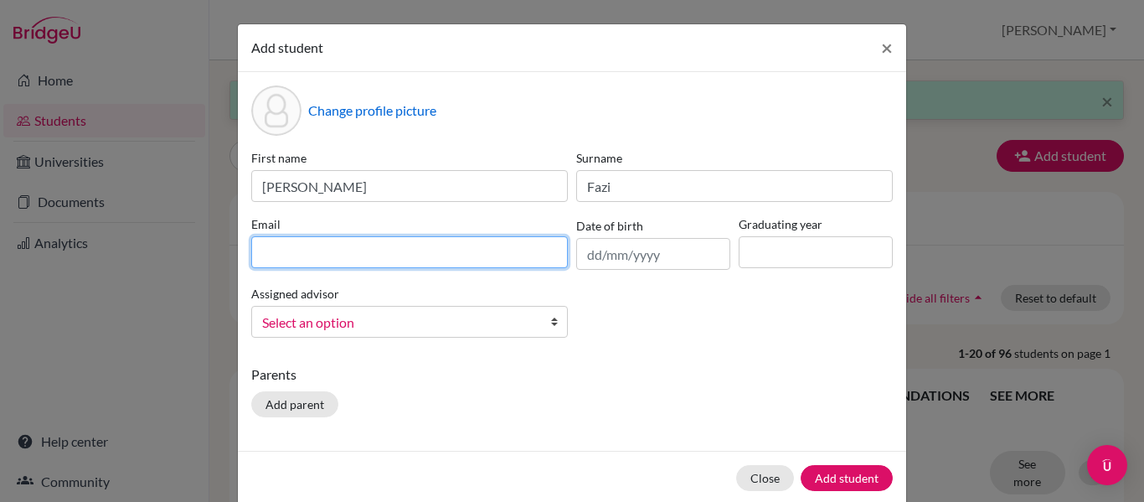
click at [329, 251] on input at bounding box center [409, 252] width 317 height 32
paste input "[EMAIL_ADDRESS][DOMAIN_NAME]"
type input "[EMAIL_ADDRESS][DOMAIN_NAME]"
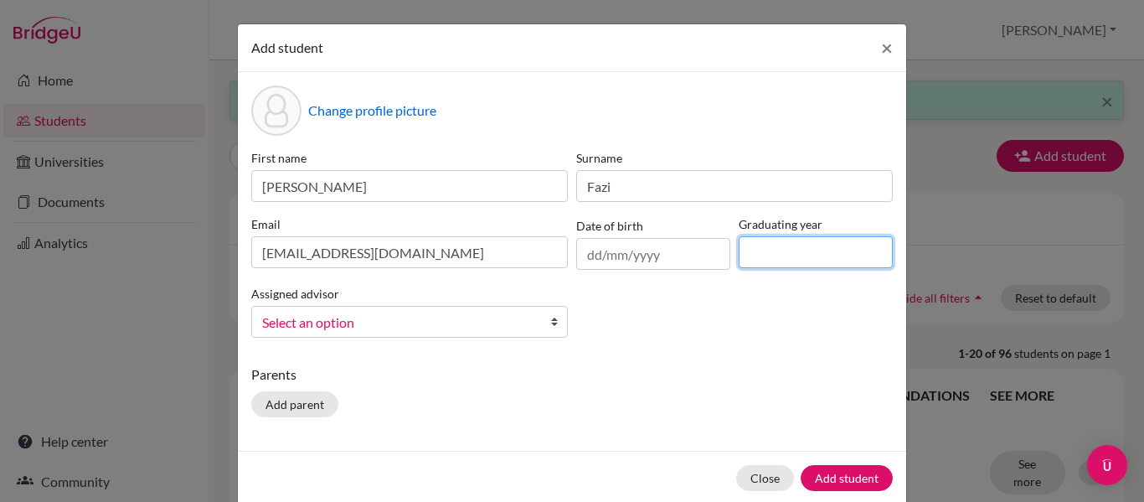
click at [759, 249] on input at bounding box center [816, 252] width 154 height 32
type input "2027"
click at [438, 322] on span "Select an option" at bounding box center [398, 323] width 273 height 22
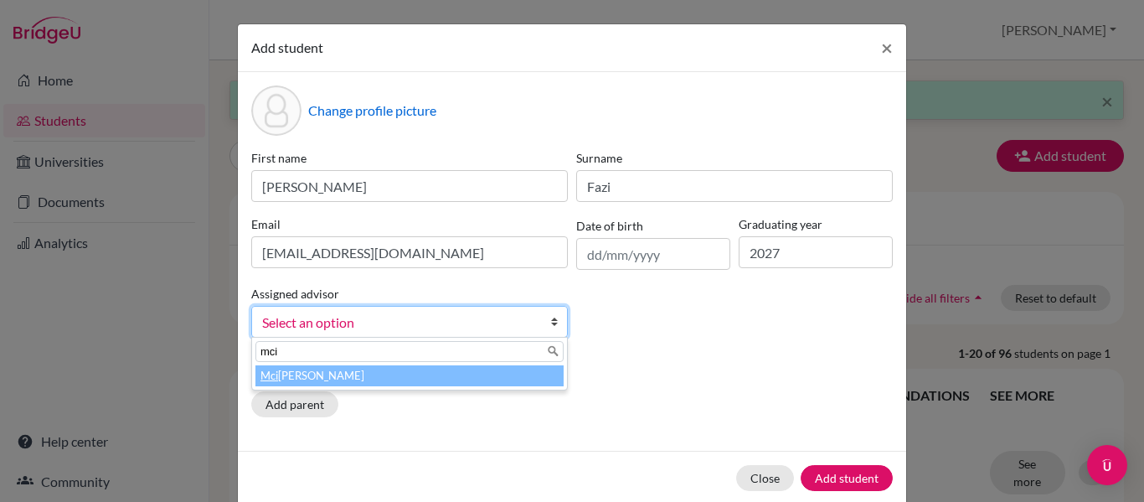
type input "mci"
click at [377, 374] on li "Mci ntosh, [PERSON_NAME]" at bounding box center [409, 375] width 308 height 21
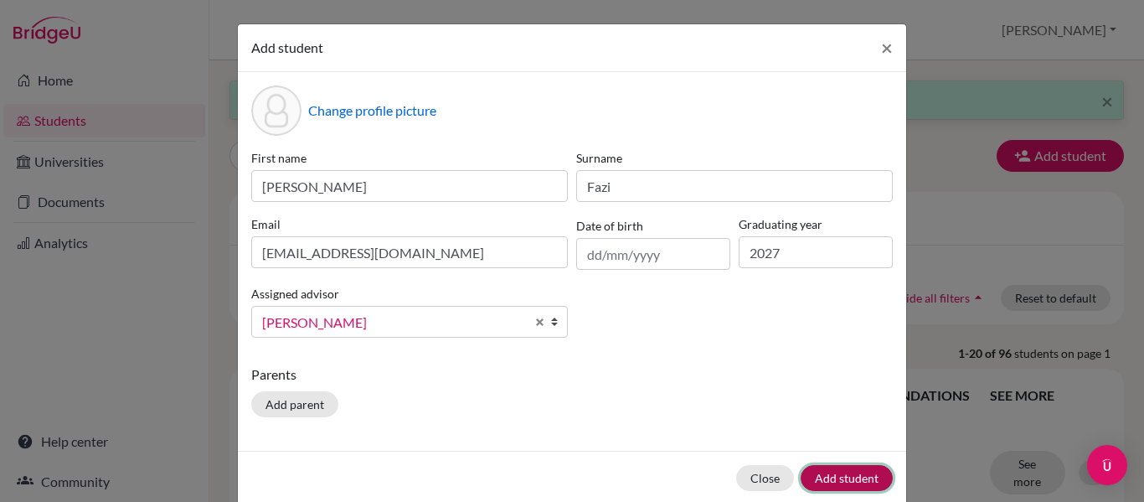
click at [806, 466] on button "Add student" at bounding box center [847, 478] width 92 height 26
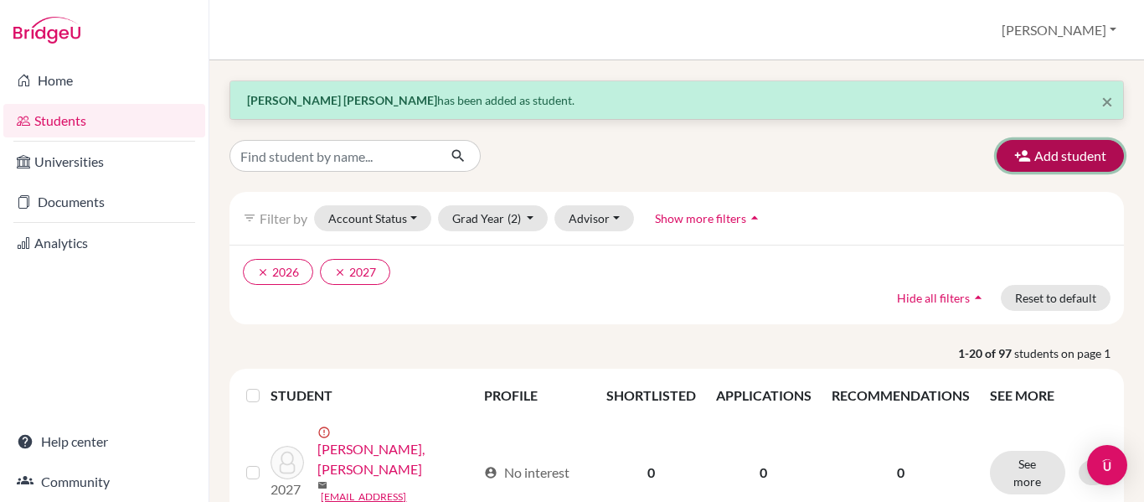
click at [997, 152] on button "Add student" at bounding box center [1060, 156] width 127 height 32
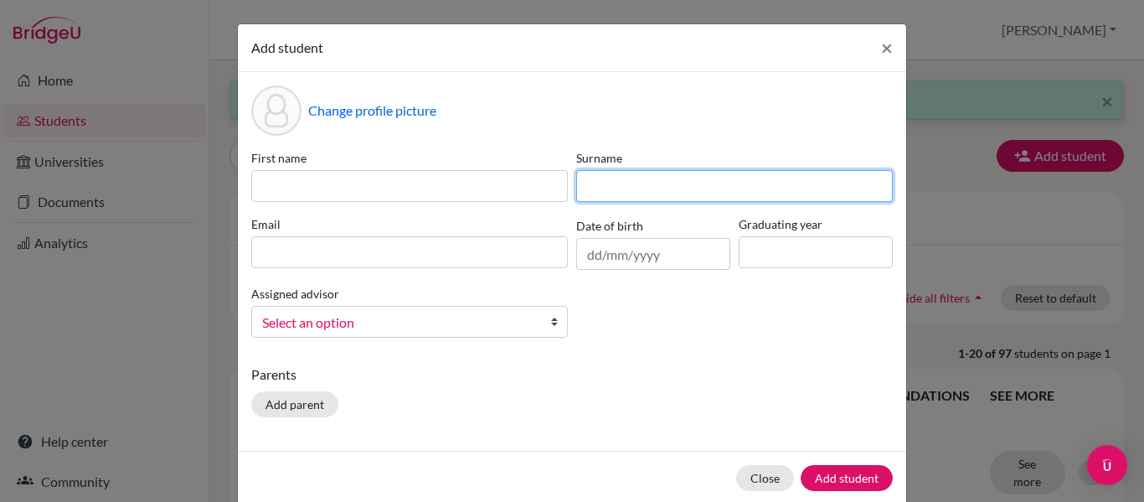
click at [605, 193] on input at bounding box center [734, 186] width 317 height 32
paste input "Feizrul [PERSON_NAME] *"
type input "Feizrul [PERSON_NAME]"
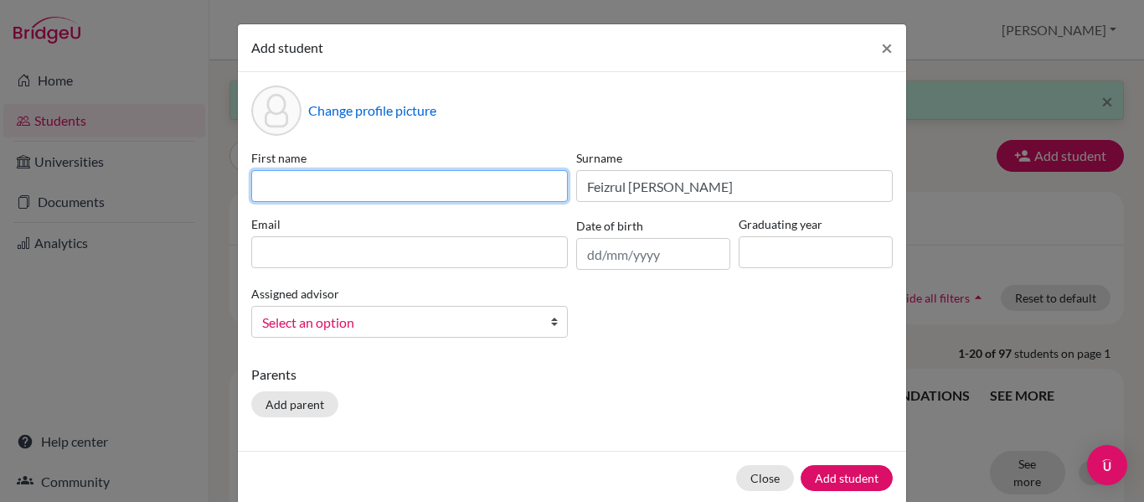
click at [318, 185] on input at bounding box center [409, 186] width 317 height 32
paste input "[PERSON_NAME]"
type input "[PERSON_NAME]"
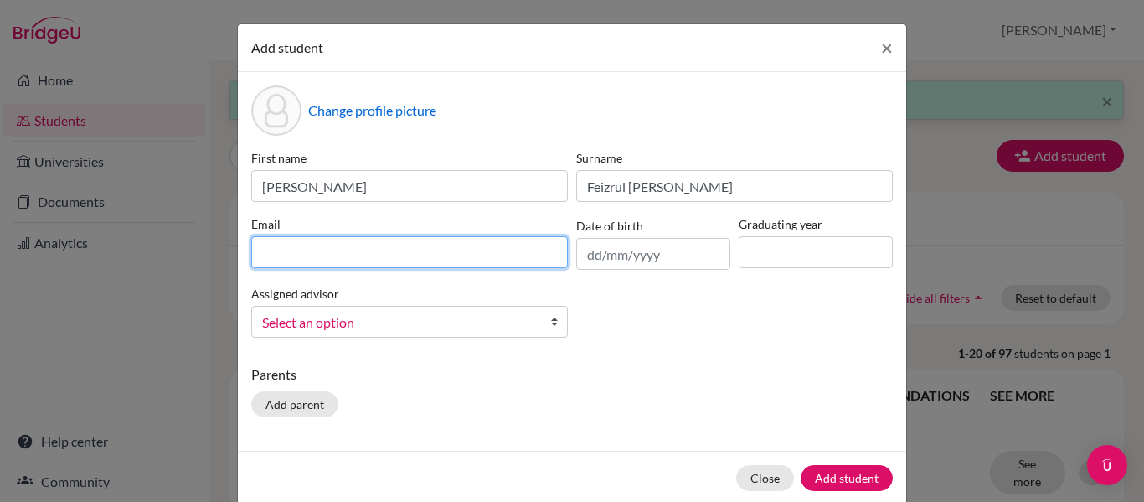
click at [322, 239] on input at bounding box center [409, 252] width 317 height 32
paste input "[EMAIL_ADDRESS][DOMAIN_NAME]"
type input "[EMAIL_ADDRESS][DOMAIN_NAME]"
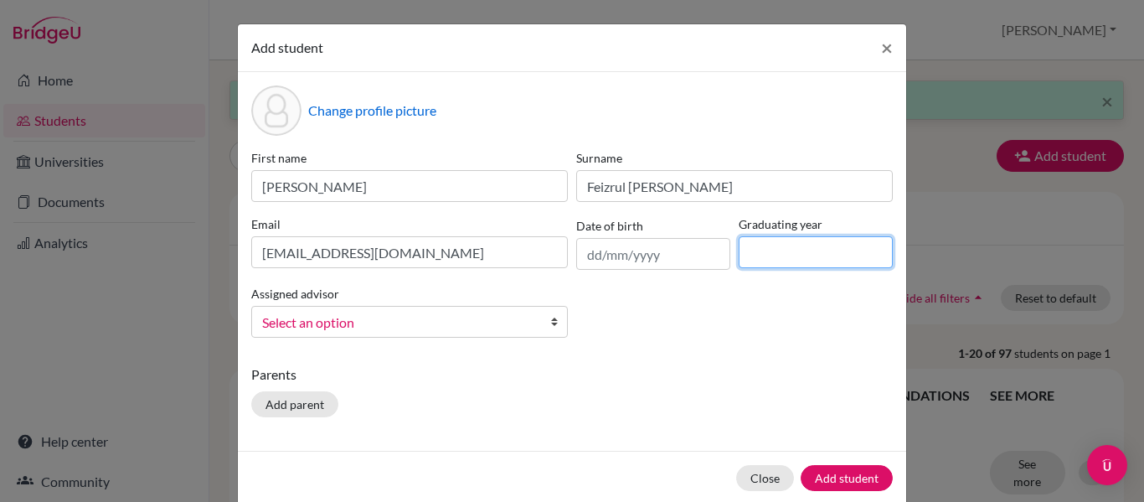
click at [782, 244] on input at bounding box center [816, 252] width 154 height 32
type input "2027"
click at [473, 315] on span "Select an option" at bounding box center [398, 323] width 273 height 22
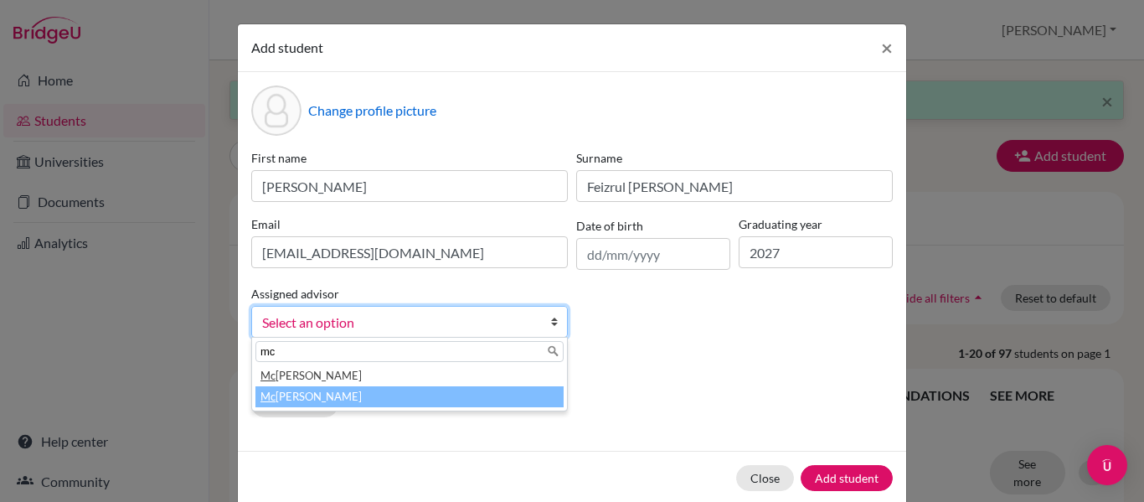
type input "mc"
click at [383, 394] on li "[PERSON_NAME]" at bounding box center [409, 396] width 308 height 21
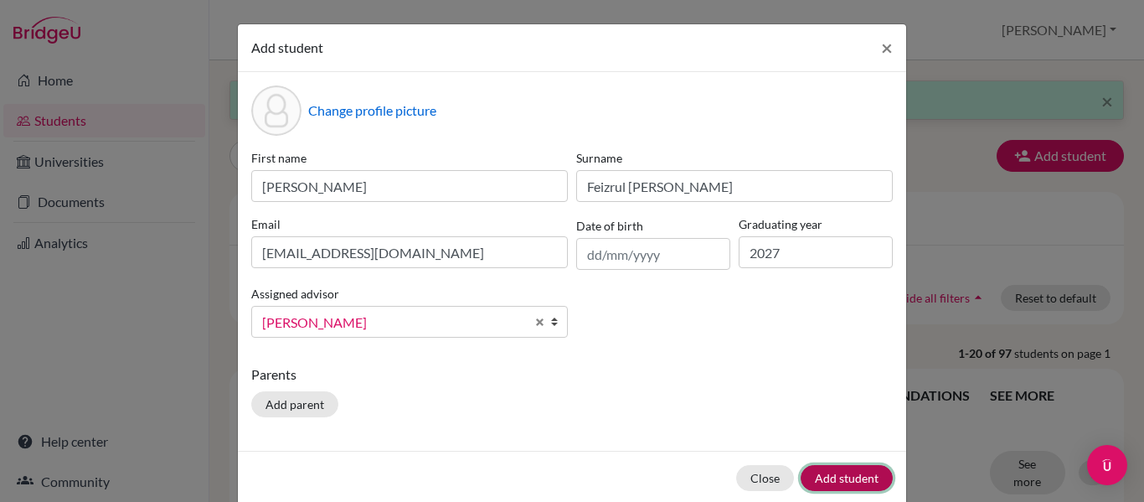
click at [811, 479] on button "Add student" at bounding box center [847, 478] width 92 height 26
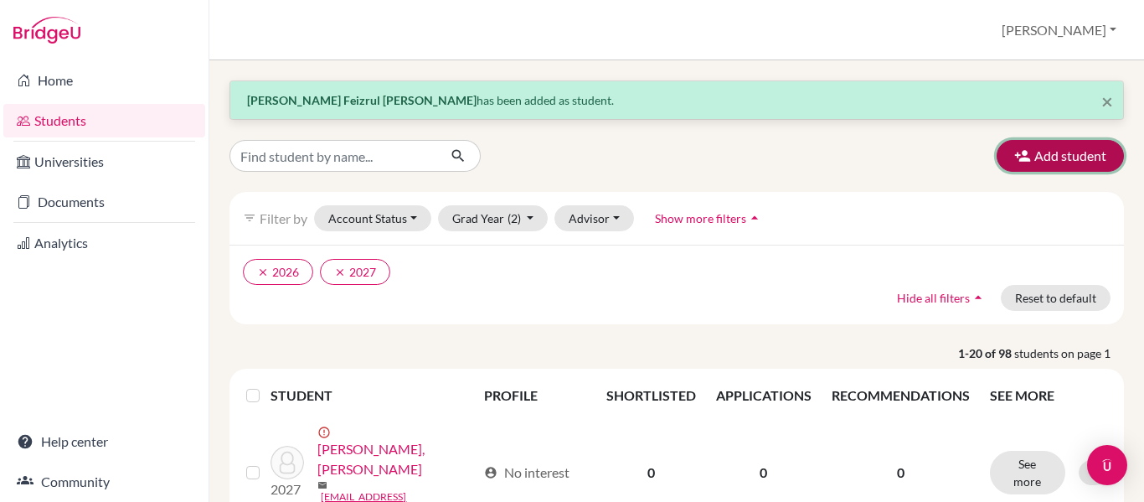
click at [997, 152] on button "Add student" at bounding box center [1060, 156] width 127 height 32
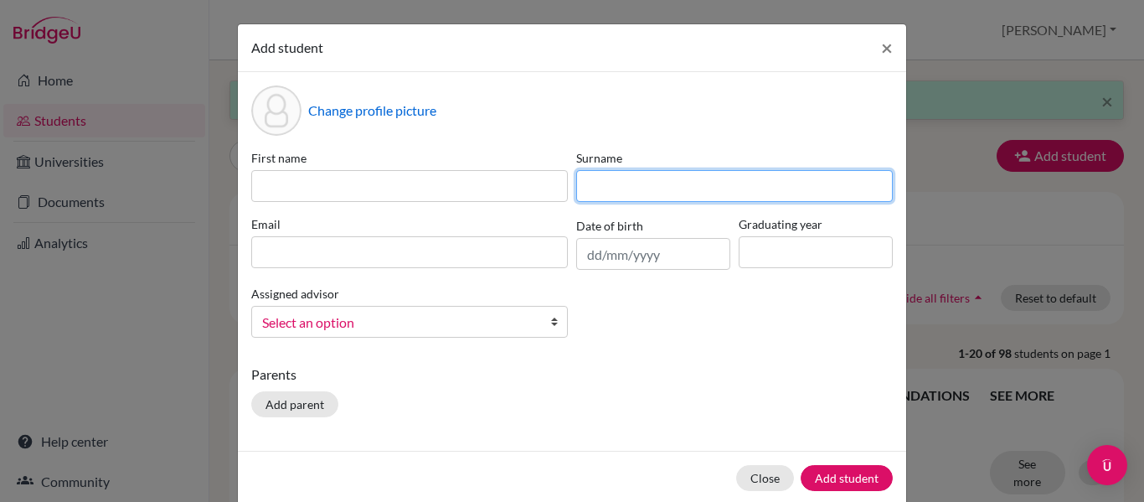
click at [714, 176] on input at bounding box center [734, 186] width 317 height 32
paste input "Ford *"
type input "Ford"
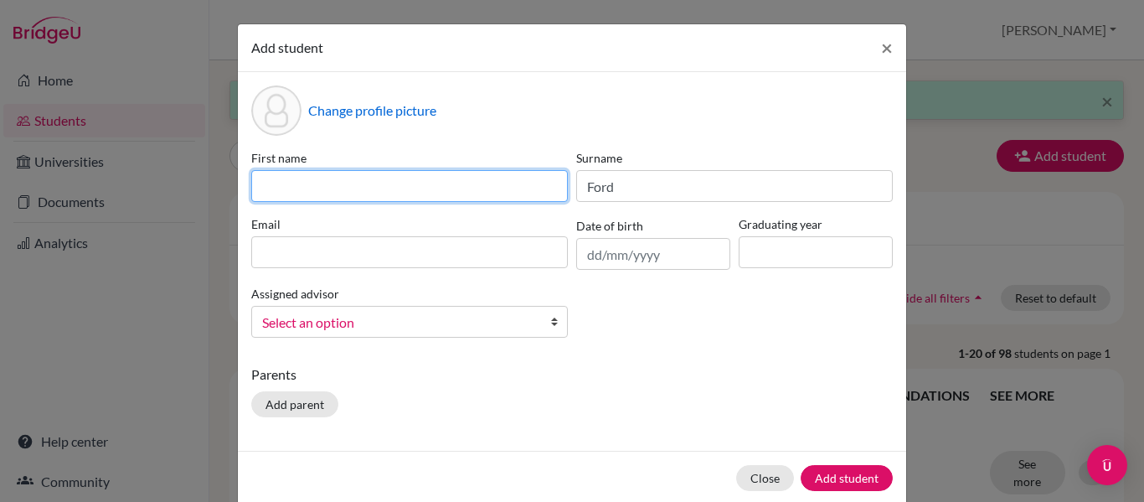
click at [470, 175] on input at bounding box center [409, 186] width 317 height 32
paste input "[PERSON_NAME]"
type input "[PERSON_NAME]"
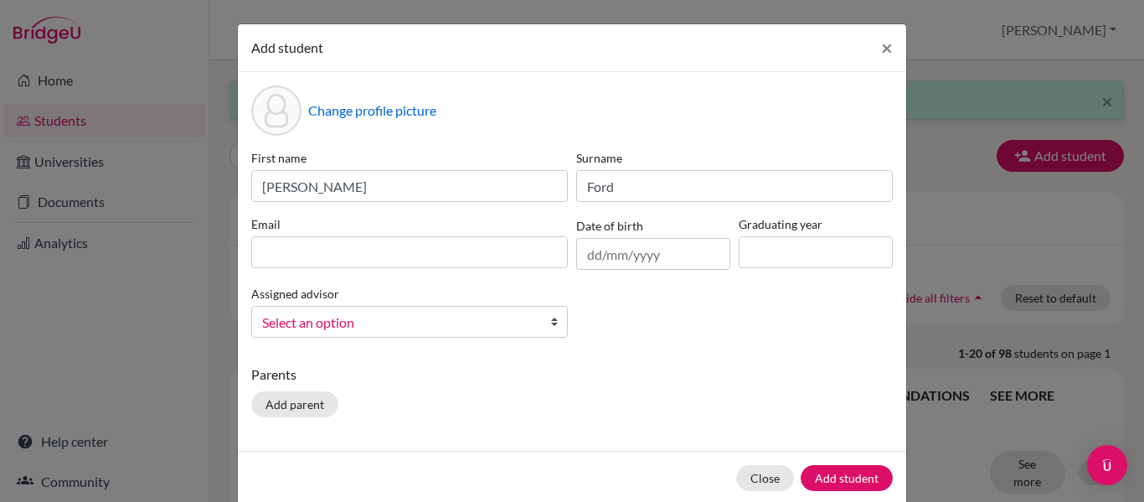
click at [461, 228] on label "Email" at bounding box center [409, 224] width 317 height 18
click at [466, 260] on input at bounding box center [409, 252] width 317 height 32
paste input "[EMAIL_ADDRESS][DOMAIN_NAME]"
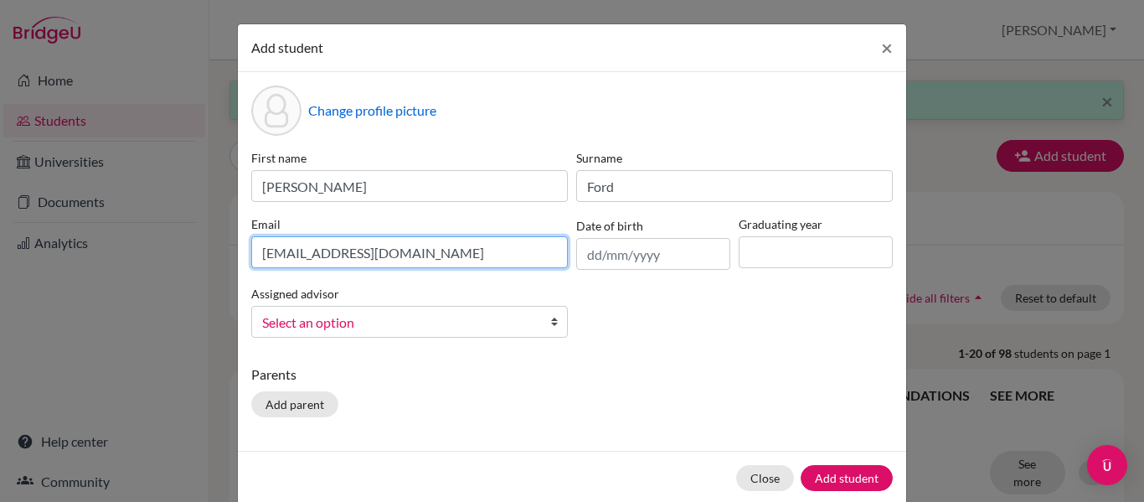
type input "[EMAIL_ADDRESS][DOMAIN_NAME]"
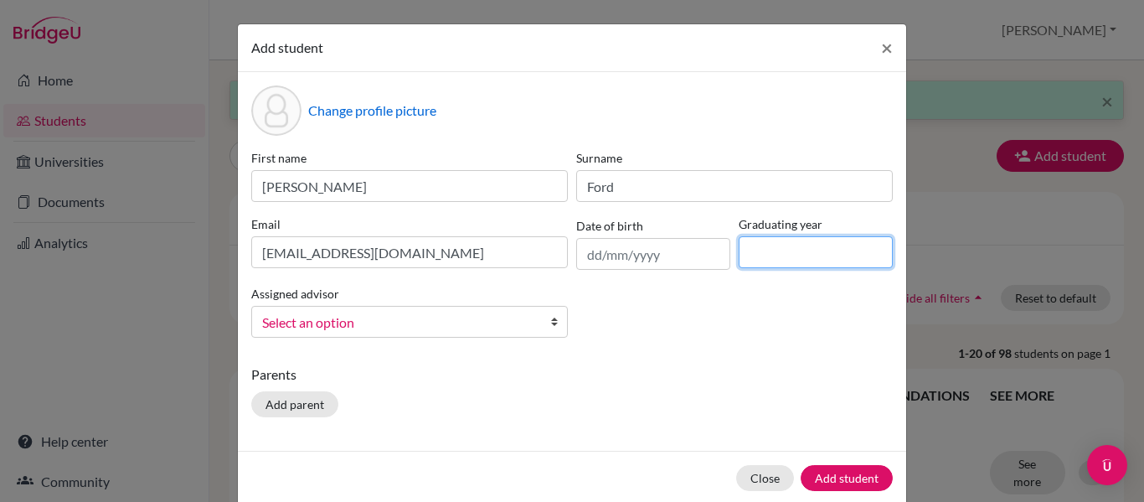
click at [797, 255] on input at bounding box center [816, 252] width 154 height 32
type input "2027"
click at [507, 322] on span "Select an option" at bounding box center [398, 323] width 273 height 22
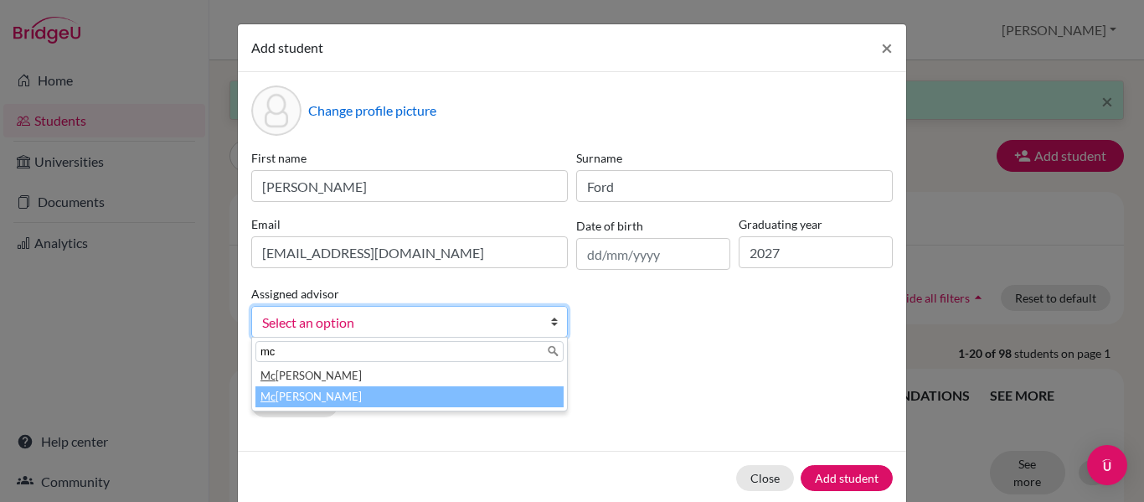
type input "mc"
click at [425, 400] on li "[PERSON_NAME]" at bounding box center [409, 396] width 308 height 21
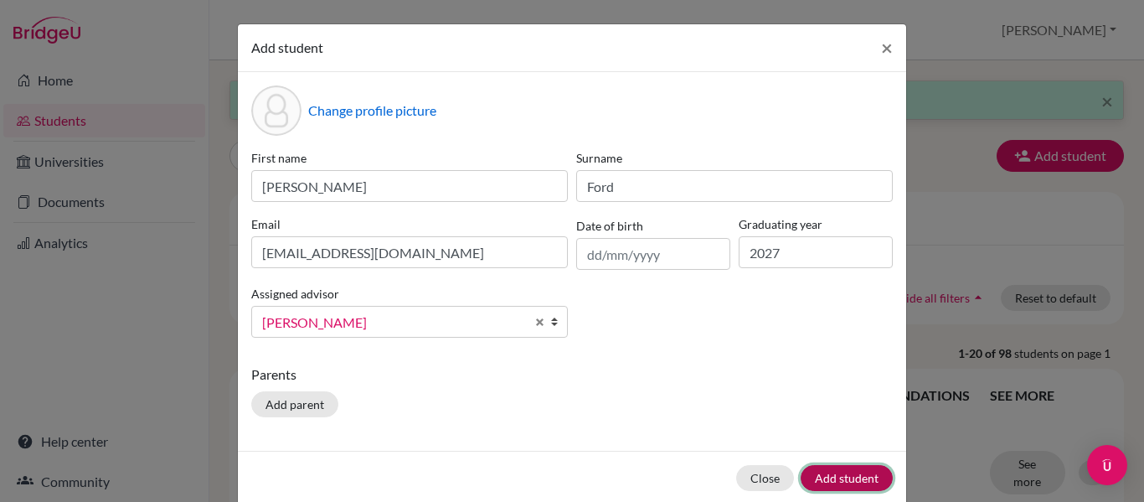
click at [832, 485] on button "Add student" at bounding box center [847, 478] width 92 height 26
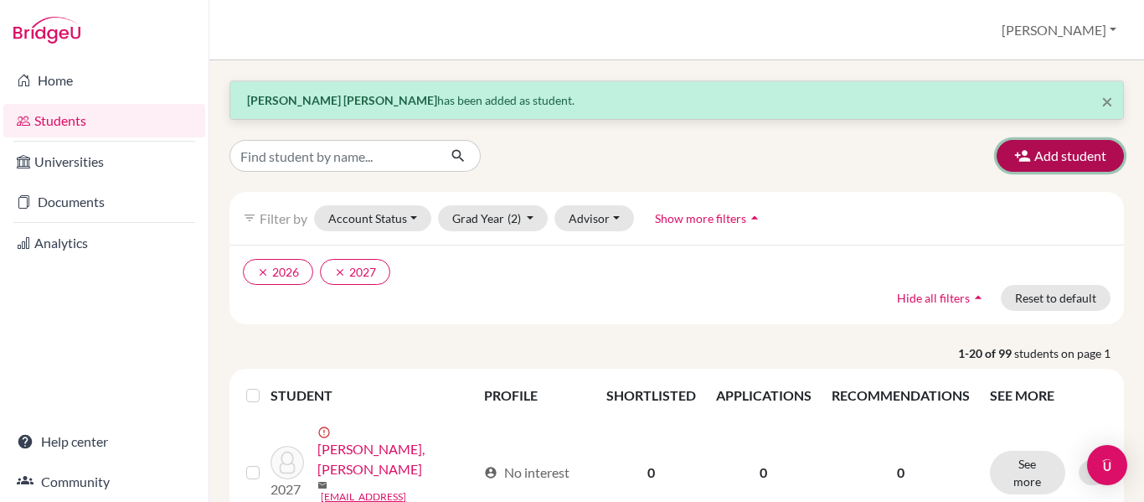
click at [1014, 154] on icon "button" at bounding box center [1022, 155] width 17 height 17
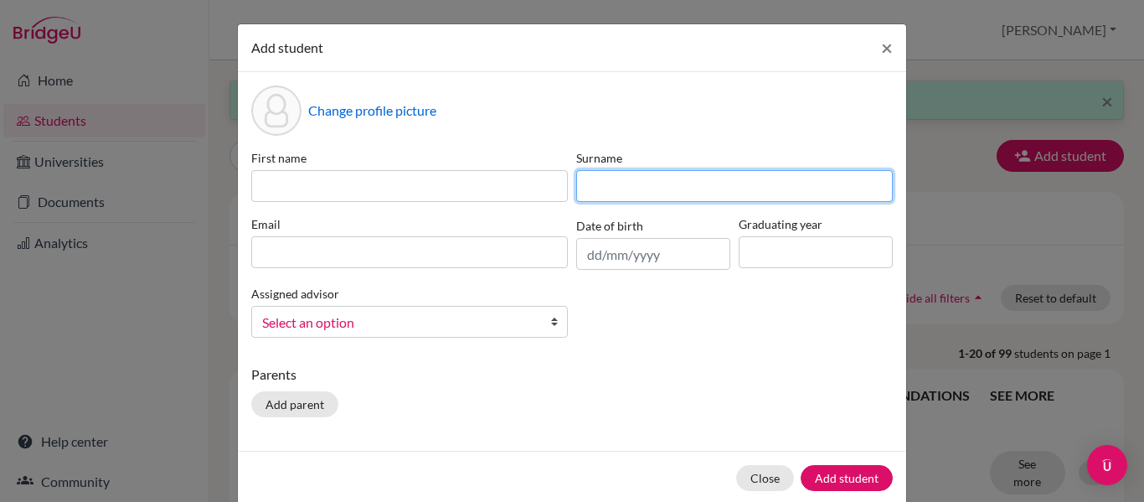
click at [611, 189] on input at bounding box center [734, 186] width 317 height 32
paste input "He"
type input "He"
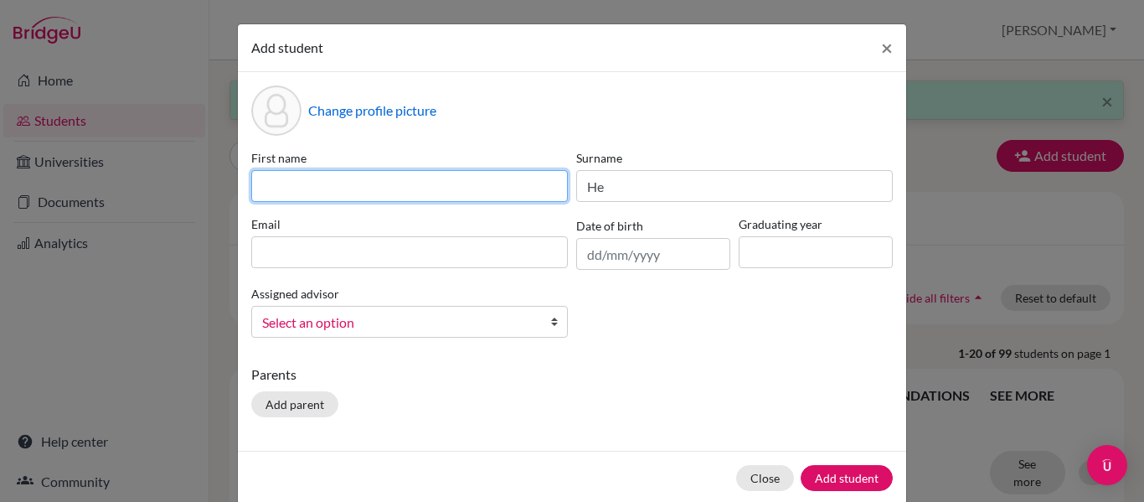
click at [430, 189] on input at bounding box center [409, 186] width 317 height 32
paste input "Zhiye"
type input "Zhiye"
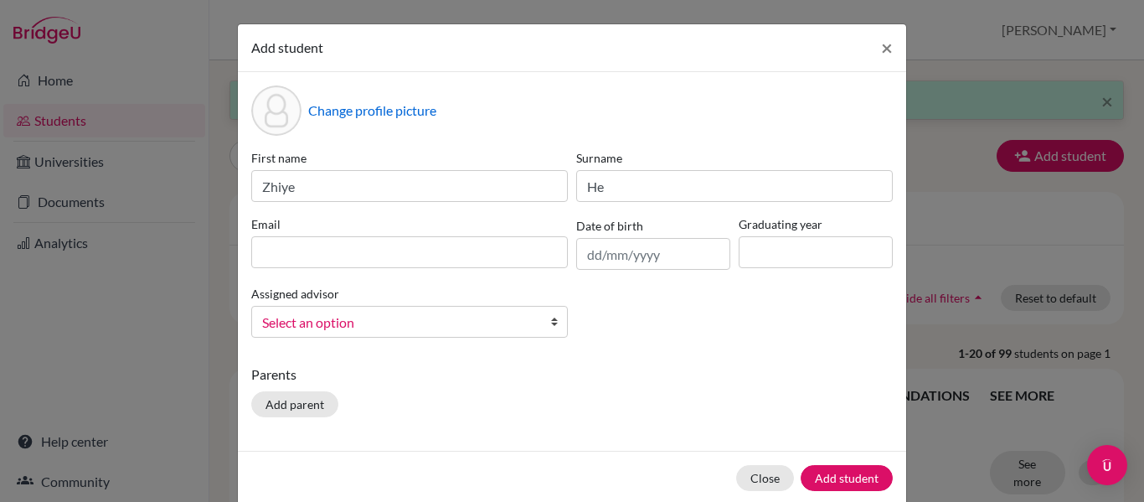
click at [444, 234] on div "Email" at bounding box center [409, 242] width 325 height 54
click at [445, 244] on input at bounding box center [409, 252] width 317 height 32
paste input "[EMAIL_ADDRESS][DOMAIN_NAME]"
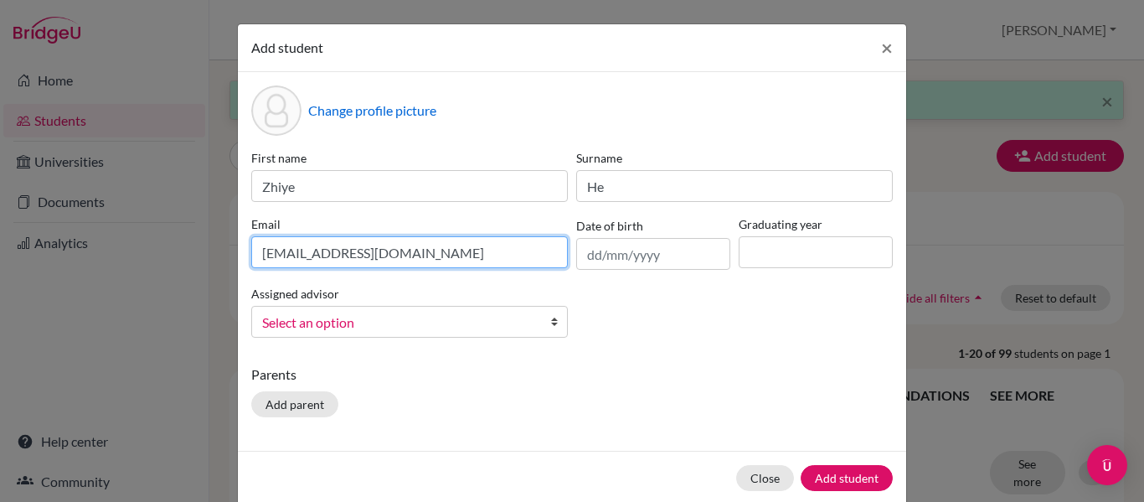
click at [254, 255] on input "[EMAIL_ADDRESS][DOMAIN_NAME]" at bounding box center [409, 252] width 317 height 32
type input "[EMAIL_ADDRESS][DOMAIN_NAME]"
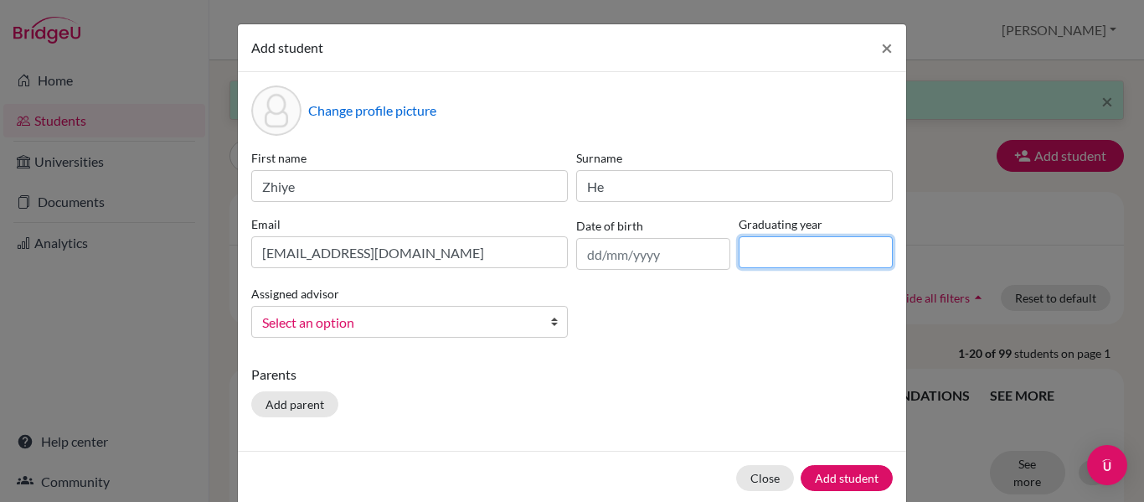
click at [811, 242] on input at bounding box center [816, 252] width 154 height 32
type input "2027"
click at [460, 322] on span "Select an option" at bounding box center [398, 323] width 273 height 22
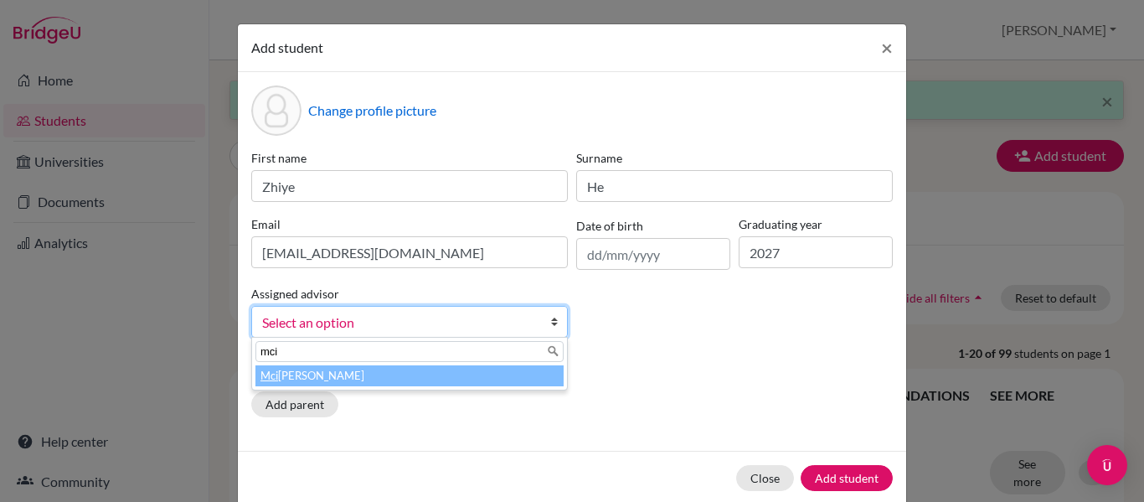
type input "mci"
click at [411, 376] on li "Mci ntosh, [PERSON_NAME]" at bounding box center [409, 375] width 308 height 21
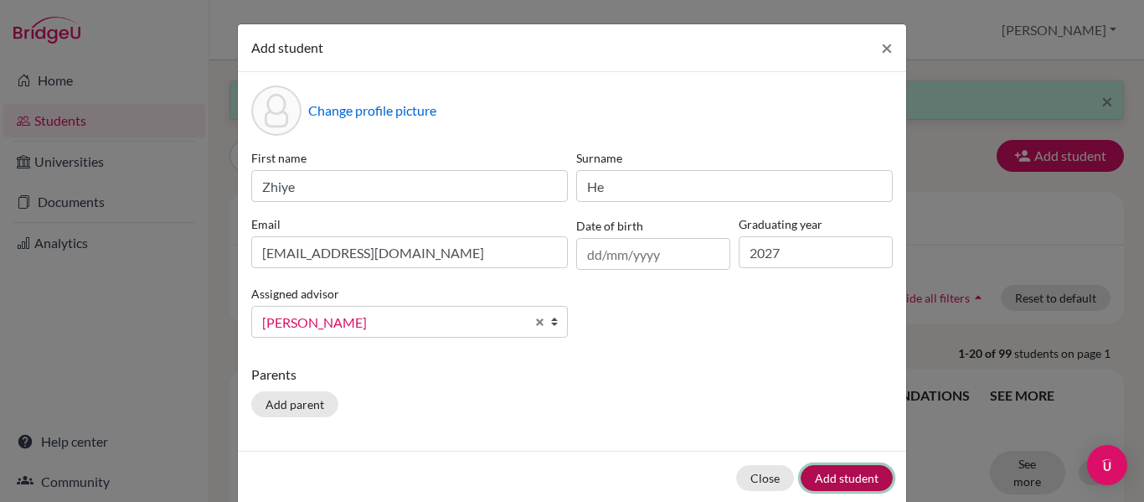
click at [864, 468] on button "Add student" at bounding box center [847, 478] width 92 height 26
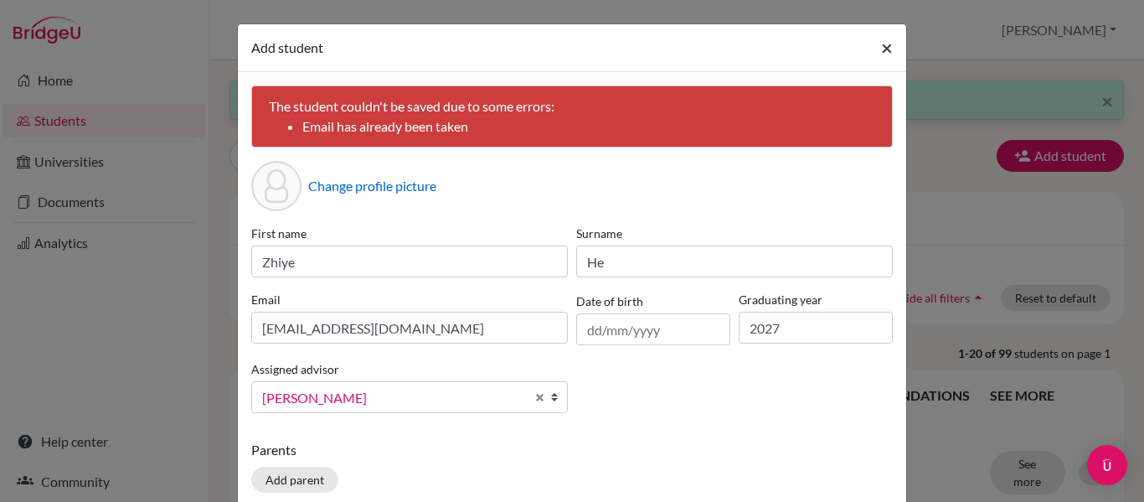
click at [887, 50] on button "×" at bounding box center [887, 47] width 39 height 47
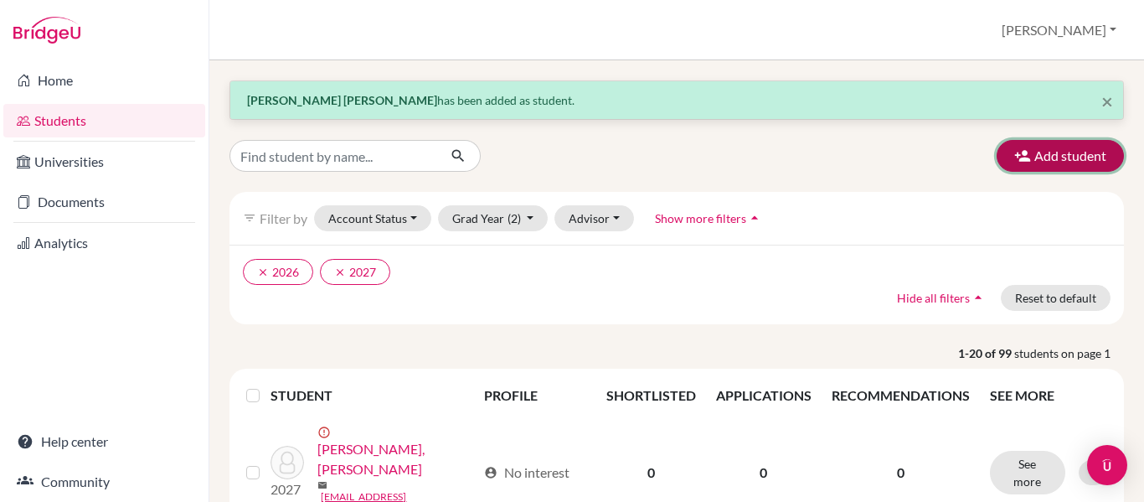
click at [1014, 163] on icon "button" at bounding box center [1022, 155] width 17 height 17
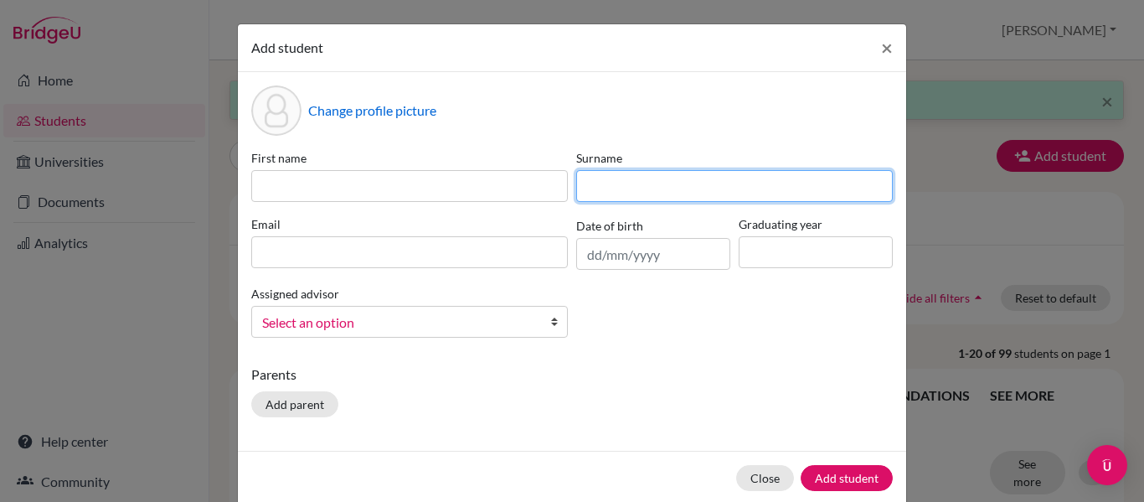
click at [698, 173] on input at bounding box center [734, 186] width 317 height 32
paste input "[PERSON_NAME] *"
type input "Lim"
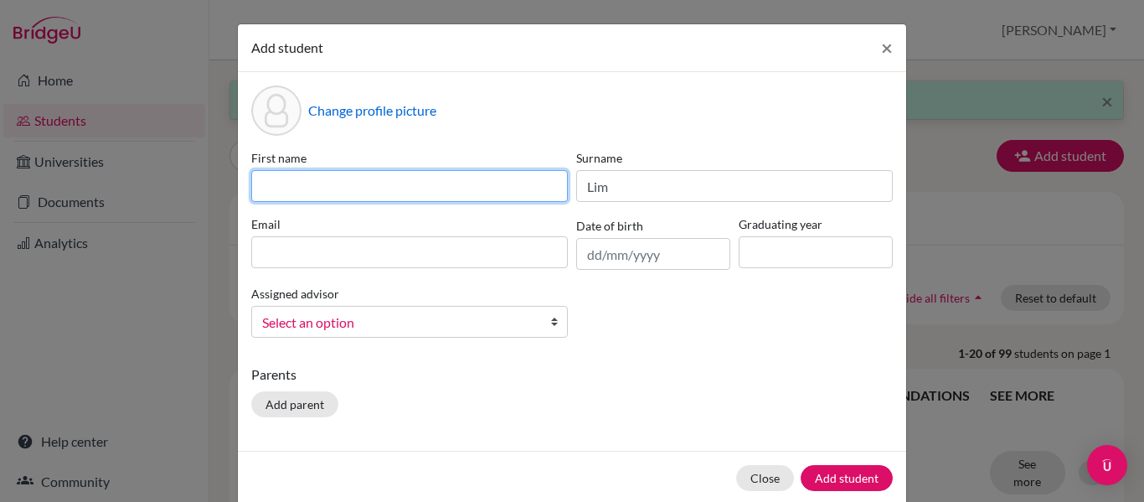
click at [513, 184] on input at bounding box center [409, 186] width 317 height 32
paste input "[PERSON_NAME]"
type input "[PERSON_NAME]"
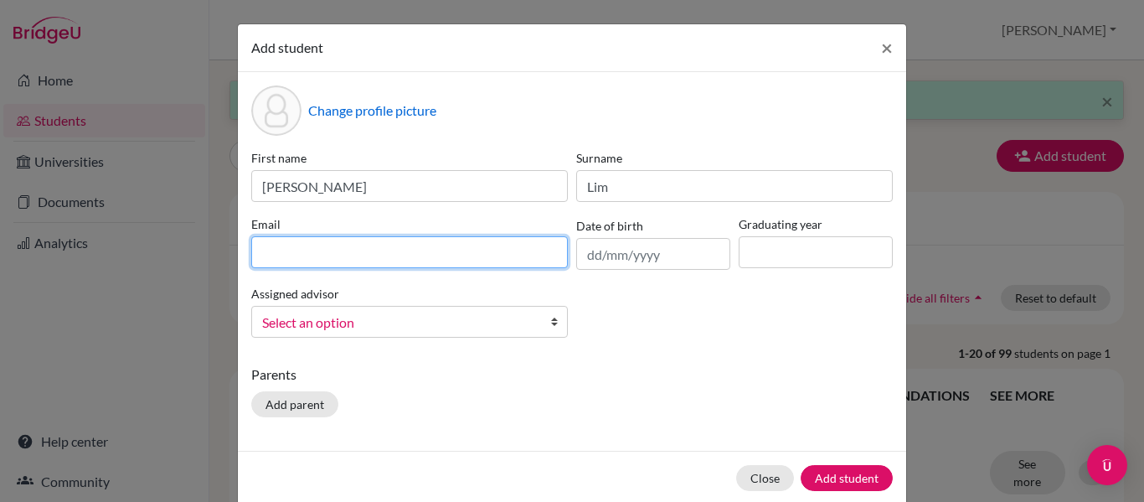
click at [455, 245] on input at bounding box center [409, 252] width 317 height 32
paste input "[EMAIL_ADDRESS][DOMAIN_NAME]"
type input "[EMAIL_ADDRESS][DOMAIN_NAME]"
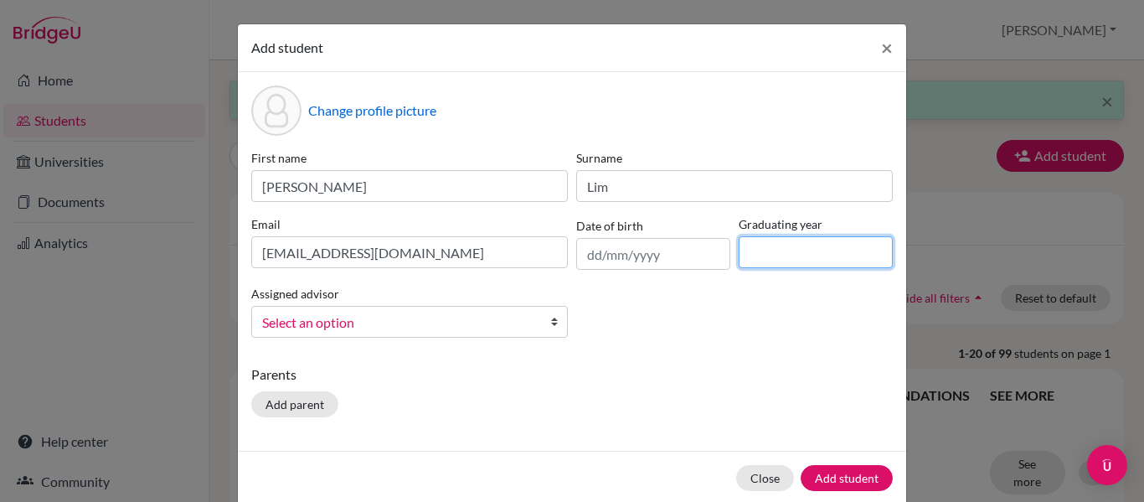
click at [765, 242] on input at bounding box center [816, 252] width 154 height 32
type input "2027"
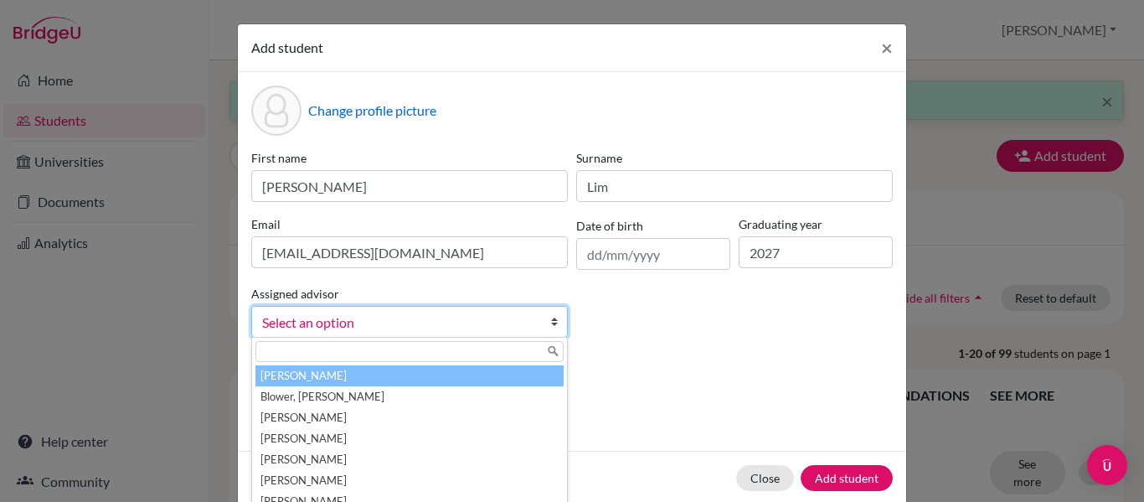
click at [459, 332] on span "Select an option" at bounding box center [398, 323] width 273 height 22
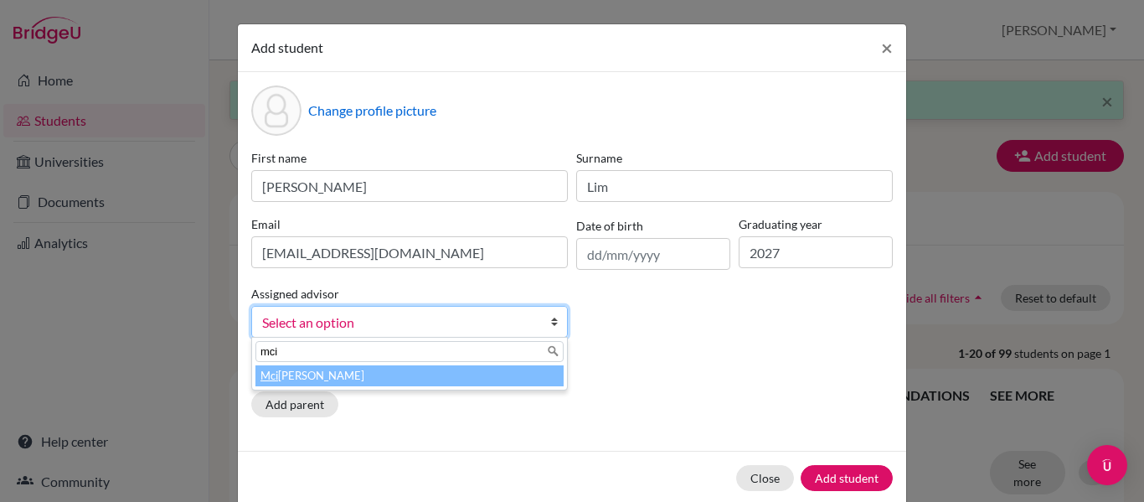
type input "mci"
click at [410, 372] on li "Mci ntosh, [PERSON_NAME]" at bounding box center [409, 375] width 308 height 21
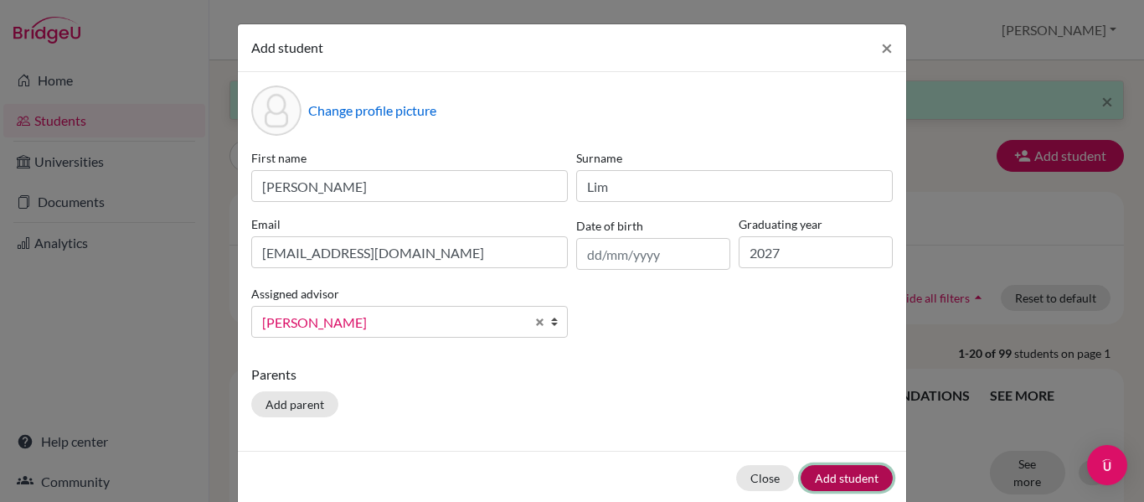
click at [827, 475] on button "Add student" at bounding box center [847, 478] width 92 height 26
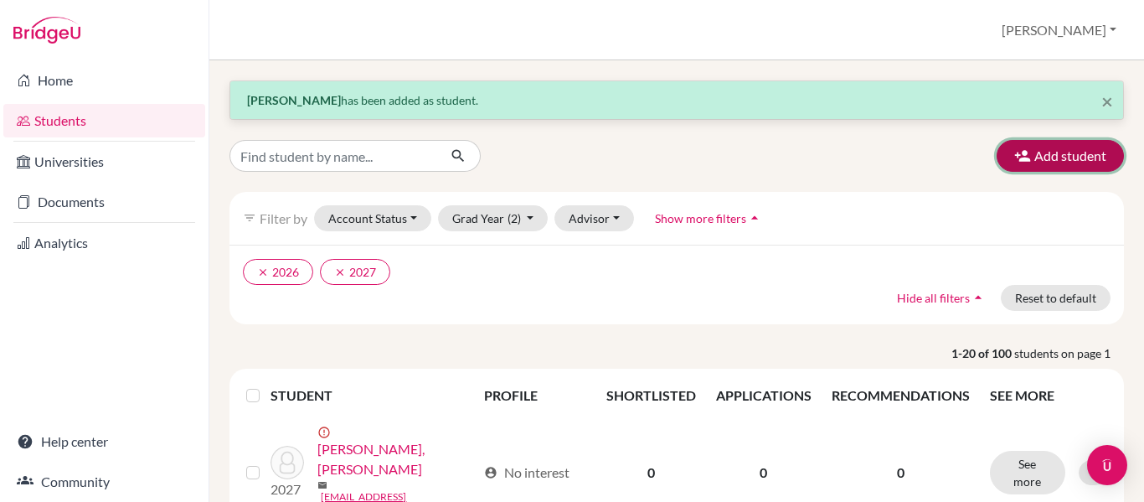
click at [998, 158] on button "Add student" at bounding box center [1060, 156] width 127 height 32
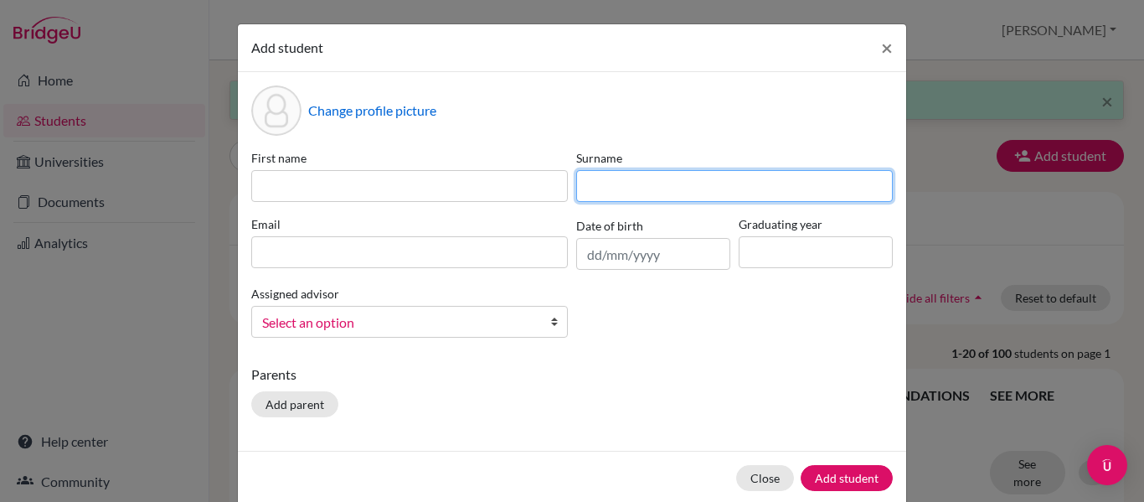
click at [609, 172] on input at bounding box center [734, 186] width 317 height 32
paste input "Ma *"
type input "Ma"
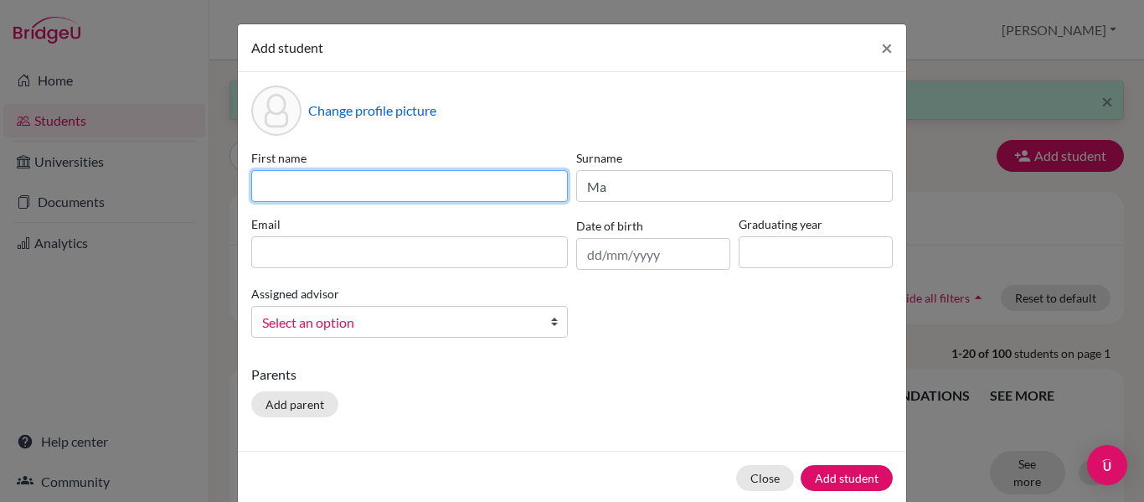
click at [348, 188] on input at bounding box center [409, 186] width 317 height 32
paste input "Haochen"
type input "Haochen"
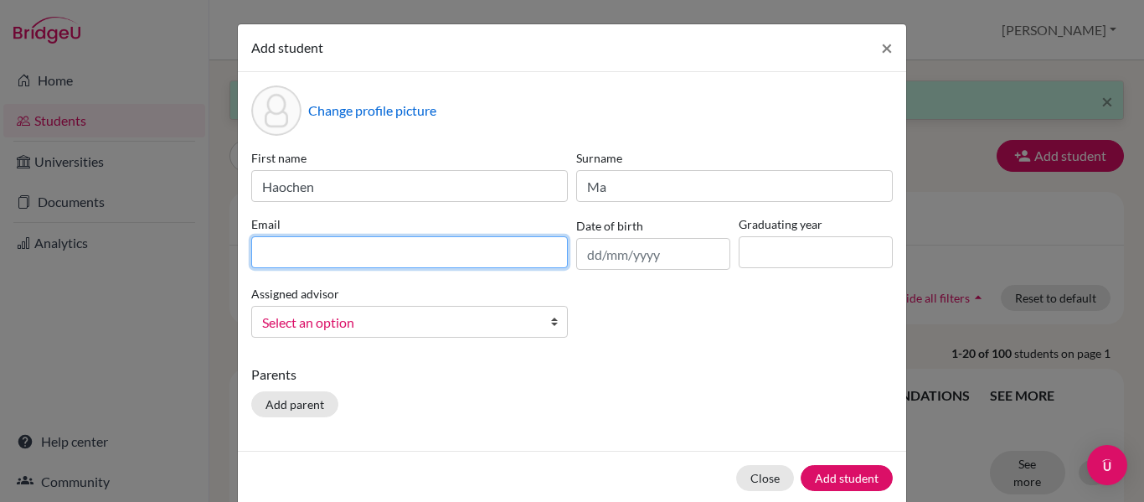
click at [316, 239] on input at bounding box center [409, 252] width 317 height 32
paste input "[EMAIL_ADDRESS][DOMAIN_NAME]"
type input "[EMAIL_ADDRESS][DOMAIN_NAME]"
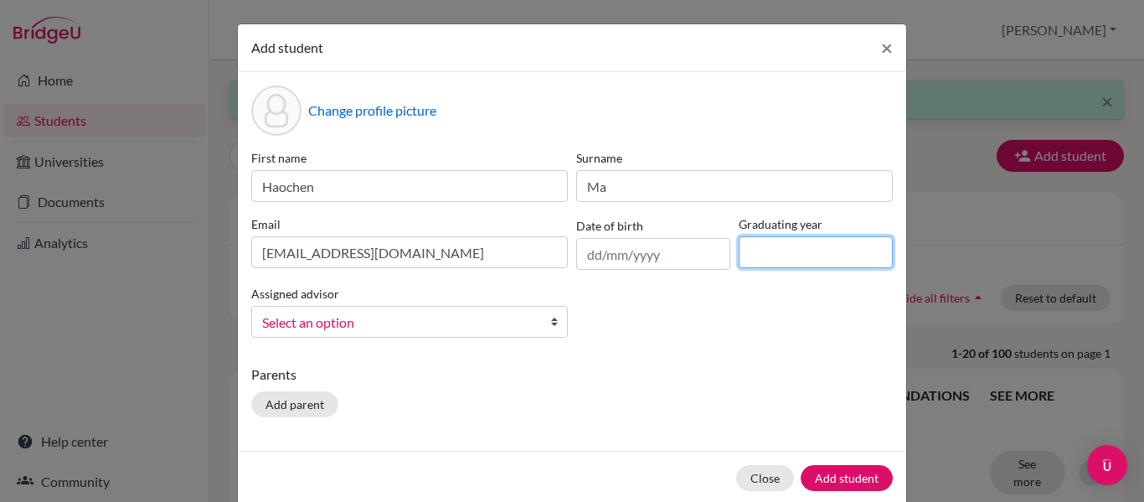
click at [774, 255] on input at bounding box center [816, 252] width 154 height 32
type input "2027"
click at [492, 322] on span "Select an option" at bounding box center [398, 323] width 273 height 22
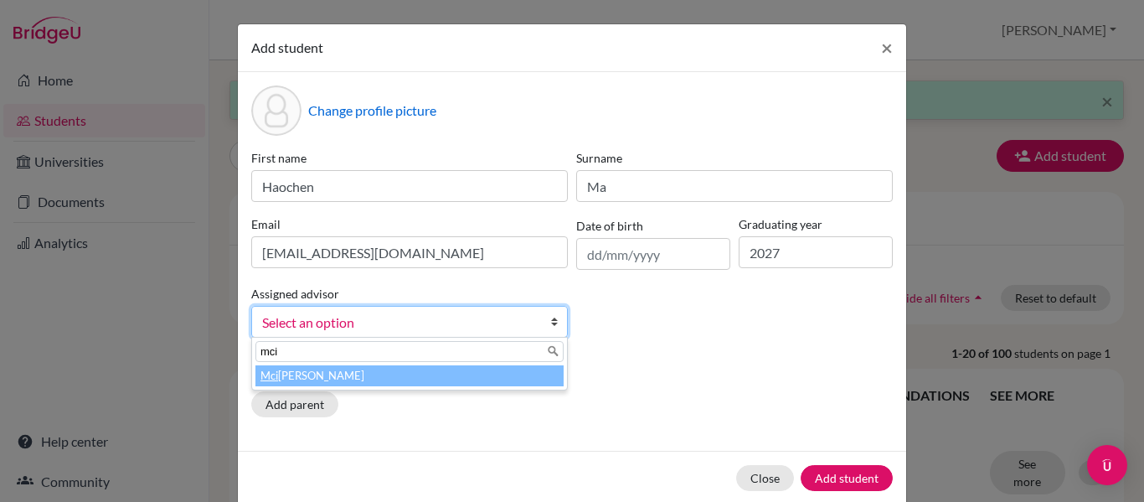
type input "mci"
click at [420, 373] on li "Mci ntosh, [PERSON_NAME]" at bounding box center [409, 375] width 308 height 21
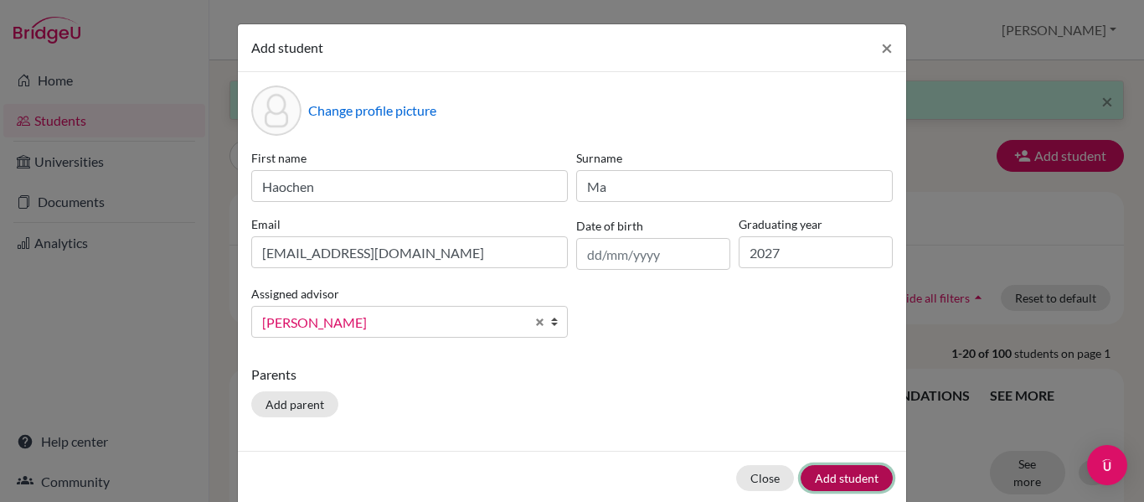
click at [813, 474] on button "Add student" at bounding box center [847, 478] width 92 height 26
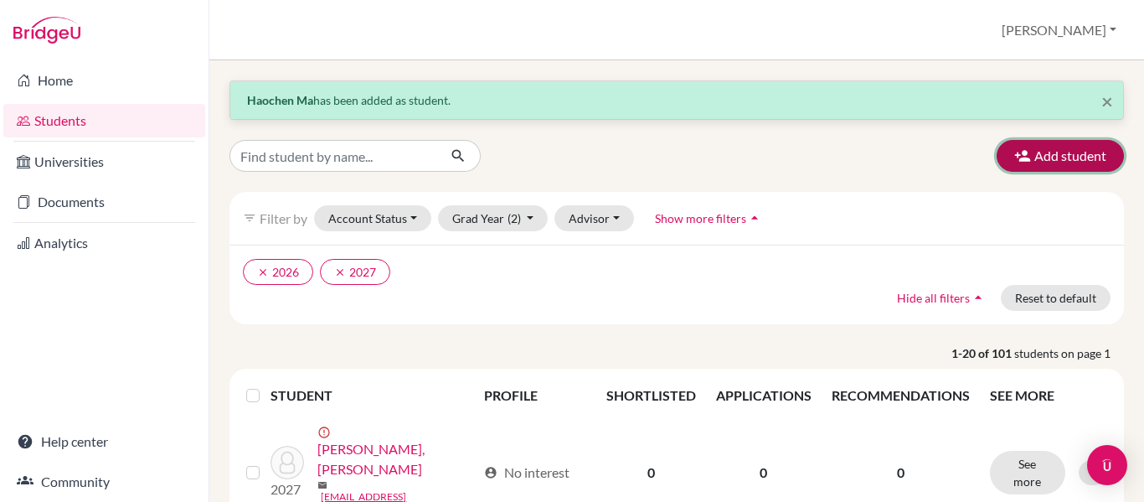
click at [1033, 148] on button "Add student" at bounding box center [1060, 156] width 127 height 32
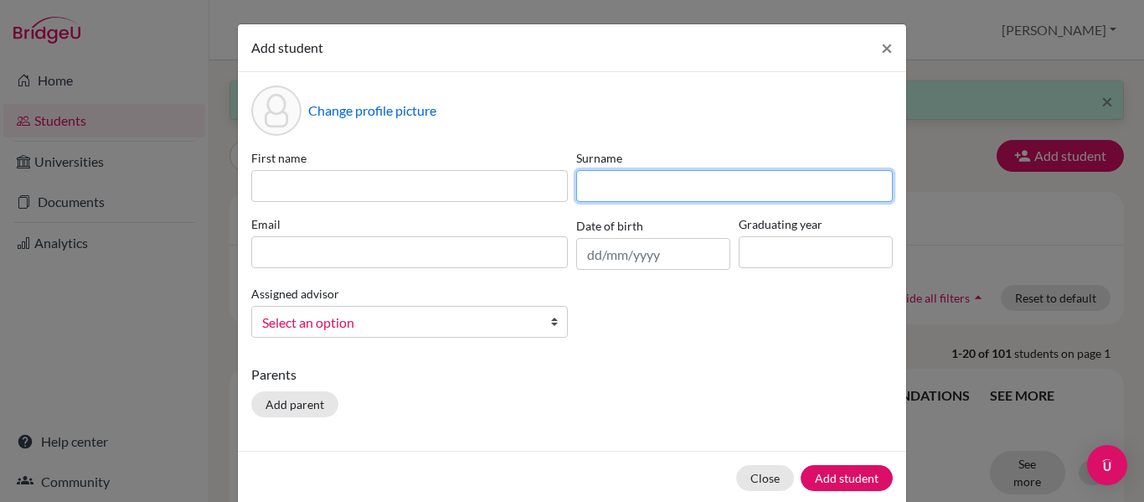
click at [672, 183] on input at bounding box center [734, 186] width 317 height 32
paste input "[PERSON_NAME]"
type input "[PERSON_NAME]"
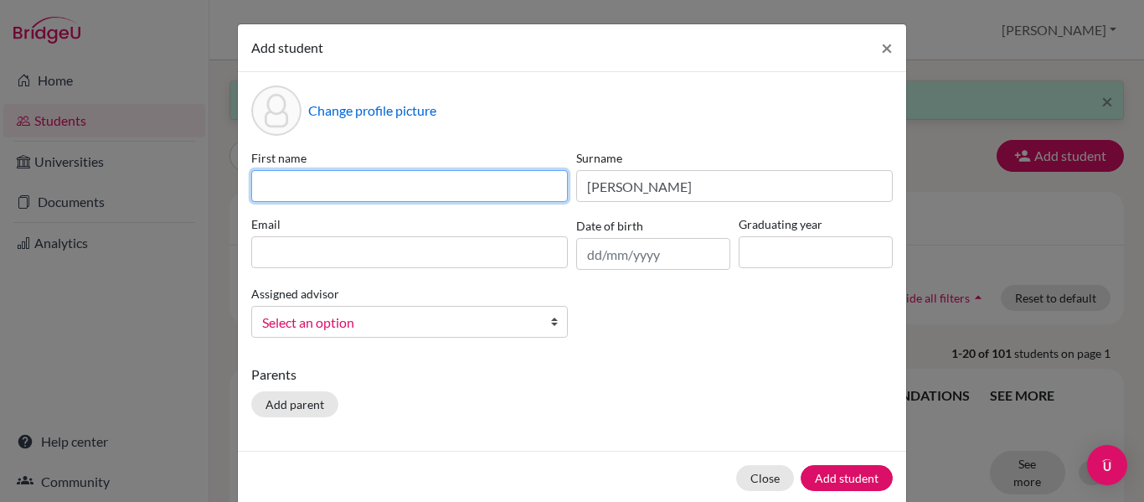
click at [458, 179] on input at bounding box center [409, 186] width 317 height 32
paste input "Aira Atikah"
type input "Aira Atikah"
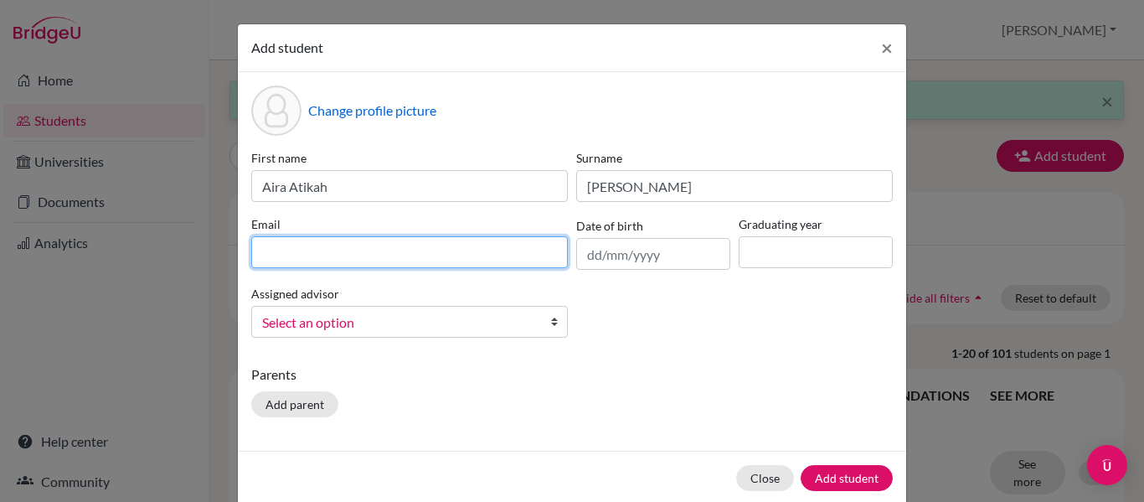
click at [500, 249] on input at bounding box center [409, 252] width 317 height 32
paste input "[PERSON_NAME][EMAIL_ADDRESS][DOMAIN_NAME]"
type input "[PERSON_NAME][EMAIL_ADDRESS][DOMAIN_NAME]"
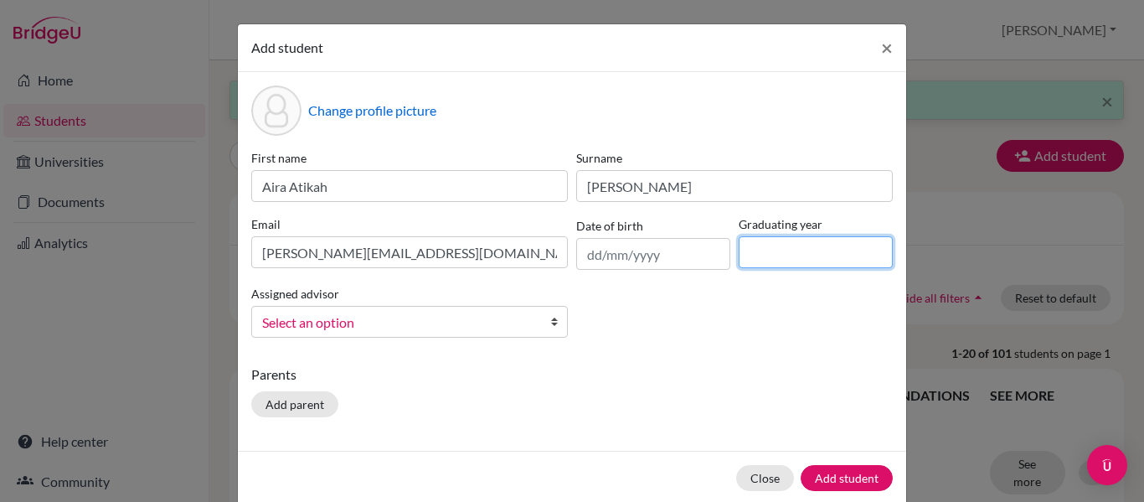
click at [762, 250] on input at bounding box center [816, 252] width 154 height 32
type input "2027"
click at [489, 322] on span "Select an option" at bounding box center [398, 323] width 273 height 22
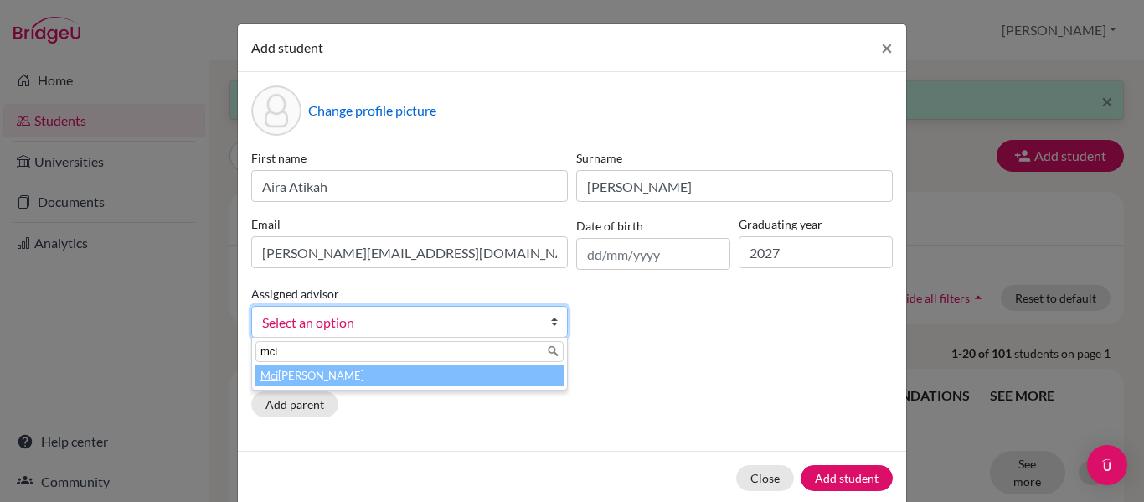
type input "mci"
click at [421, 378] on li "Mci ntosh, [PERSON_NAME]" at bounding box center [409, 375] width 308 height 21
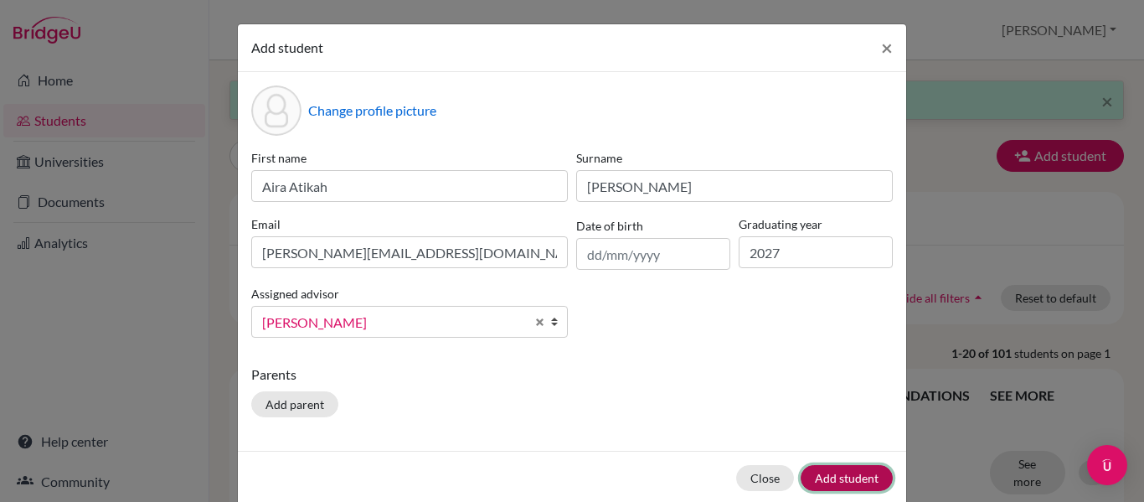
click at [834, 471] on button "Add student" at bounding box center [847, 478] width 92 height 26
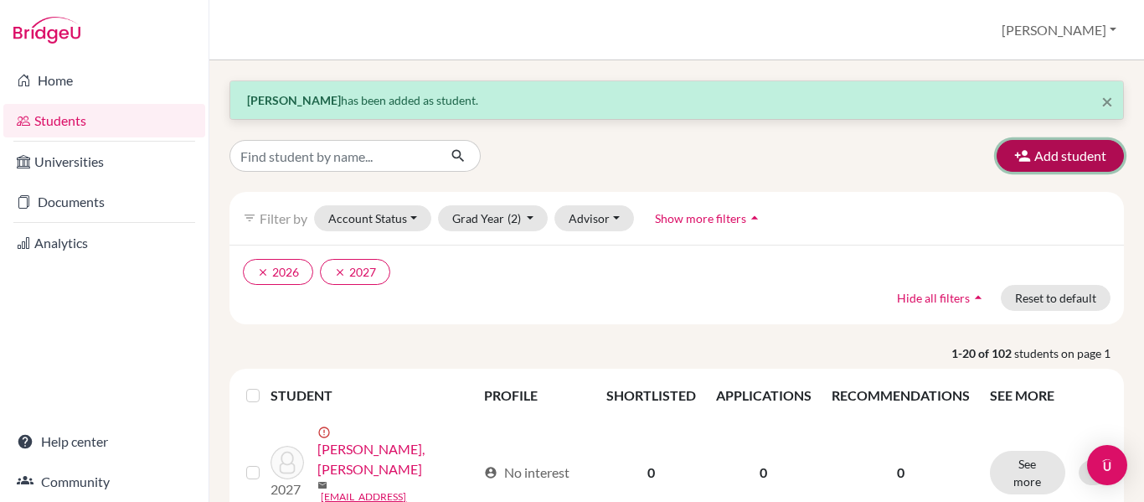
click at [1008, 143] on button "Add student" at bounding box center [1060, 156] width 127 height 32
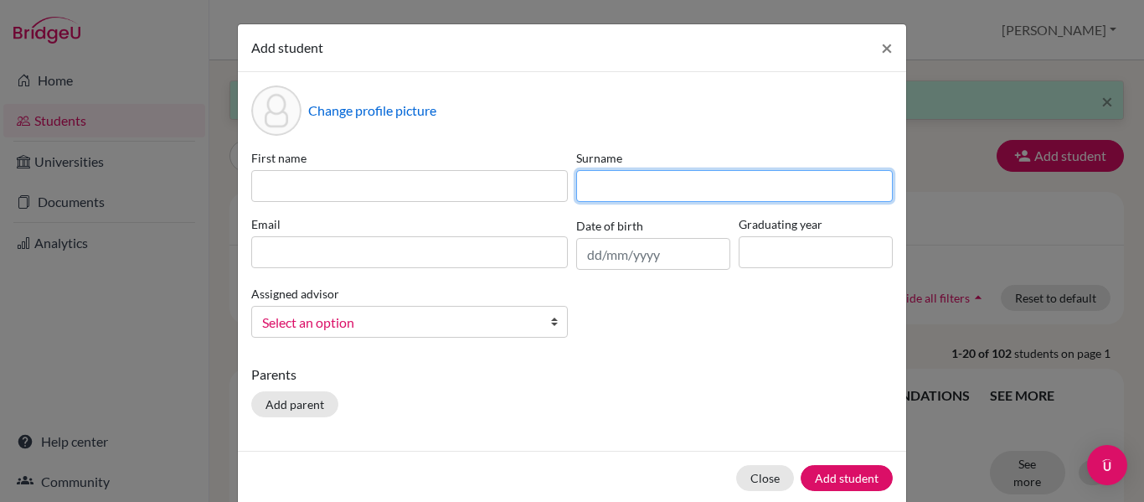
click at [648, 196] on input at bounding box center [734, 186] width 317 height 32
paste input "Shafizul *"
type input "Shafizul"
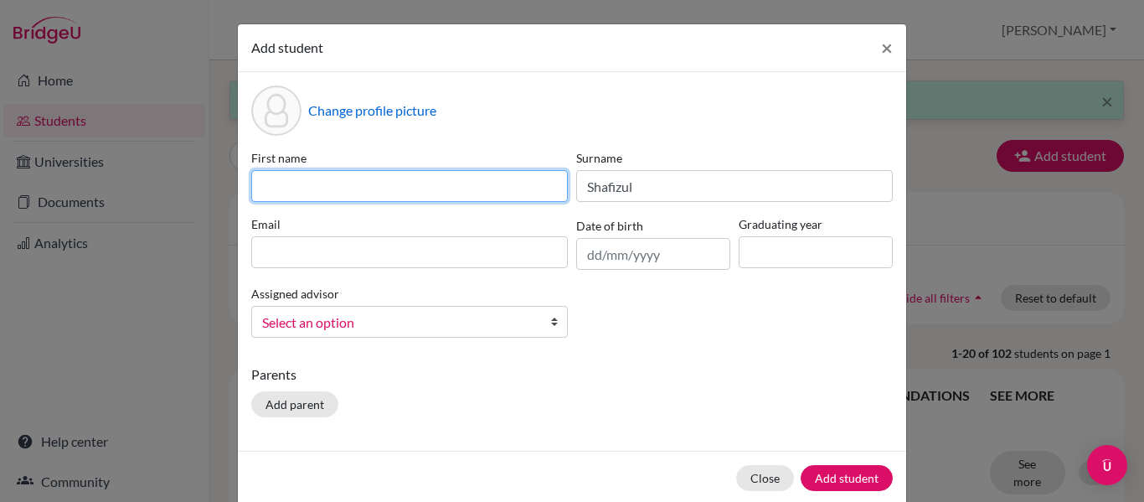
click at [535, 176] on input at bounding box center [409, 186] width 317 height 32
paste input "[PERSON_NAME]"
type input "[PERSON_NAME]"
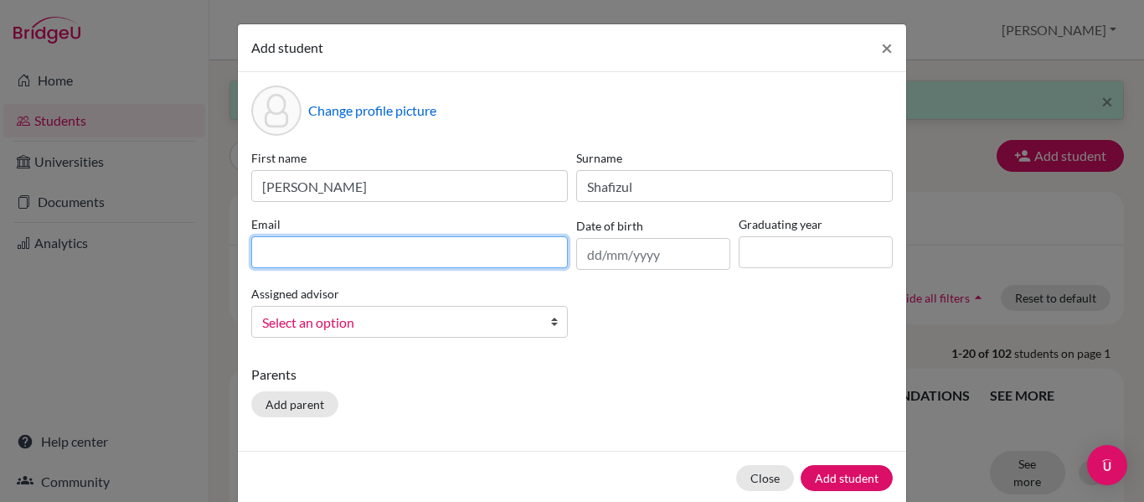
click at [348, 261] on input at bounding box center [409, 252] width 317 height 32
paste input "[EMAIL_ADDRESS][DOMAIN_NAME]"
type input "[EMAIL_ADDRESS][DOMAIN_NAME]"
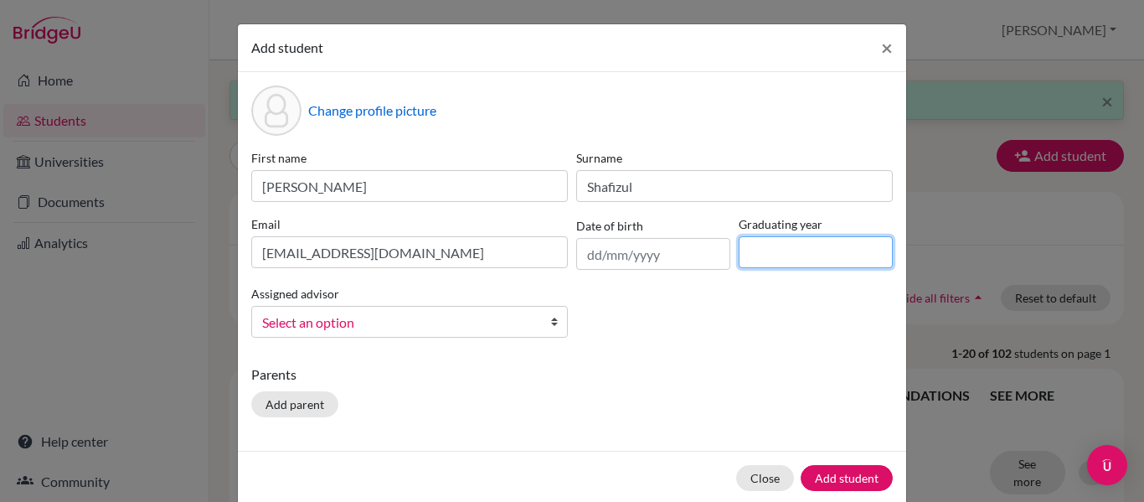
click at [752, 251] on input at bounding box center [816, 252] width 154 height 32
type input "2027"
click at [438, 327] on span "Select an option" at bounding box center [398, 323] width 273 height 22
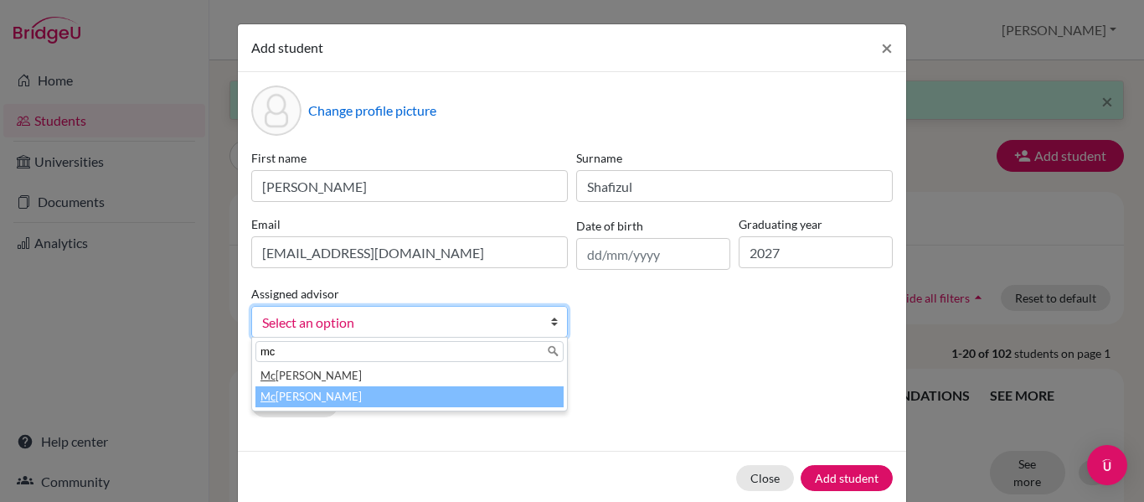
type input "mc"
click at [375, 396] on li "[PERSON_NAME]" at bounding box center [409, 396] width 308 height 21
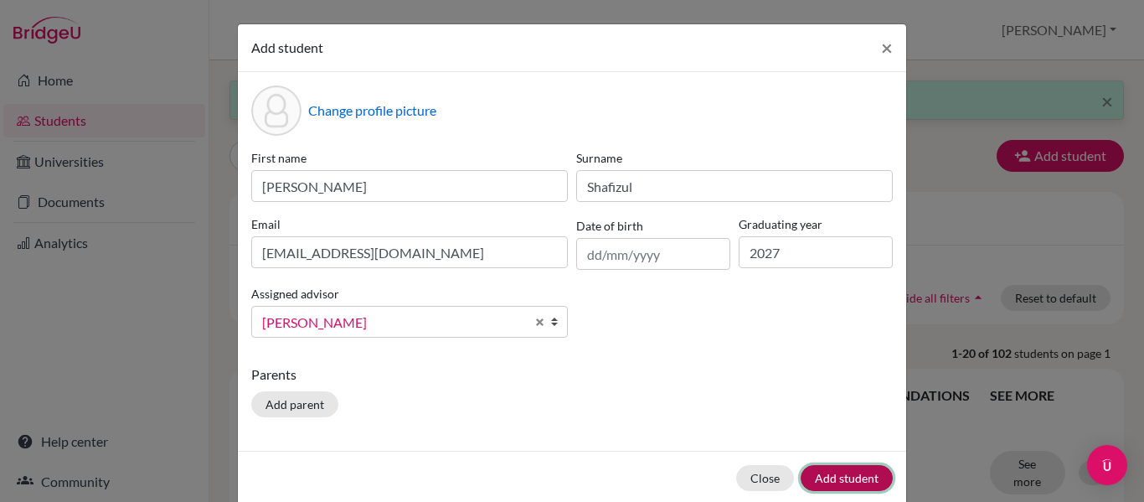
click at [831, 479] on button "Add student" at bounding box center [847, 478] width 92 height 26
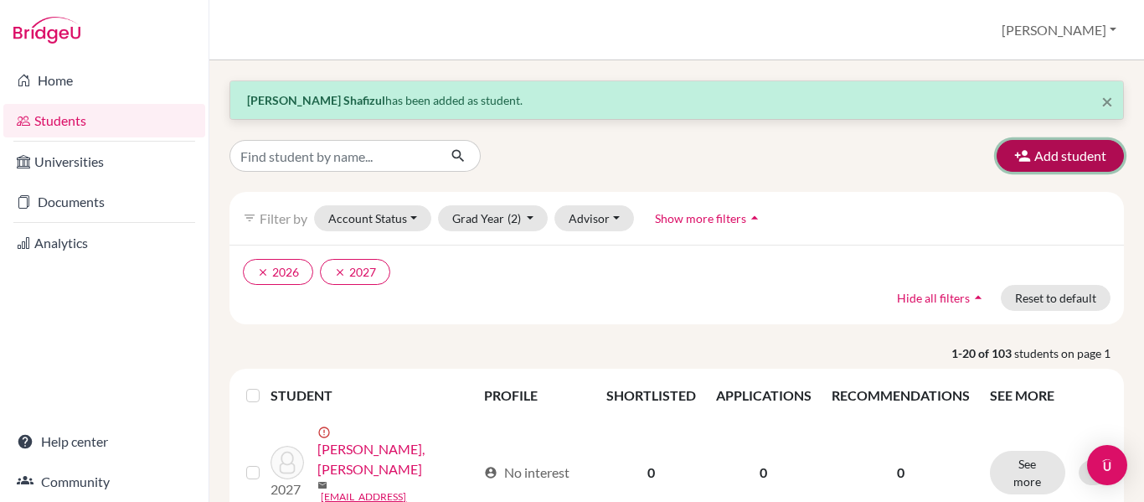
click at [1022, 164] on button "Add student" at bounding box center [1060, 156] width 127 height 32
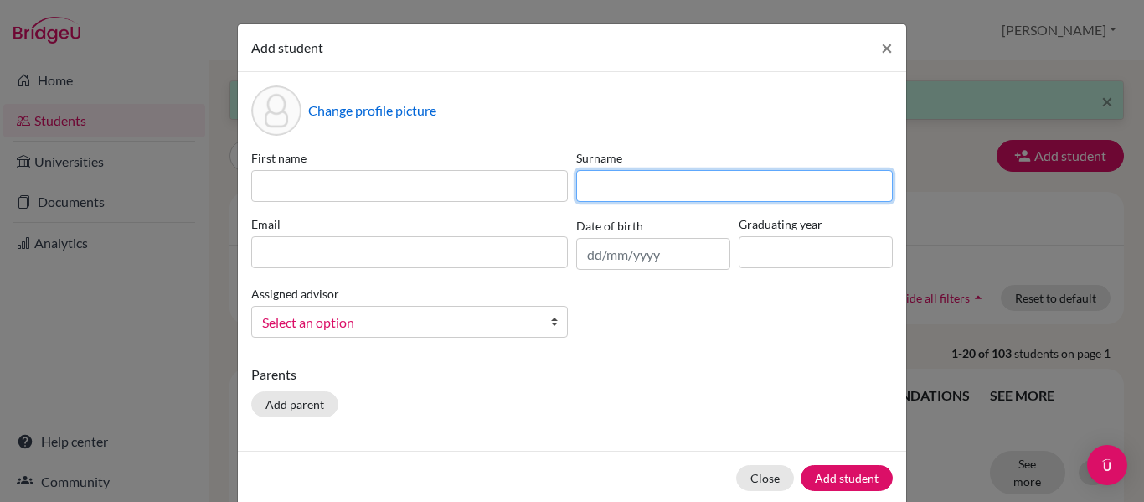
click at [601, 178] on input at bounding box center [734, 186] width 317 height 32
paste input "Soo *"
type input "Soo"
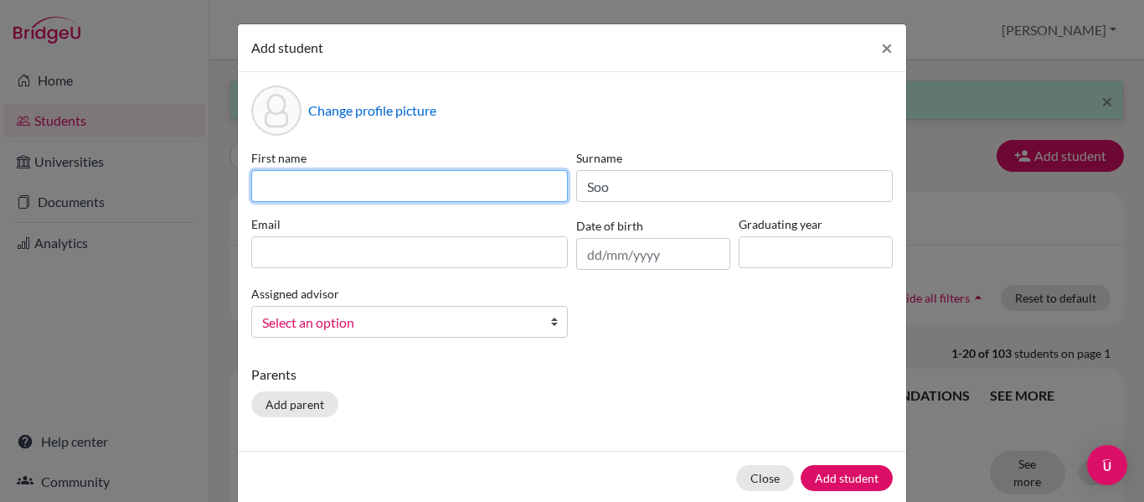
click at [467, 195] on input at bounding box center [409, 186] width 317 height 32
type input "[PERSON_NAME]"
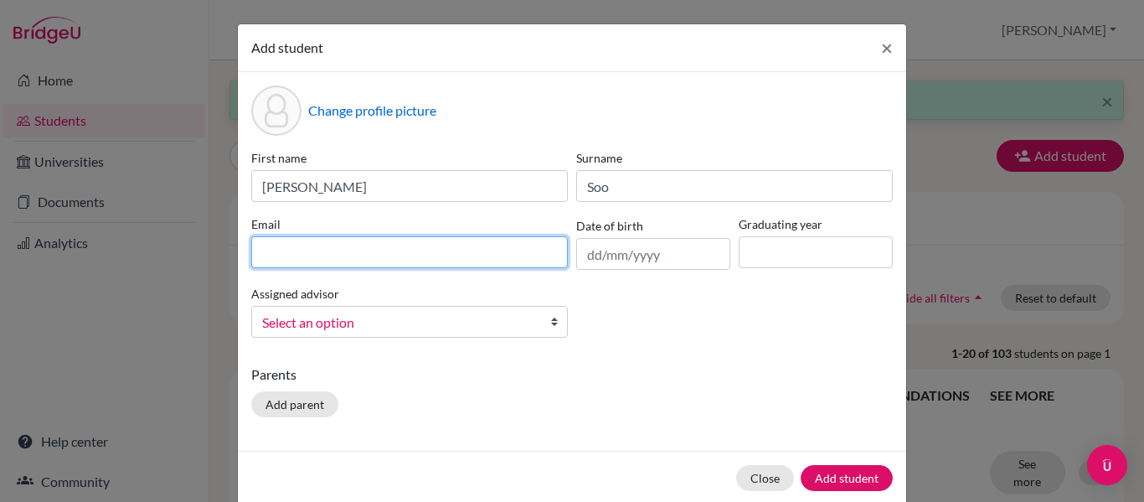
click at [491, 254] on input at bounding box center [409, 252] width 317 height 32
paste input "[EMAIL_ADDRESS][DOMAIN_NAME]"
type input "[EMAIL_ADDRESS][DOMAIN_NAME]"
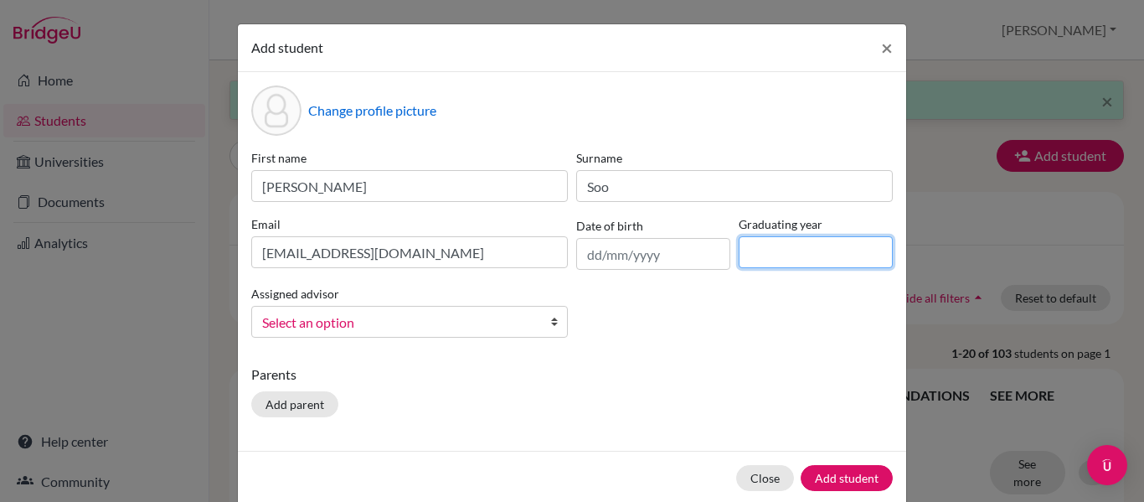
click at [763, 259] on input at bounding box center [816, 252] width 154 height 32
click at [787, 298] on div "First name [PERSON_NAME] Surname [PERSON_NAME] [EMAIL_ADDRESS][DOMAIN_NAME] Dat…" at bounding box center [572, 250] width 650 height 202
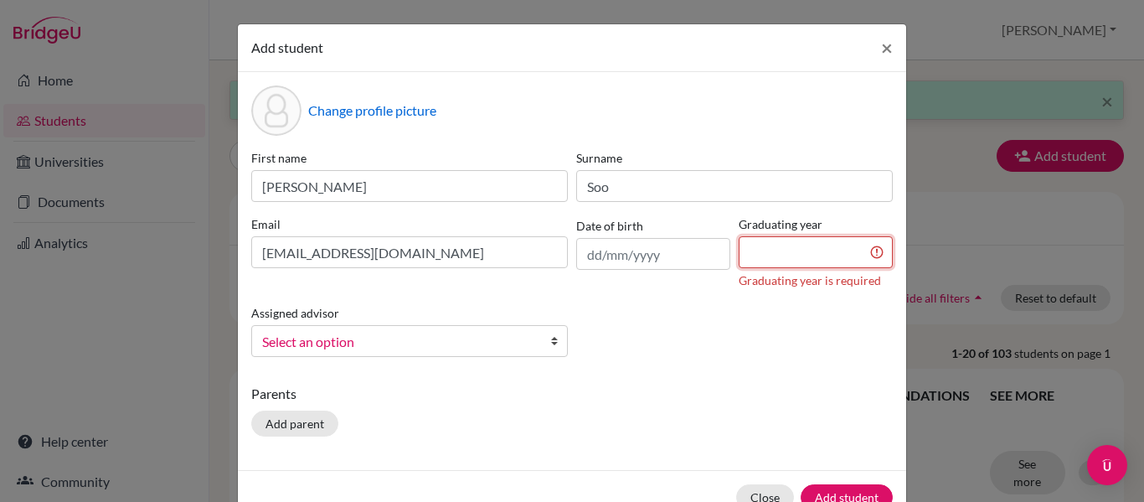
click at [809, 257] on input at bounding box center [816, 252] width 154 height 32
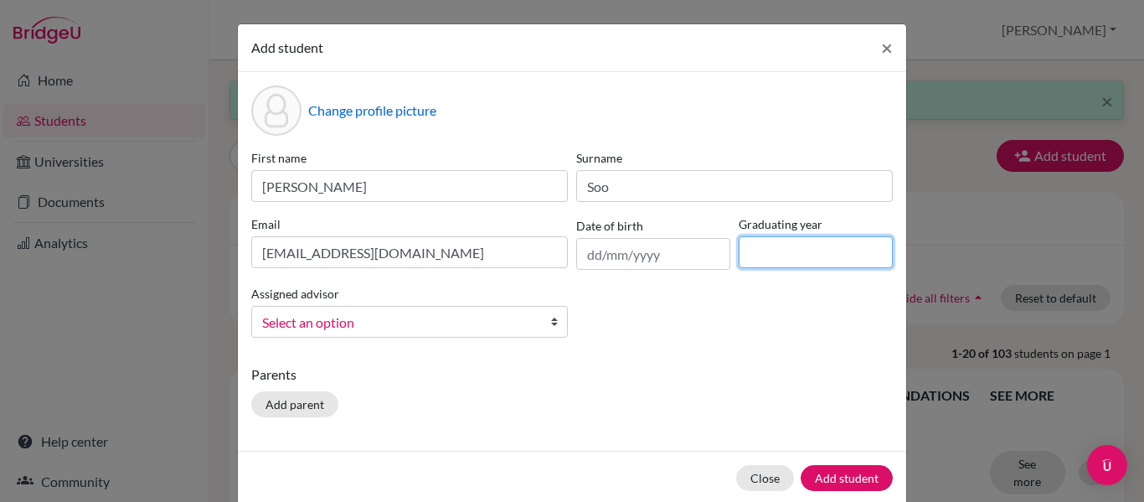
type input "2027"
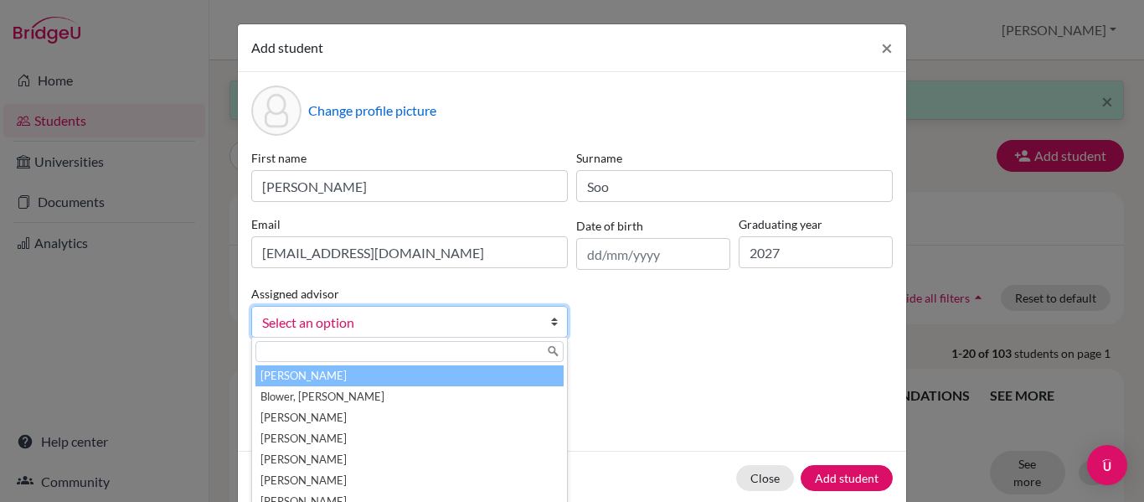
click at [351, 329] on span "Select an option" at bounding box center [398, 323] width 273 height 22
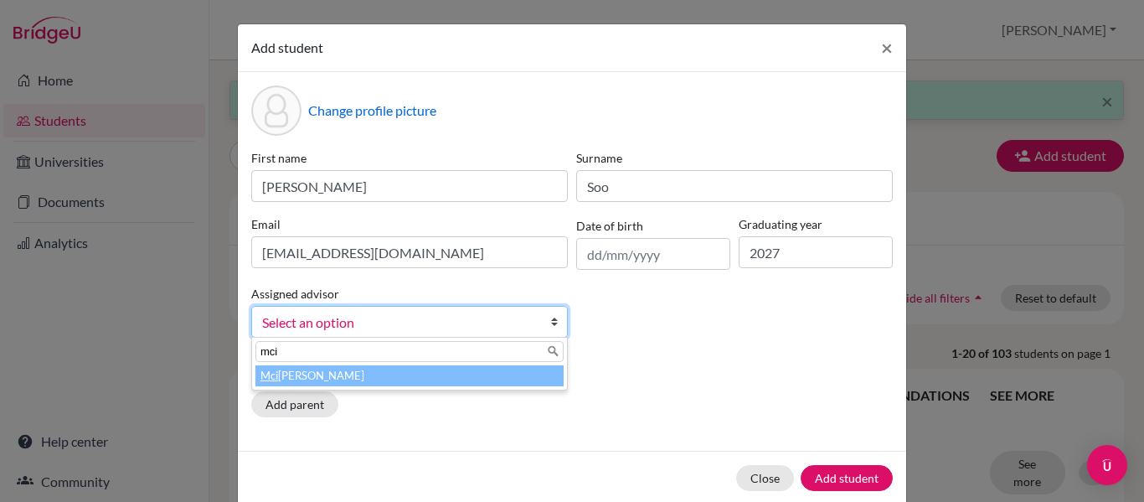
type input "mci"
click at [327, 377] on li "Mci ntosh, [PERSON_NAME]" at bounding box center [409, 375] width 308 height 21
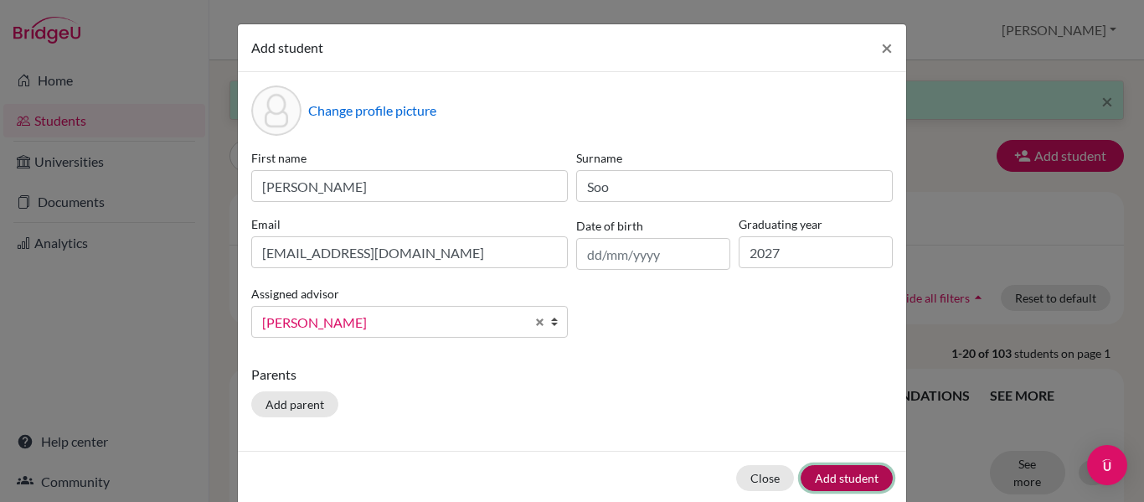
click at [849, 472] on button "Add student" at bounding box center [847, 478] width 92 height 26
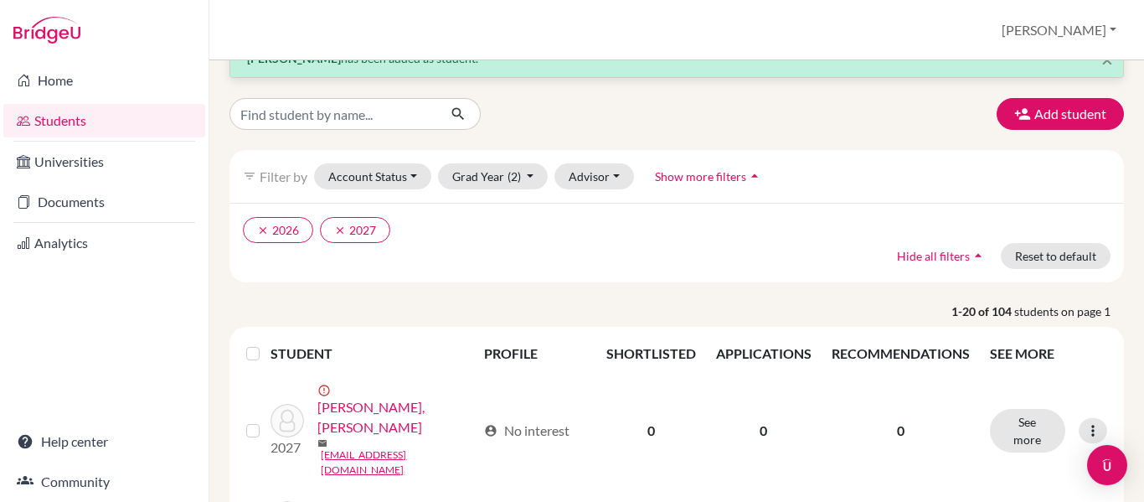
scroll to position [43, 0]
click at [997, 100] on button "Add student" at bounding box center [1060, 113] width 127 height 32
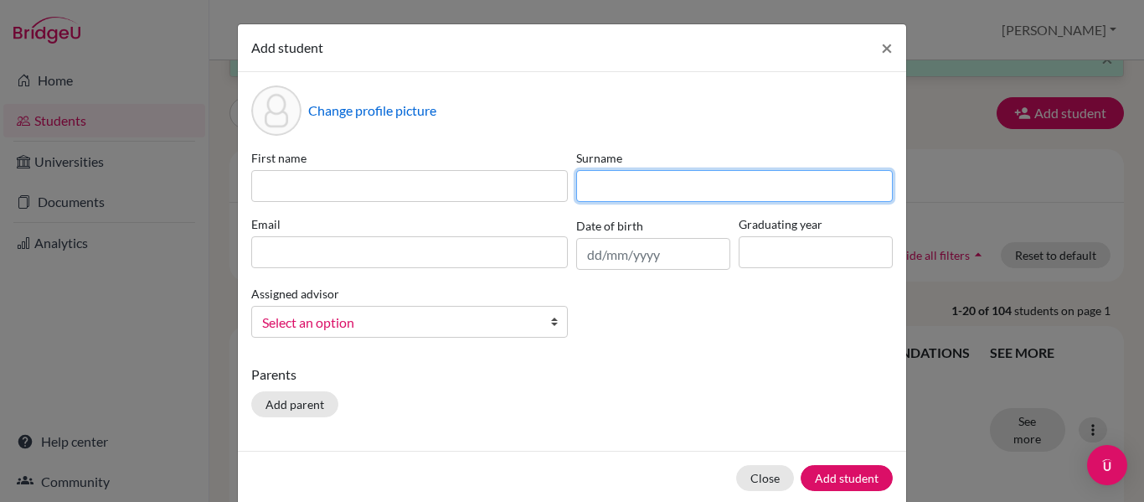
click at [605, 187] on input at bounding box center [734, 186] width 317 height 32
paste input "[PERSON_NAME]"
type input "[PERSON_NAME]"
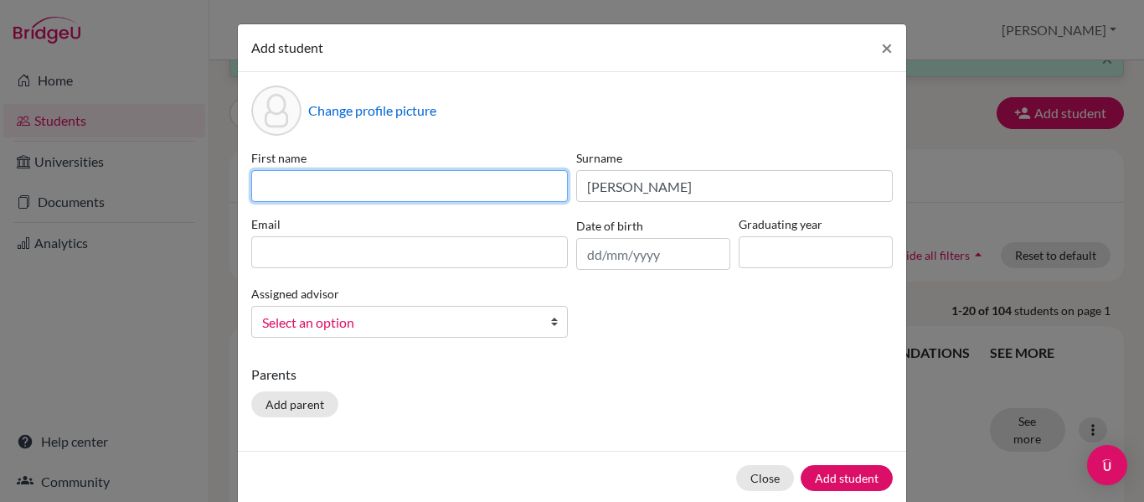
click at [474, 186] on input at bounding box center [409, 186] width 317 height 32
paste input "Daniyasree"
type input "Daniyasree"
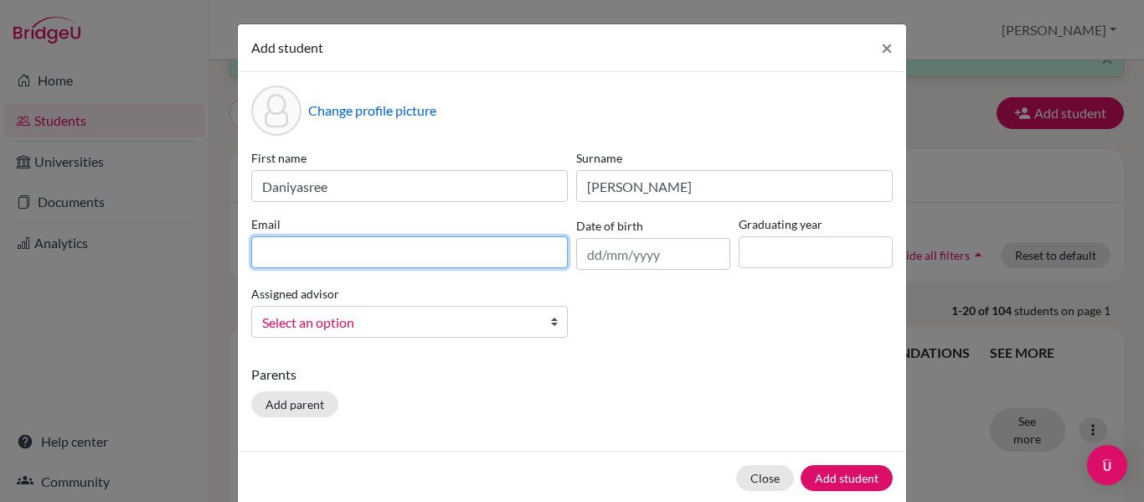
click at [429, 249] on input at bounding box center [409, 252] width 317 height 32
paste input "[PERSON_NAME][EMAIL_ADDRESS][DOMAIN_NAME]"
type input "[PERSON_NAME][EMAIL_ADDRESS][DOMAIN_NAME]"
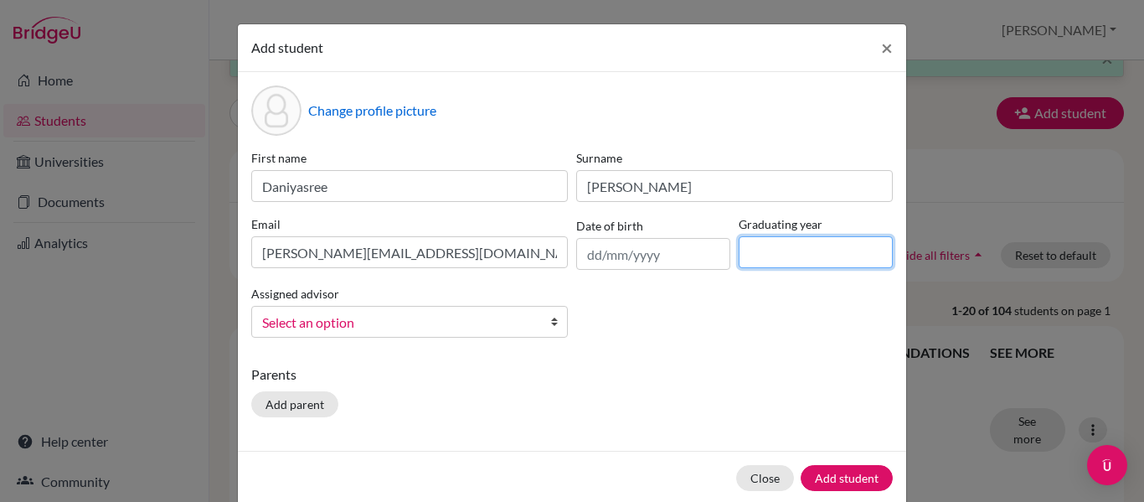
click at [845, 252] on input at bounding box center [816, 252] width 154 height 32
type input "2027"
click at [484, 322] on span "Select an option" at bounding box center [398, 323] width 273 height 22
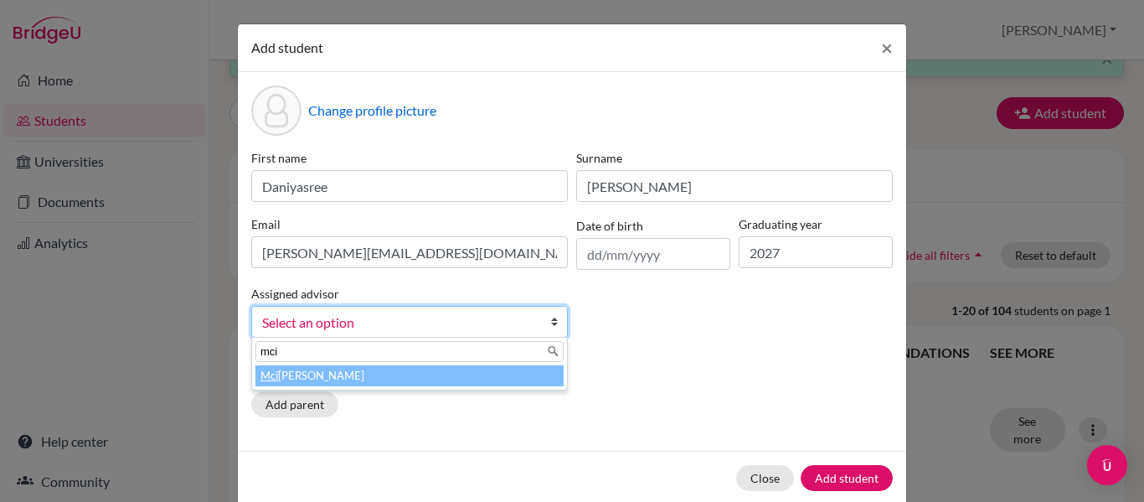
type input "mci"
click at [408, 376] on li "Mci ntosh, [PERSON_NAME]" at bounding box center [409, 375] width 308 height 21
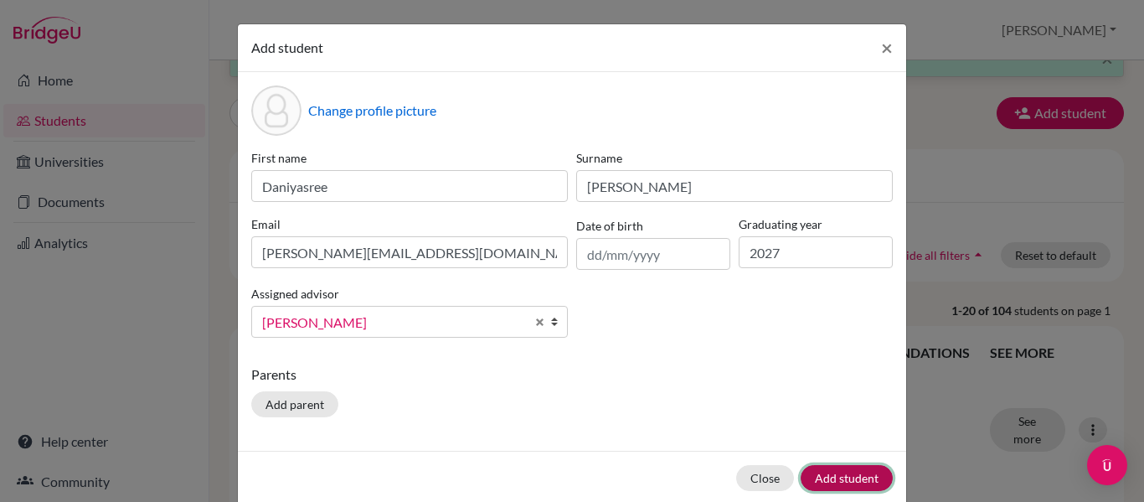
click at [828, 480] on button "Add student" at bounding box center [847, 478] width 92 height 26
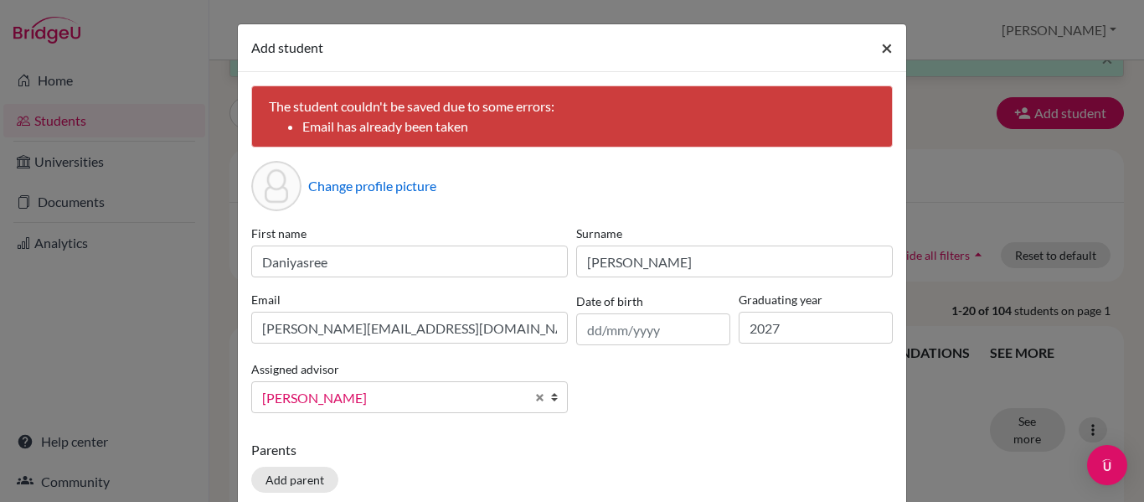
click at [880, 29] on button "×" at bounding box center [887, 47] width 39 height 47
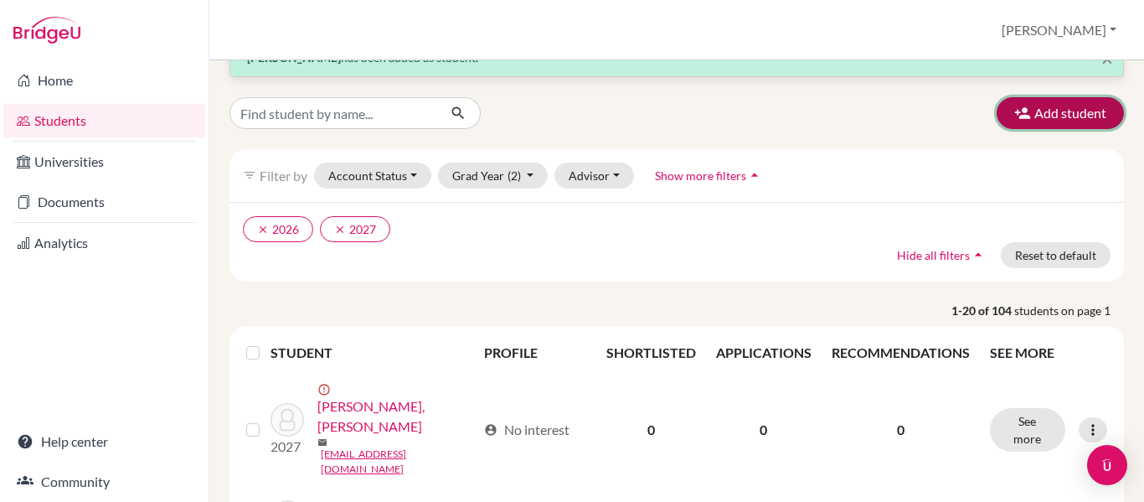
click at [997, 116] on button "Add student" at bounding box center [1060, 113] width 127 height 32
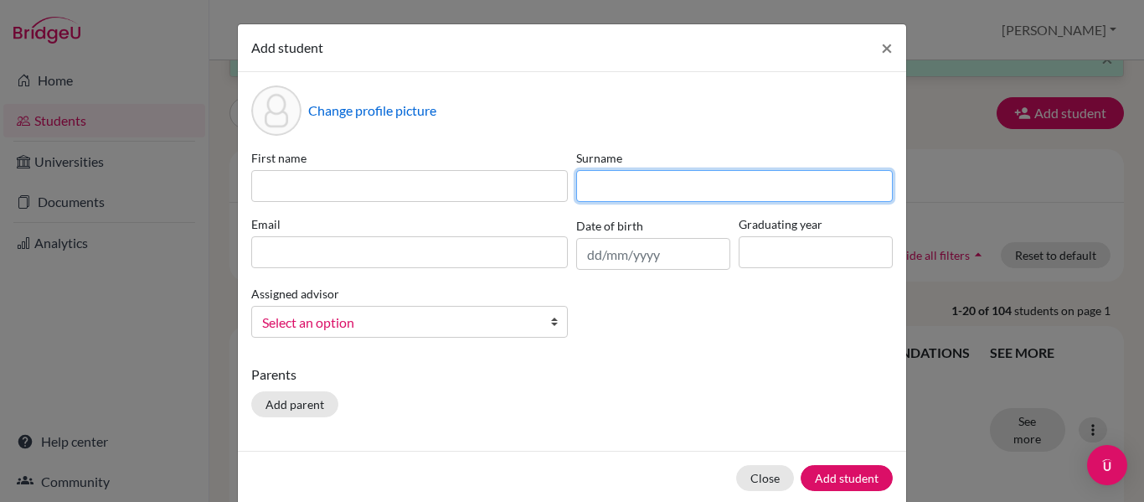
click at [690, 184] on input at bounding box center [734, 186] width 317 height 32
type input "[PERSON_NAME]"
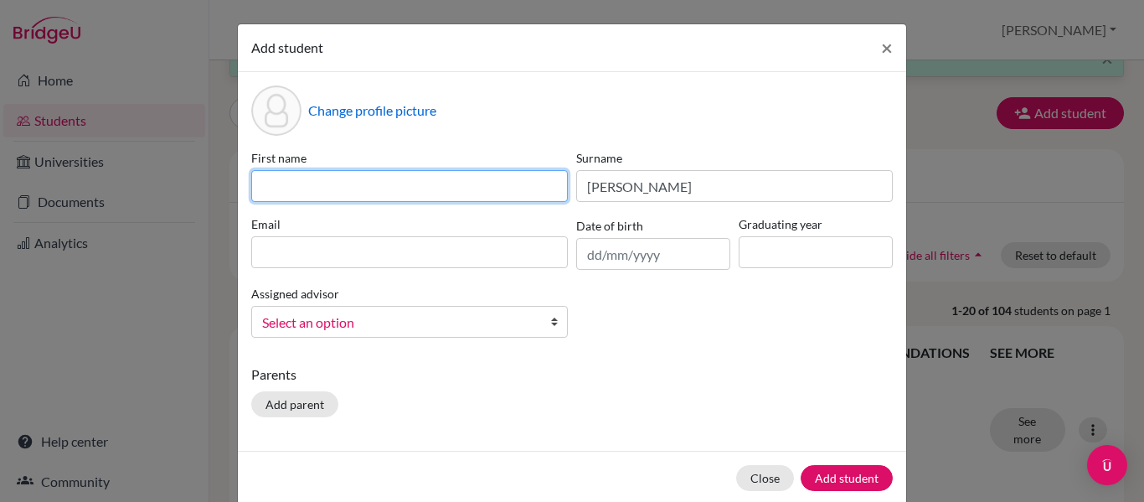
click at [529, 194] on input at bounding box center [409, 186] width 317 height 32
type input "[PERSON_NAME]"
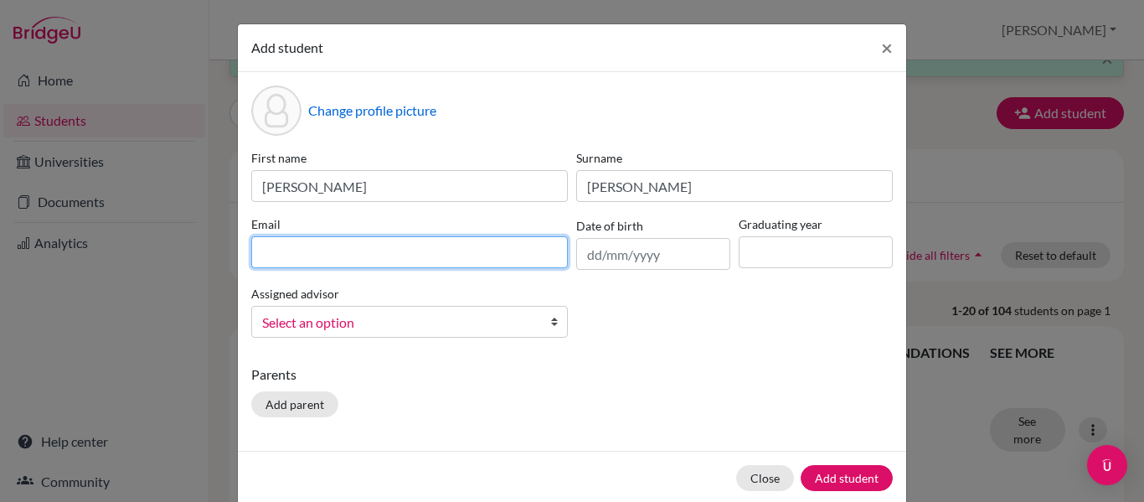
click at [468, 261] on input at bounding box center [409, 252] width 317 height 32
paste input "[EMAIL_ADDRESS][DOMAIN_NAME]"
type input "[EMAIL_ADDRESS][DOMAIN_NAME]"
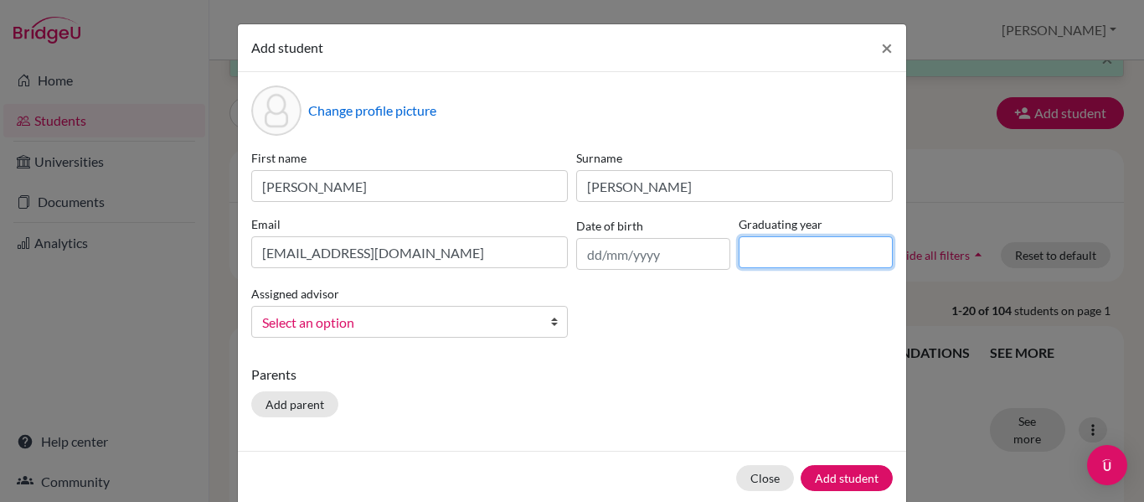
click at [829, 257] on input at bounding box center [816, 252] width 154 height 32
type input "2027"
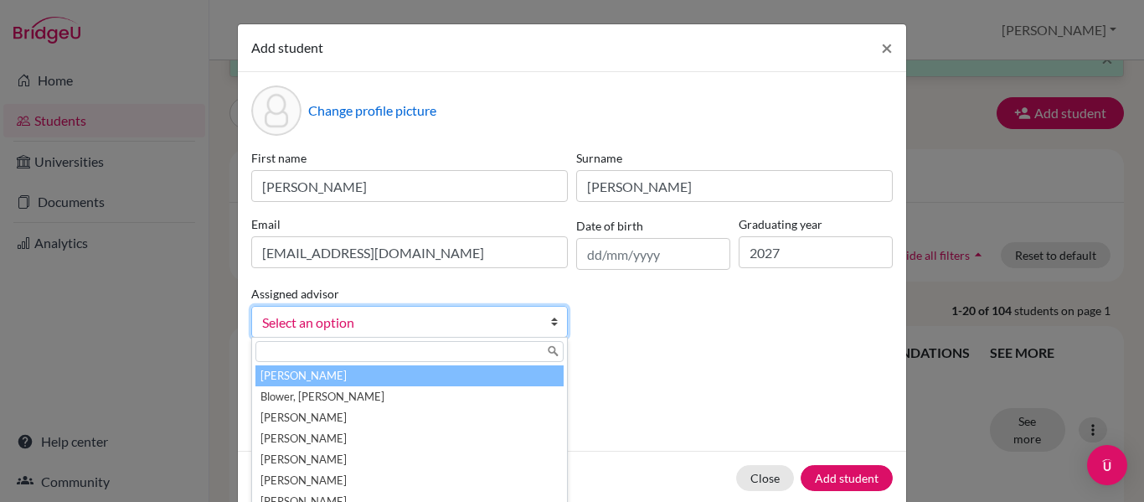
click at [465, 330] on span "Select an option" at bounding box center [398, 323] width 273 height 22
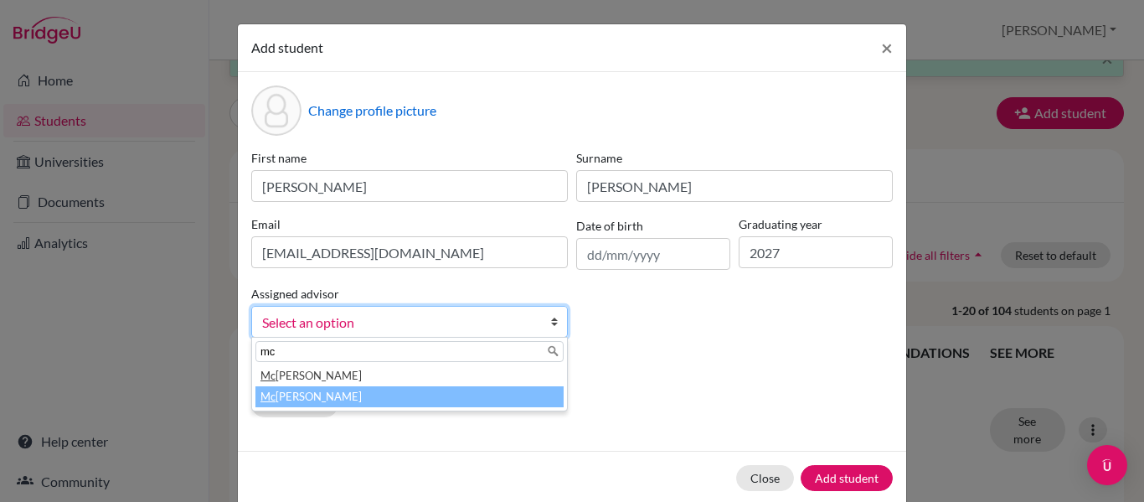
type input "mc"
click at [393, 392] on li "[PERSON_NAME]" at bounding box center [409, 396] width 308 height 21
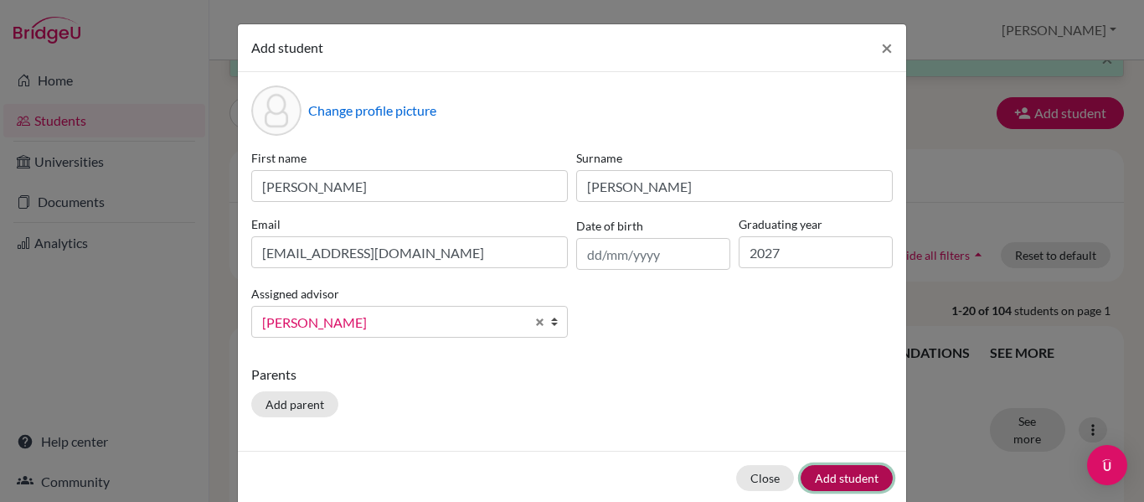
click at [827, 478] on button "Add student" at bounding box center [847, 478] width 92 height 26
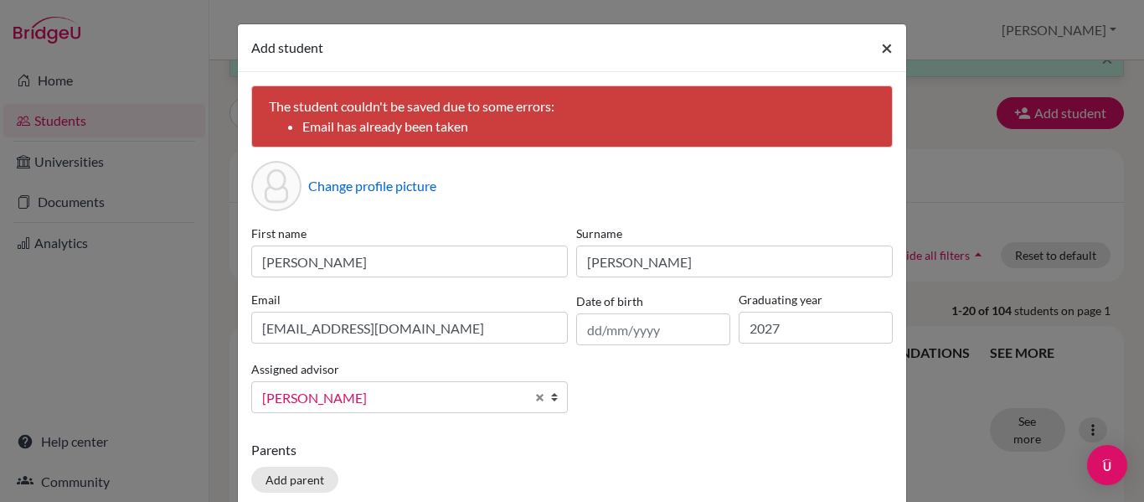
click at [883, 42] on span "×" at bounding box center [887, 47] width 12 height 24
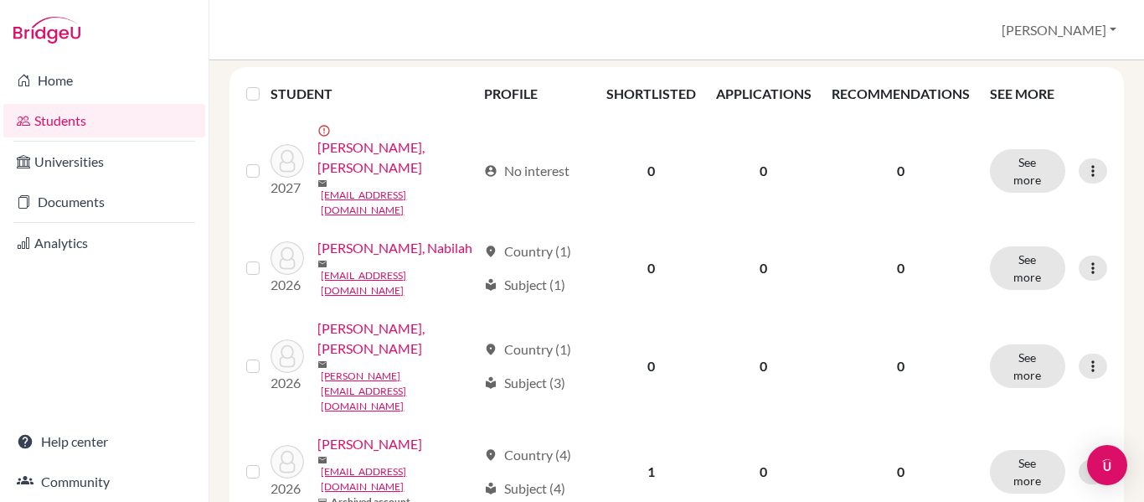
scroll to position [0, 0]
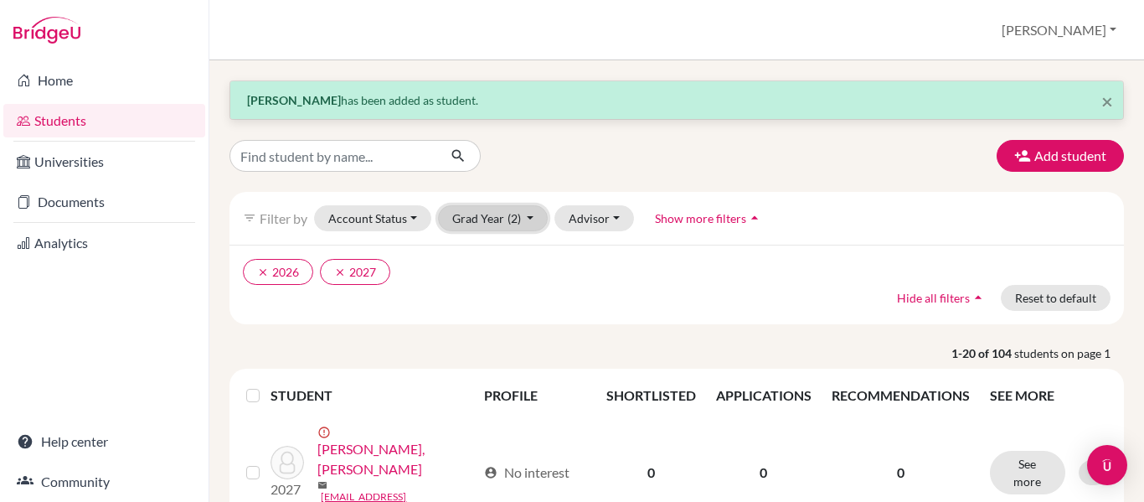
click at [531, 224] on button "Grad Year (2)" at bounding box center [493, 218] width 111 height 26
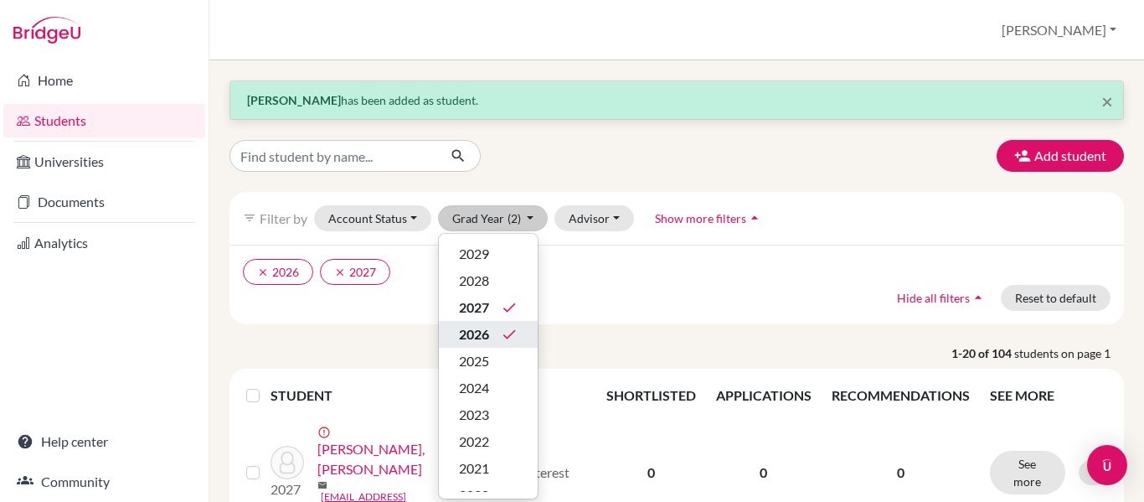
click at [511, 325] on div "2026 done" at bounding box center [488, 334] width 59 height 20
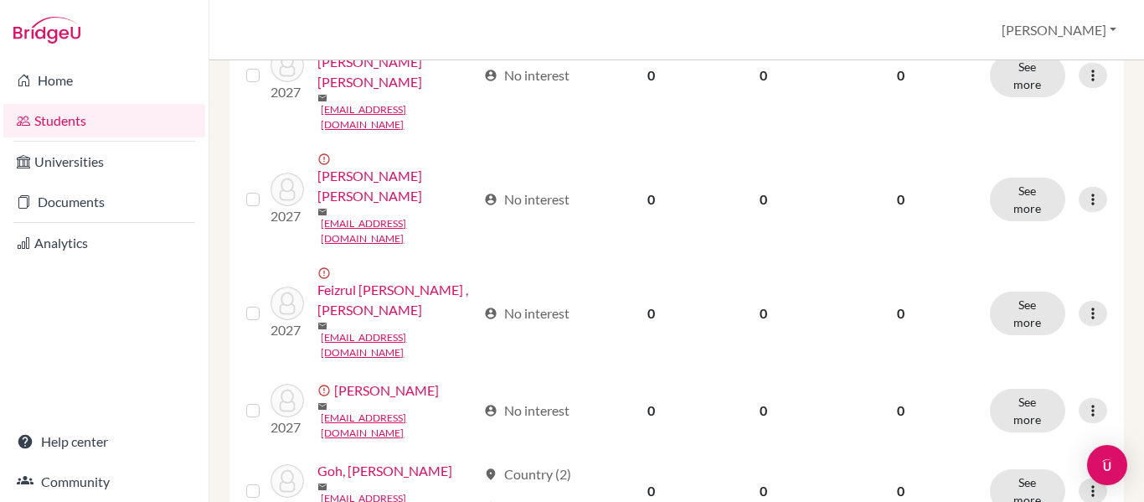
scroll to position [1635, 0]
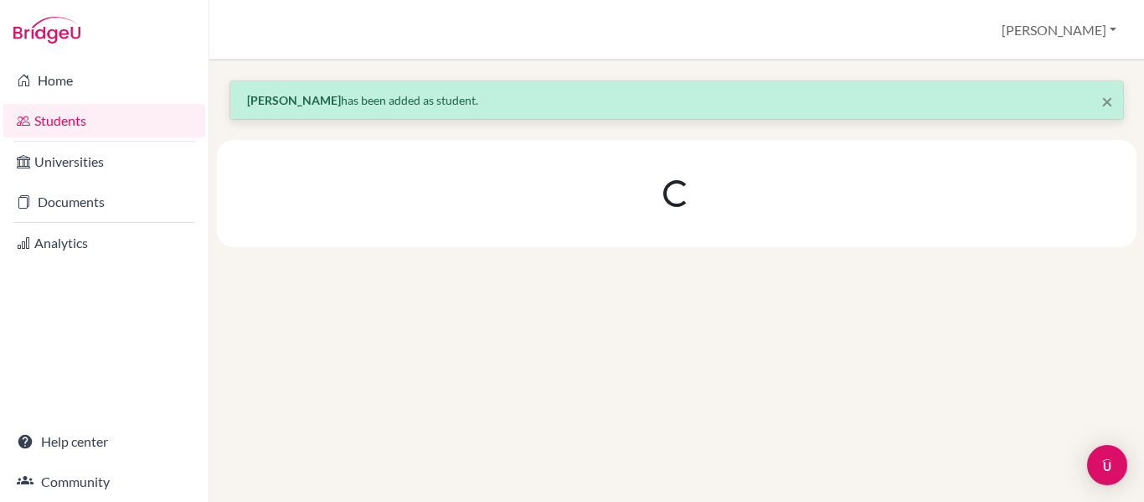
scroll to position [0, 0]
